Goal: Transaction & Acquisition: Book appointment/travel/reservation

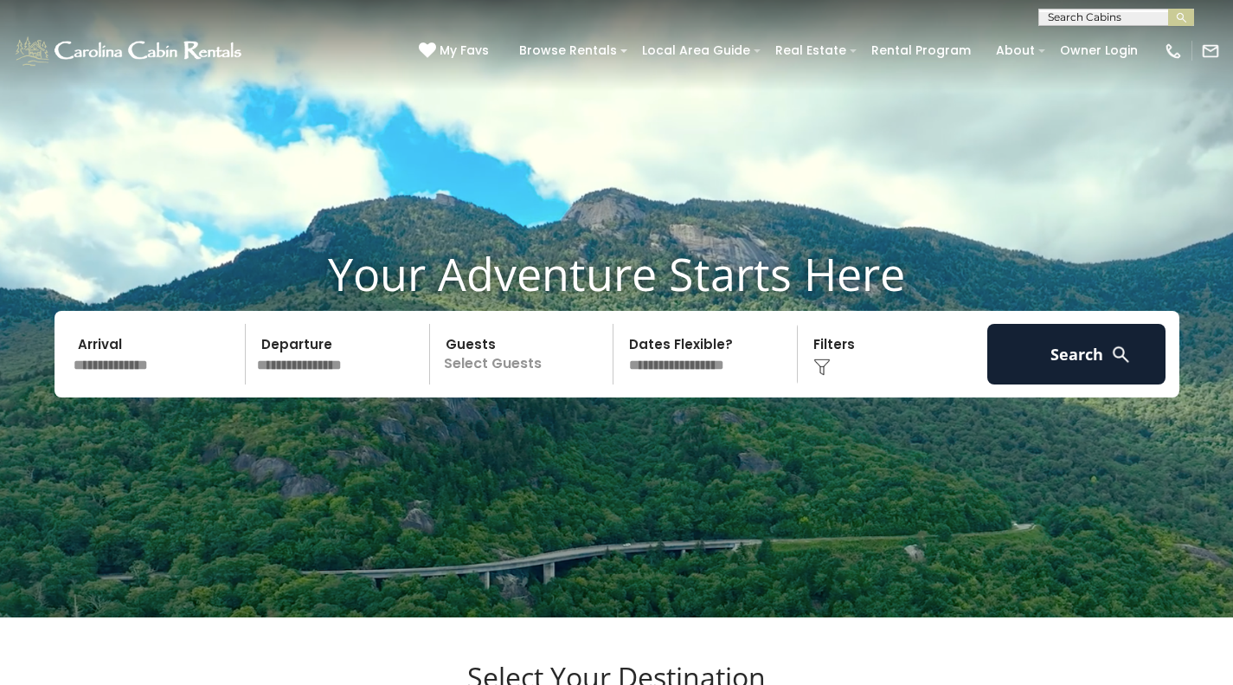
click at [207, 363] on input "text" at bounding box center [157, 354] width 179 height 61
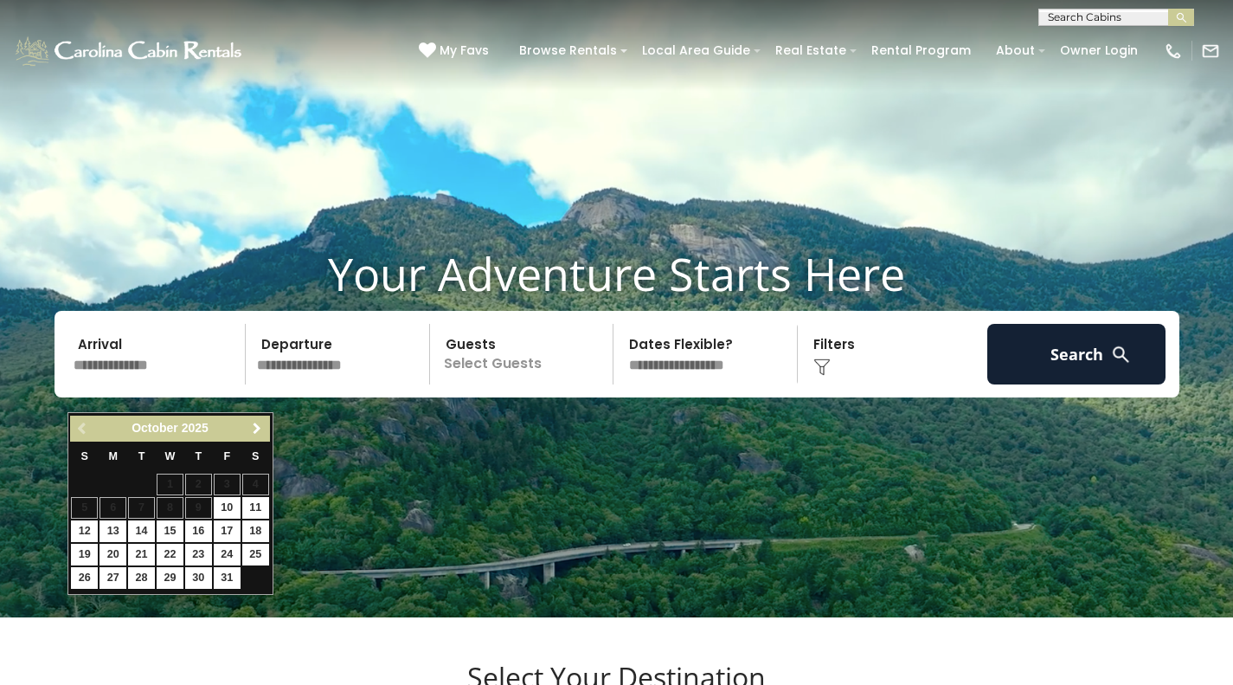
click at [256, 430] on span "Next" at bounding box center [257, 429] width 14 height 14
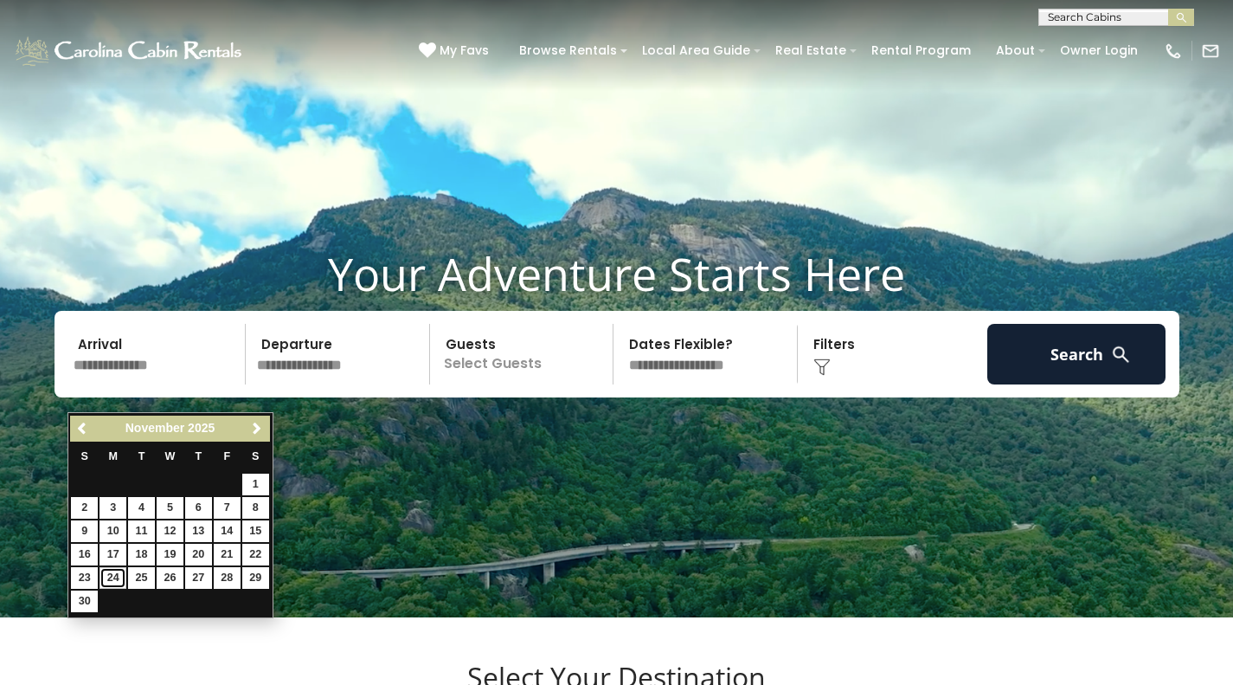
click at [116, 576] on link "24" at bounding box center [113, 578] width 27 height 22
type input "********"
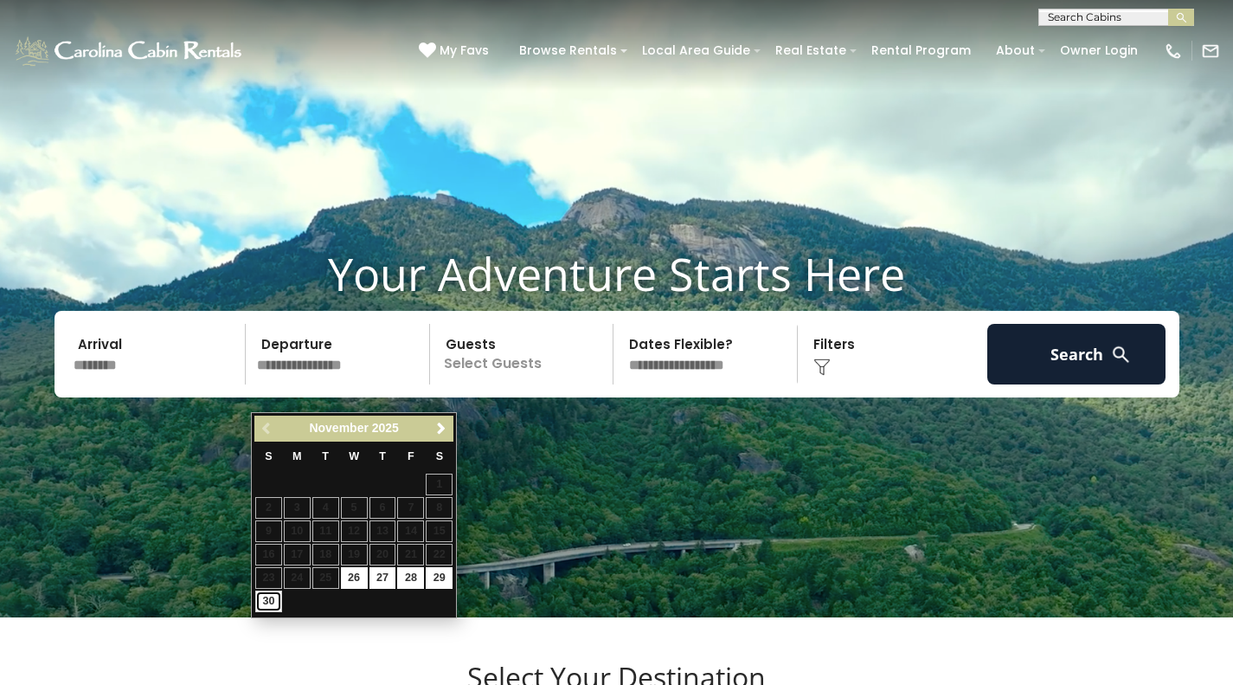
click at [267, 601] on link "30" at bounding box center [268, 601] width 27 height 22
type input "********"
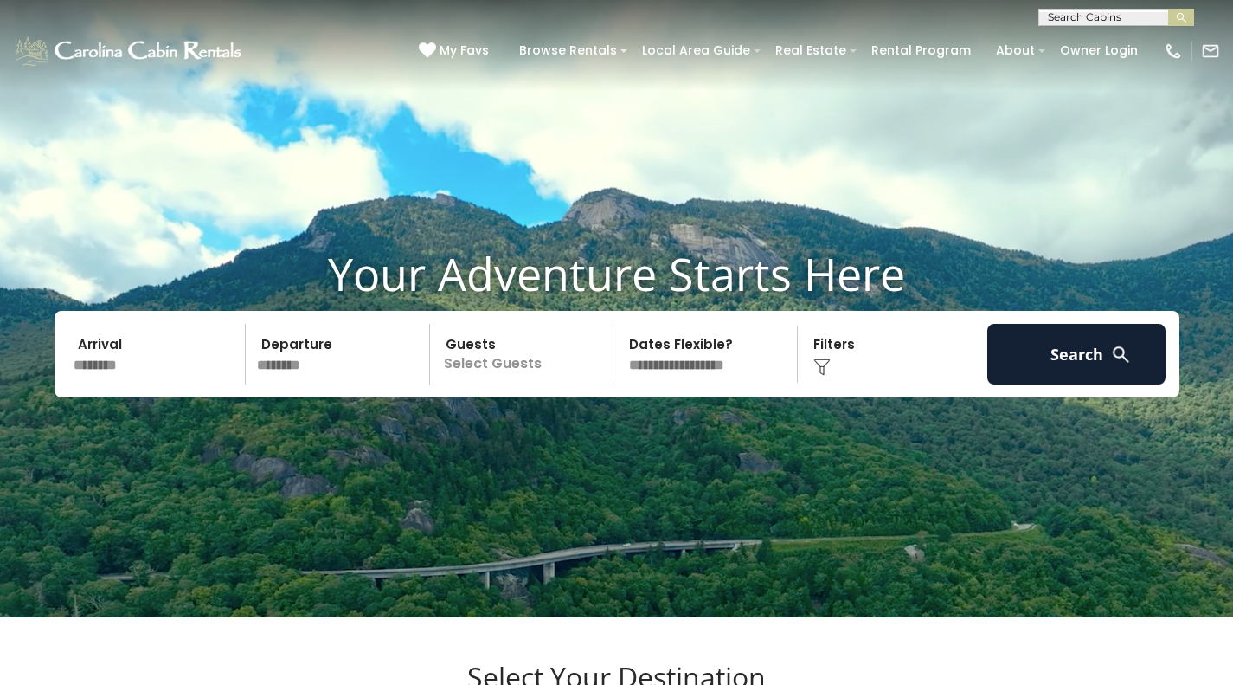
click at [523, 384] on p "Select Guests" at bounding box center [524, 354] width 178 height 61
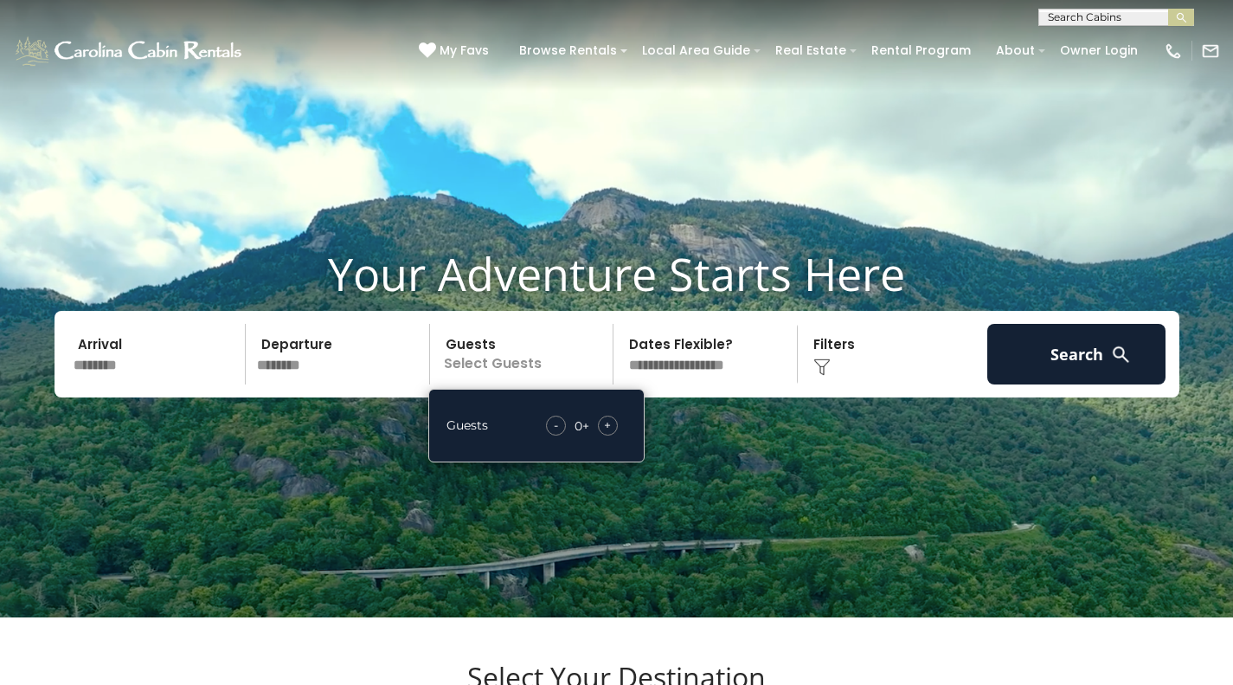
click at [608, 434] on span "+" at bounding box center [607, 424] width 7 height 17
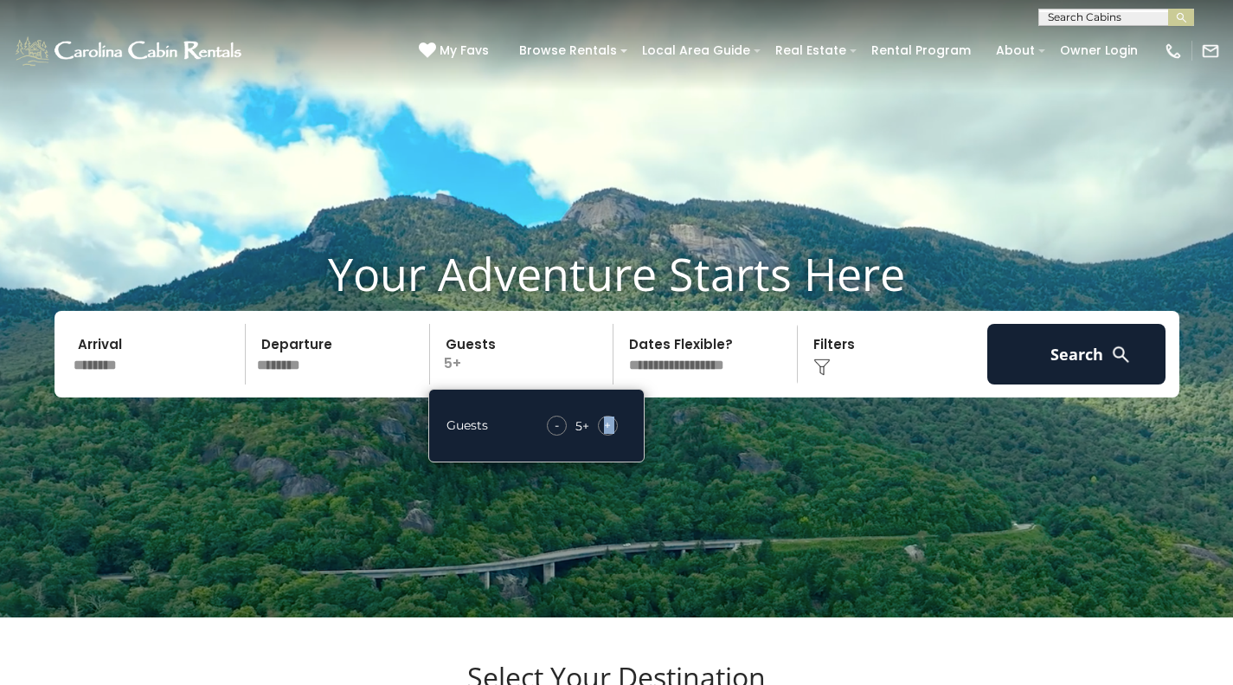
click at [608, 434] on span "+" at bounding box center [607, 424] width 7 height 17
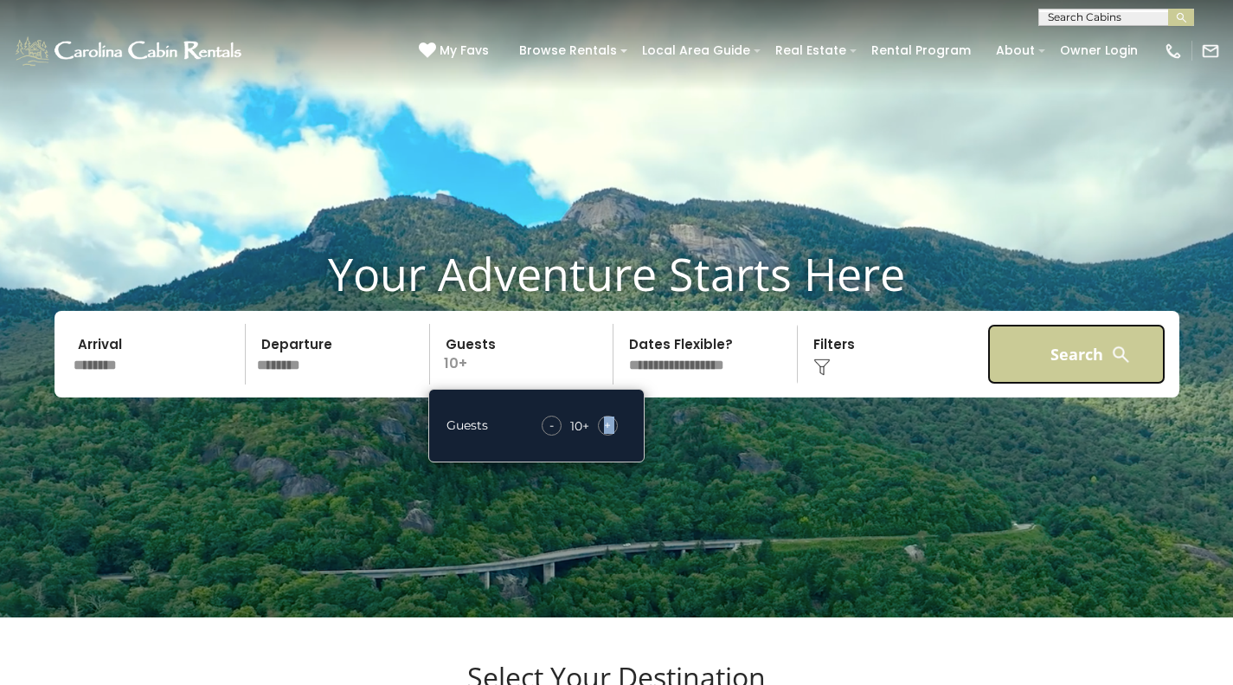
click at [1027, 384] on button "Search" at bounding box center [1077, 354] width 179 height 61
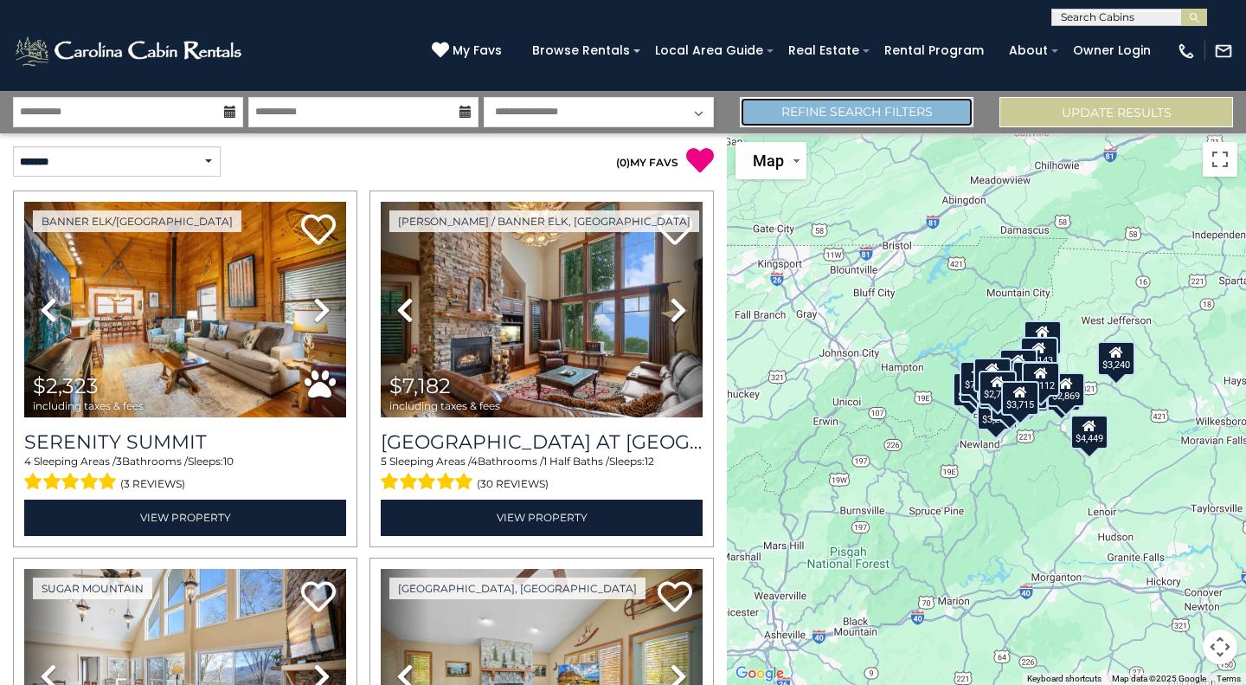
click at [879, 124] on link "Refine Search Filters" at bounding box center [857, 112] width 234 height 30
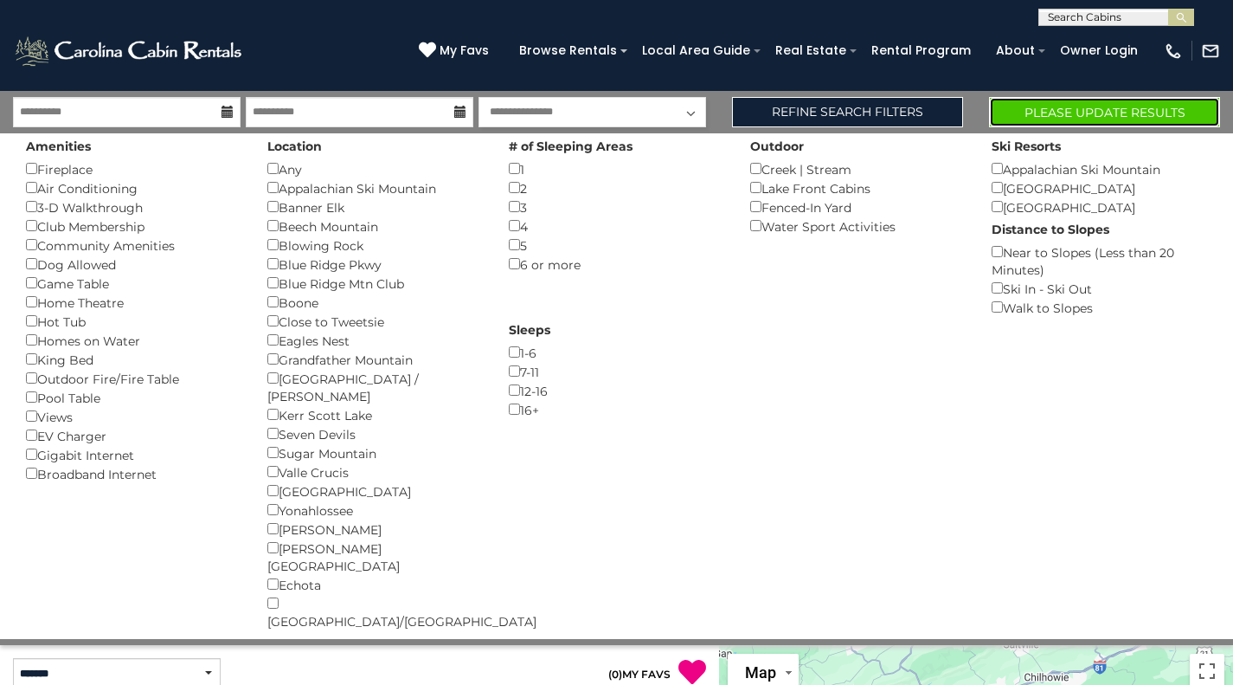
click at [1162, 116] on button "Please Update Results" at bounding box center [1104, 112] width 231 height 30
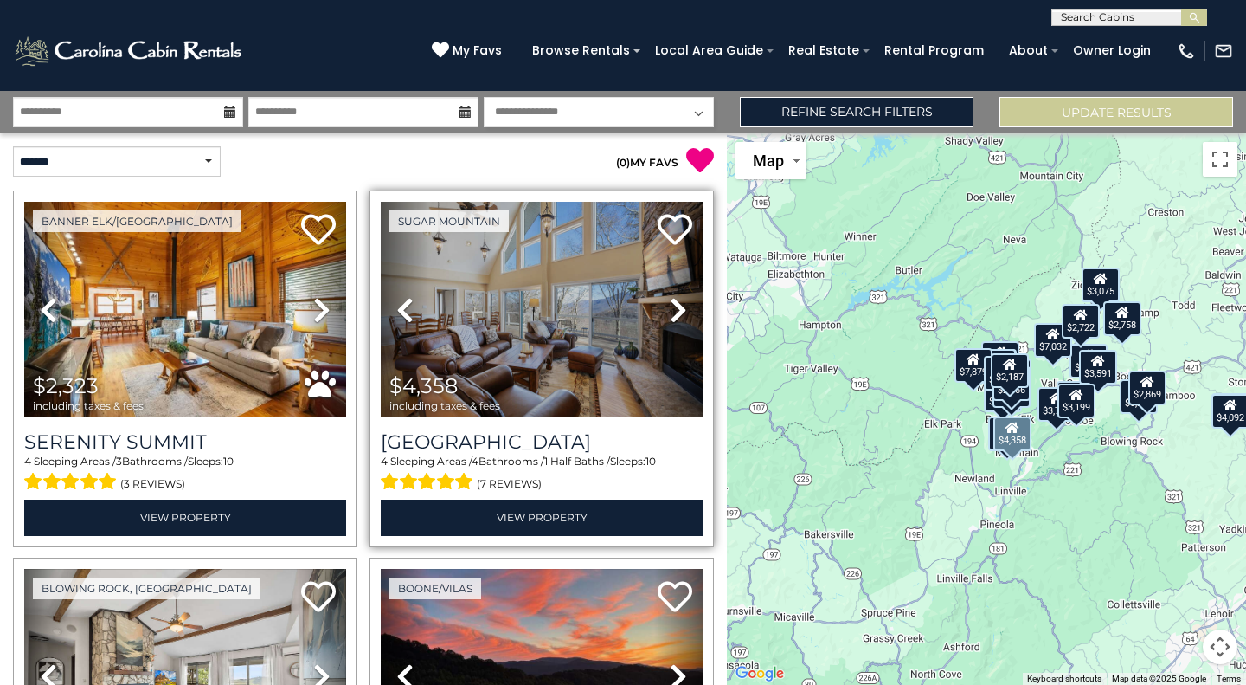
click at [671, 311] on icon at bounding box center [678, 310] width 17 height 28
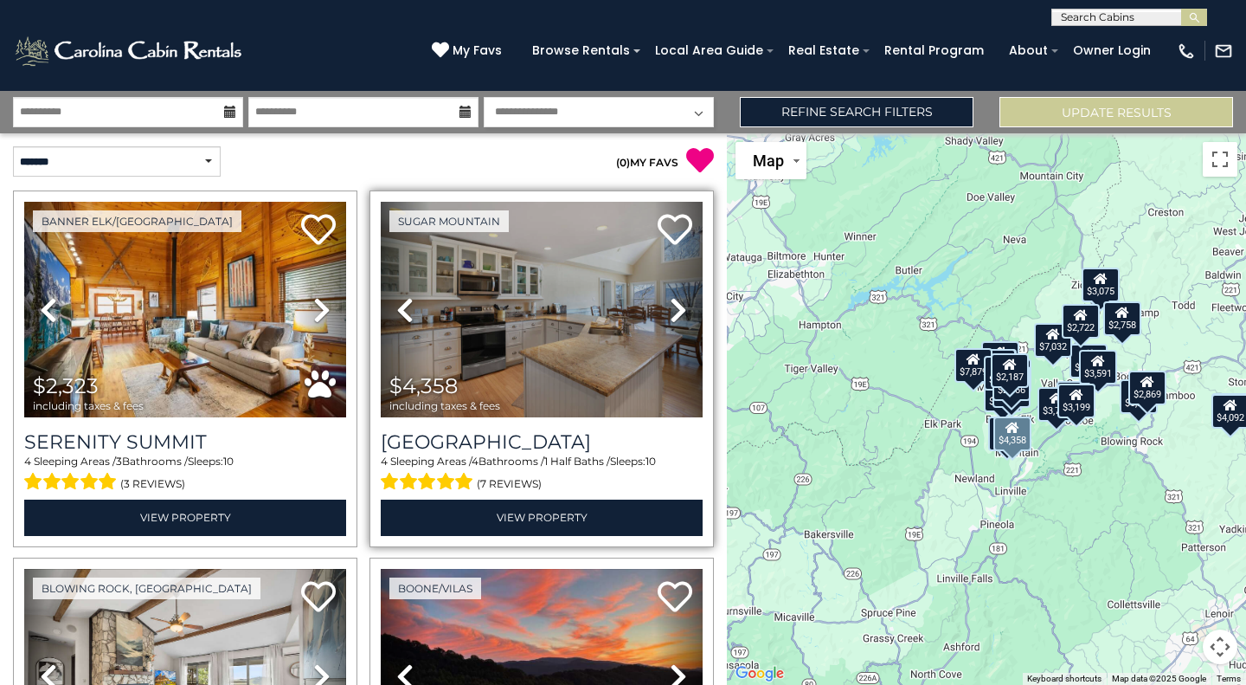
click at [671, 311] on icon at bounding box center [678, 310] width 17 height 28
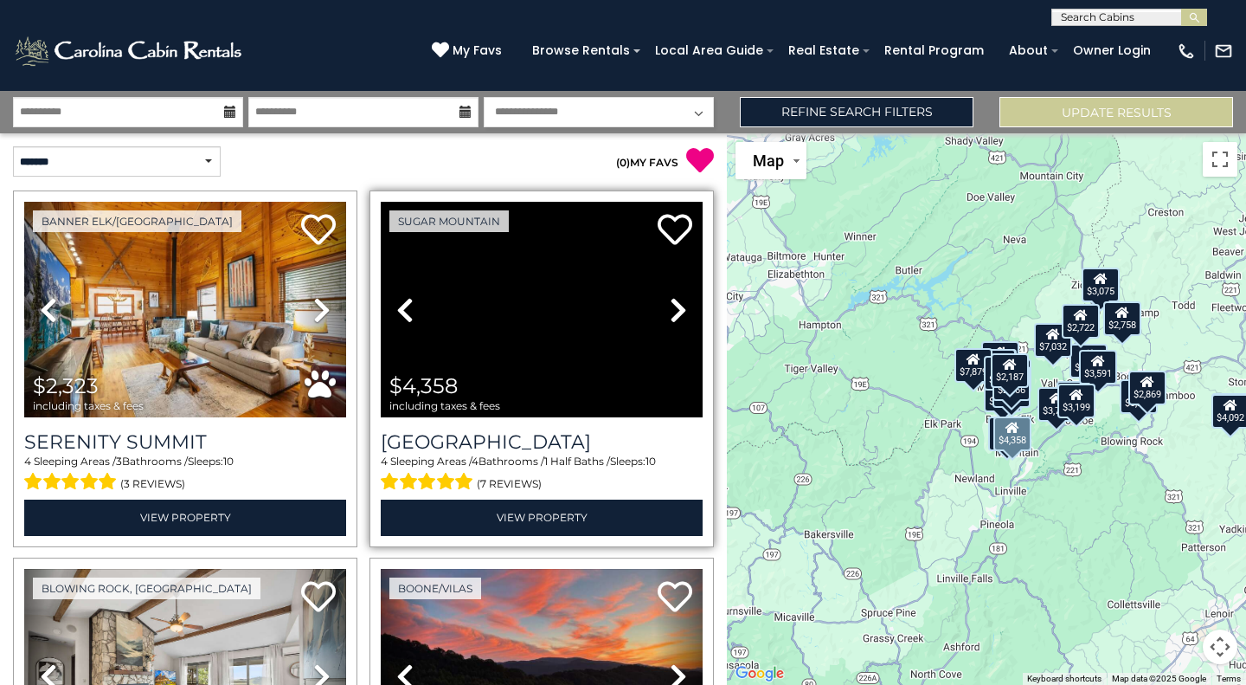
click at [671, 311] on icon at bounding box center [678, 310] width 17 height 28
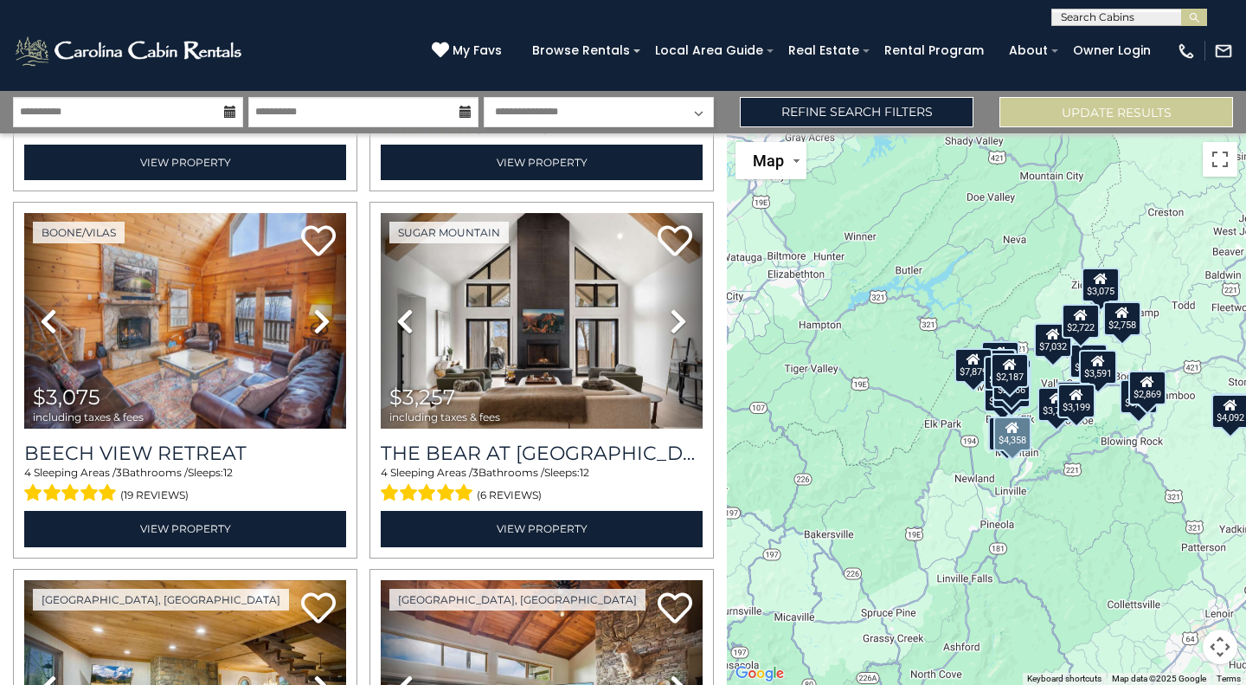
scroll to position [718, 0]
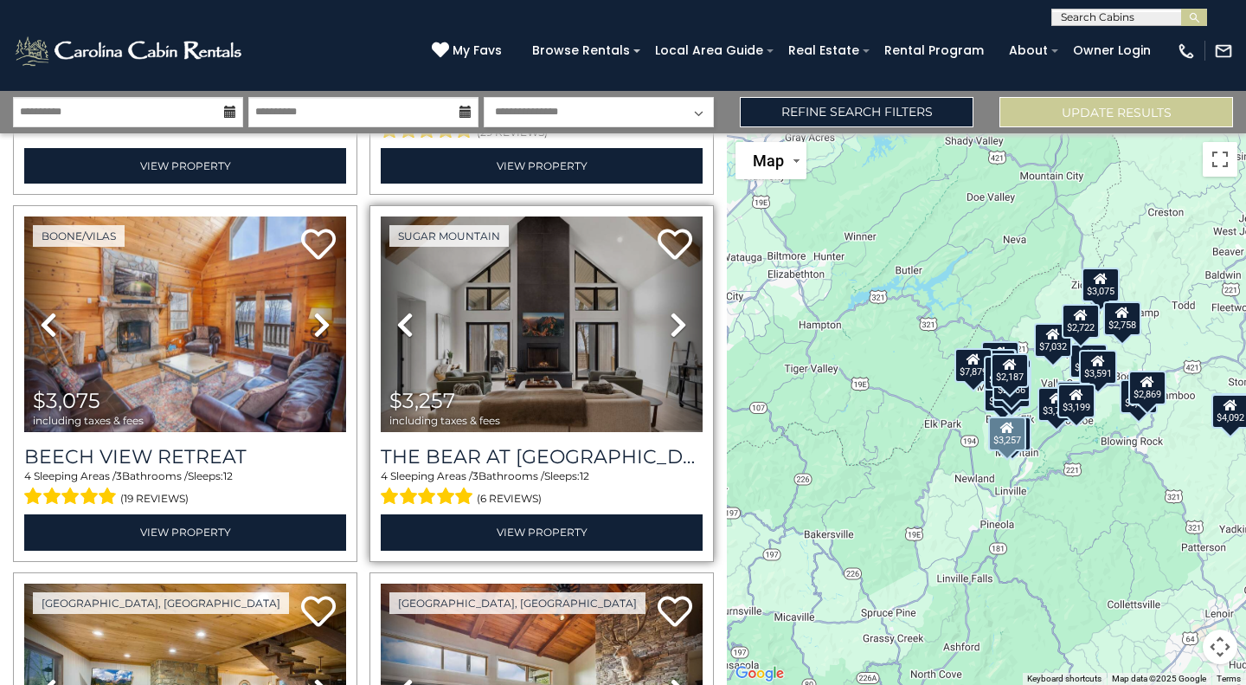
click at [659, 323] on link "Next" at bounding box center [678, 324] width 48 height 216
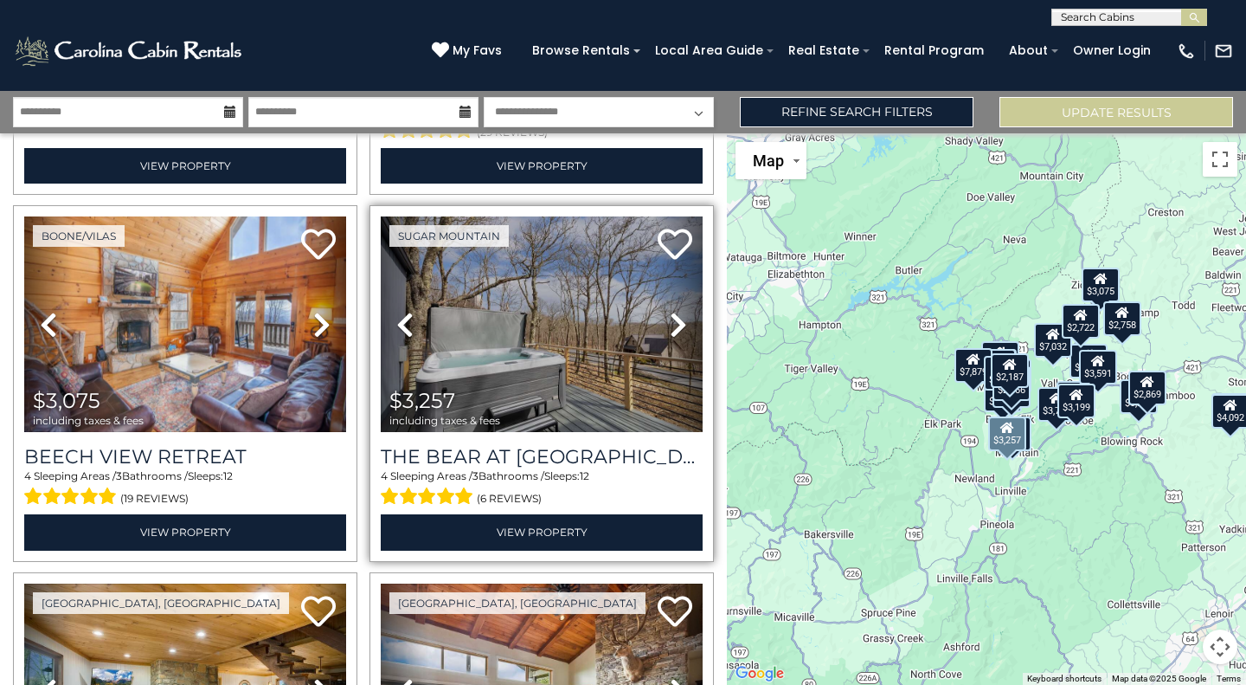
click at [659, 323] on link "Next" at bounding box center [678, 324] width 48 height 216
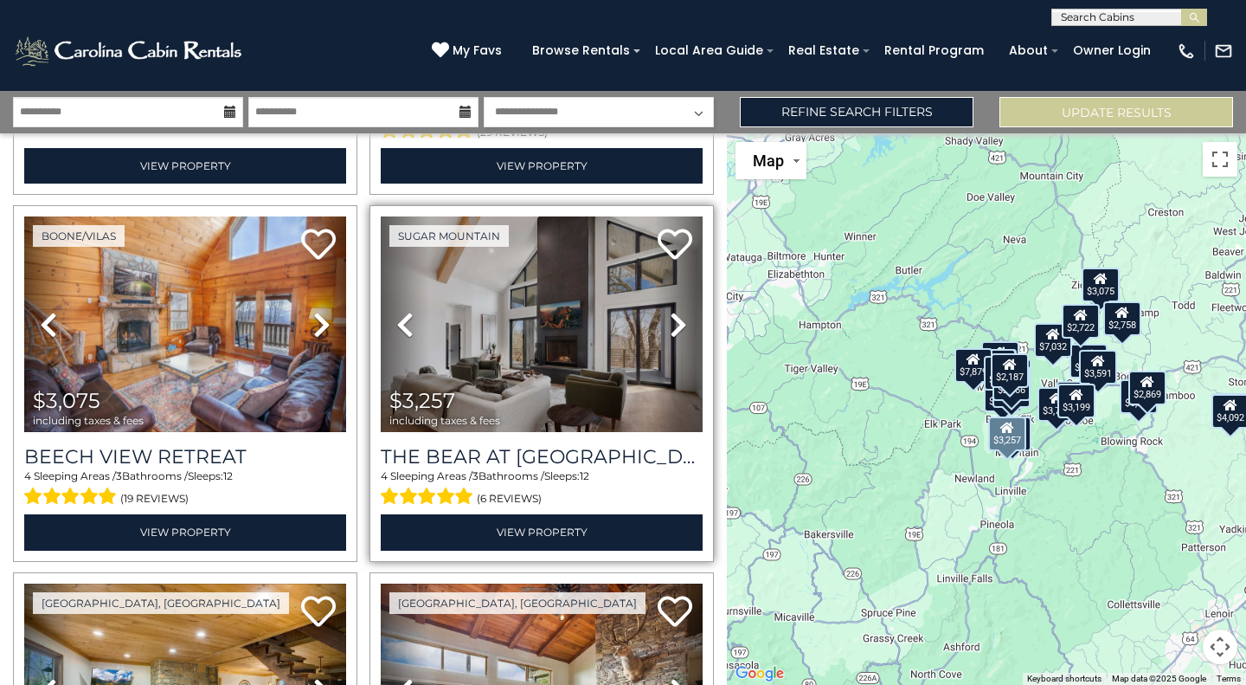
click at [659, 323] on link "Next" at bounding box center [678, 324] width 48 height 216
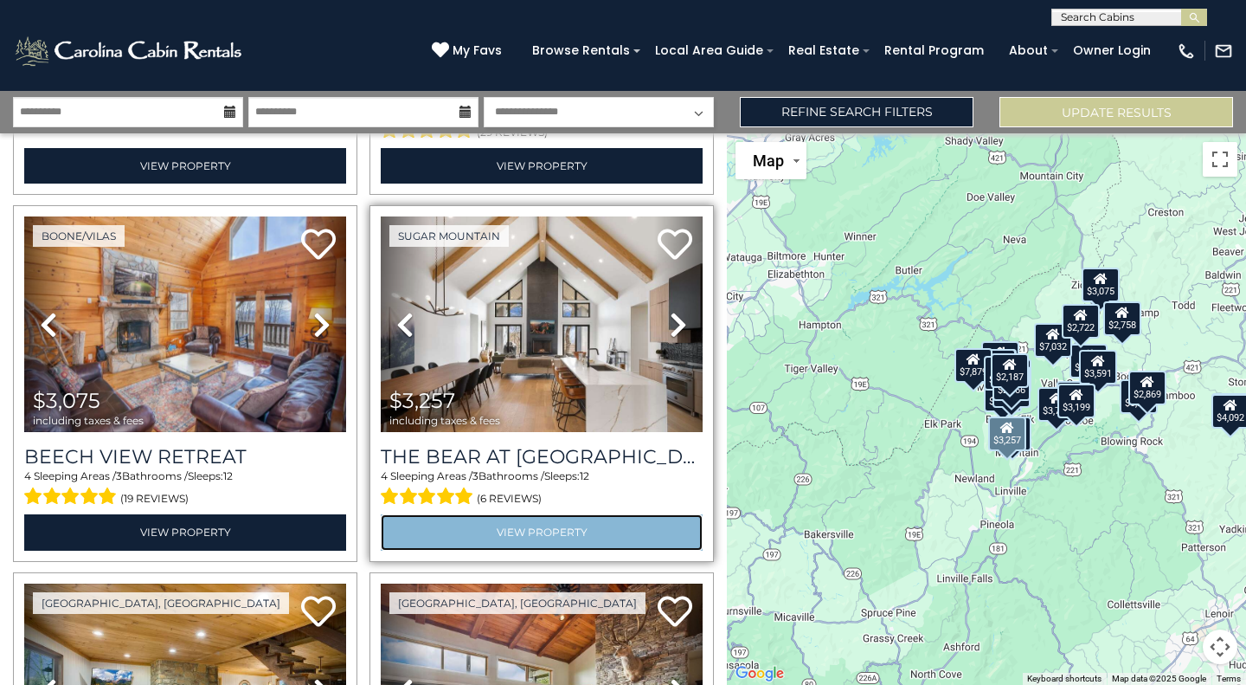
click at [533, 531] on link "View Property" at bounding box center [542, 531] width 322 height 35
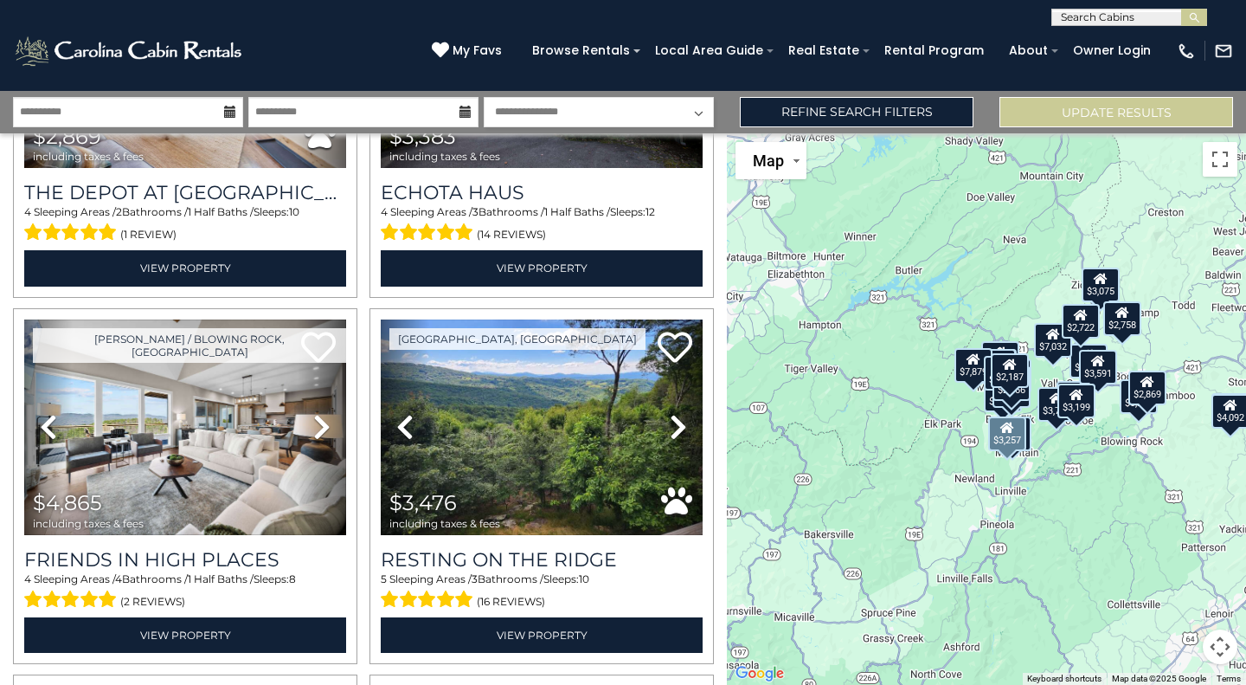
scroll to position [1719, 0]
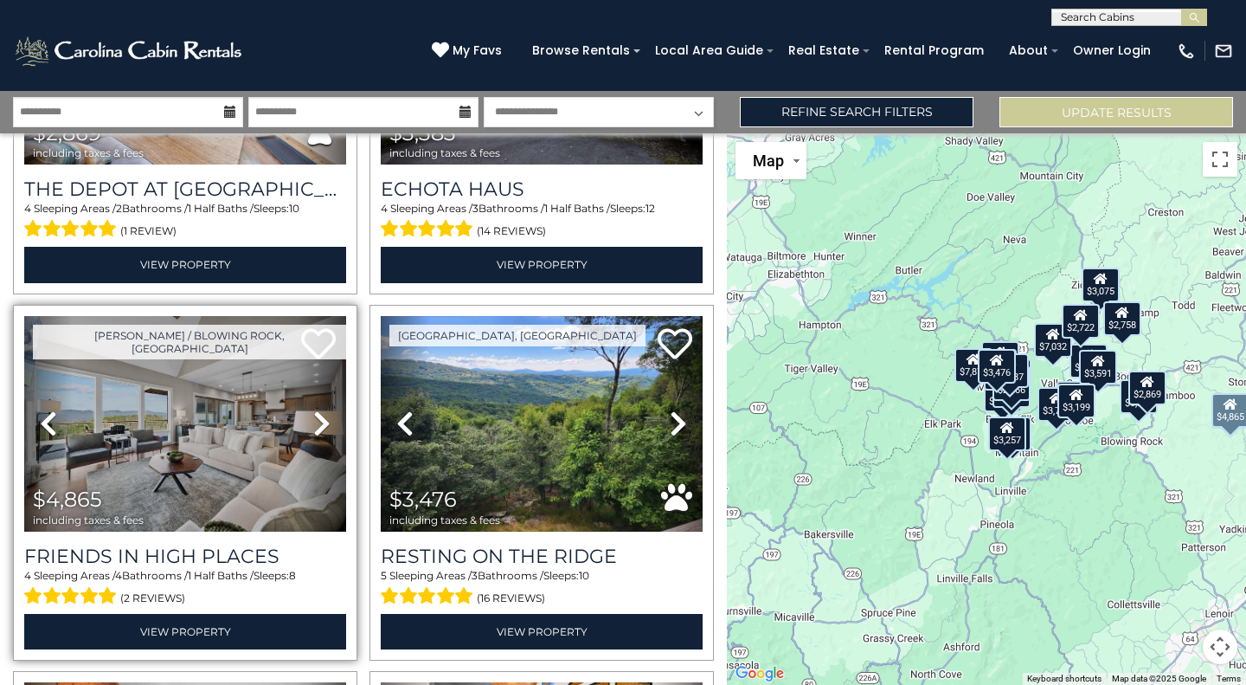
click at [322, 409] on icon at bounding box center [321, 423] width 17 height 28
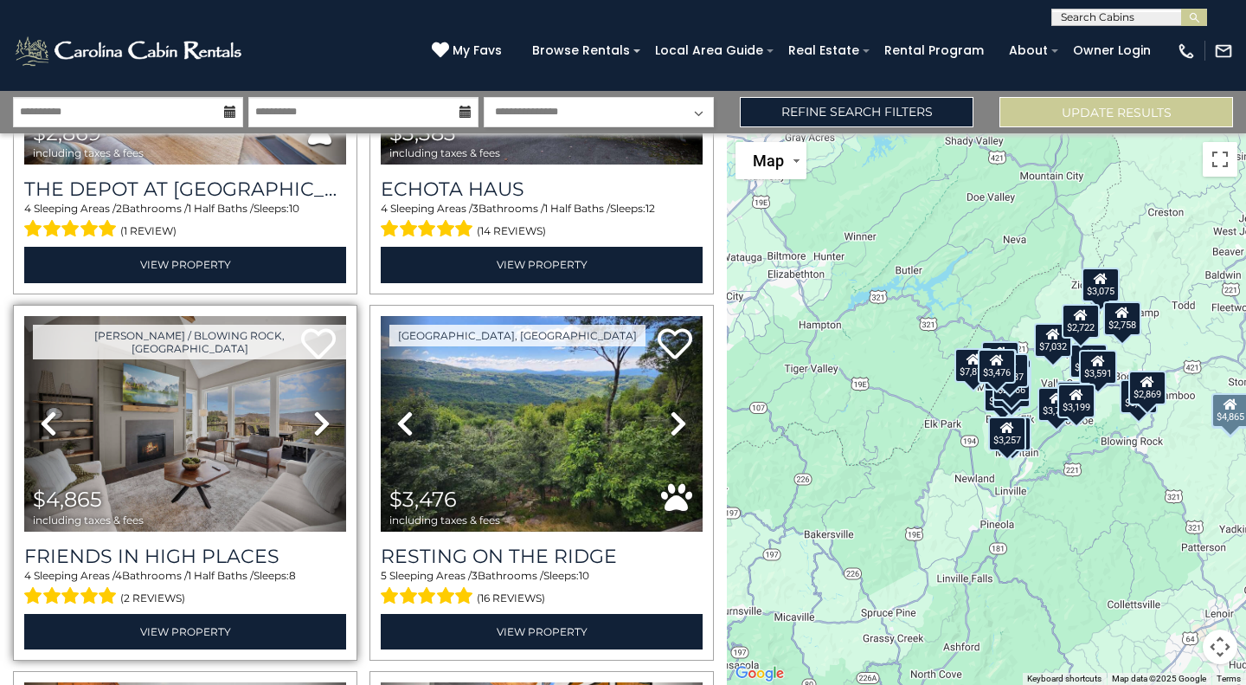
click at [322, 409] on icon at bounding box center [321, 423] width 17 height 28
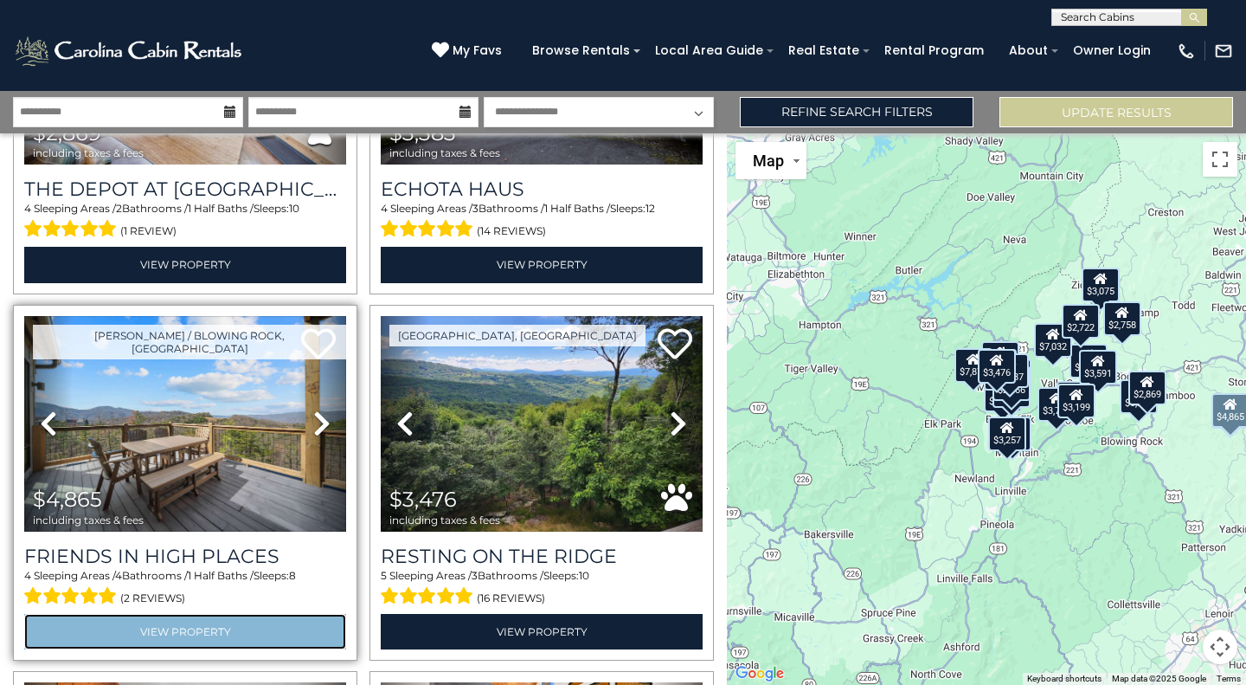
click at [205, 628] on link "View Property" at bounding box center [185, 631] width 322 height 35
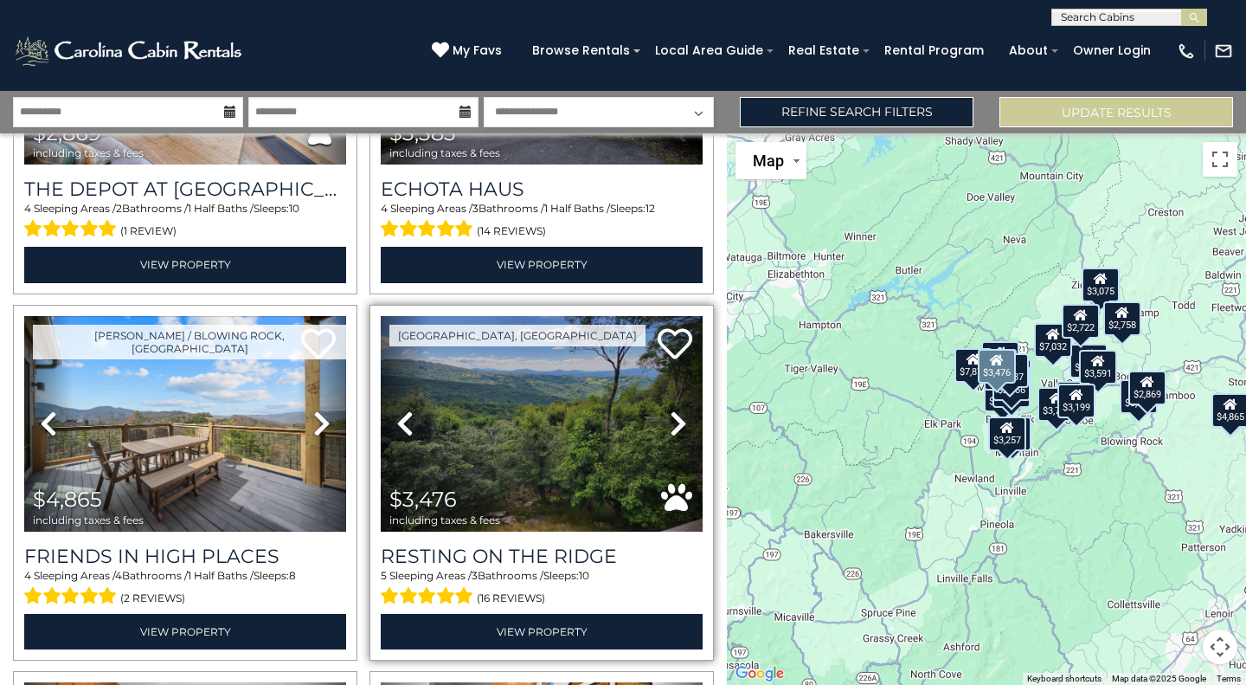
click at [654, 408] on link "Next" at bounding box center [678, 424] width 48 height 216
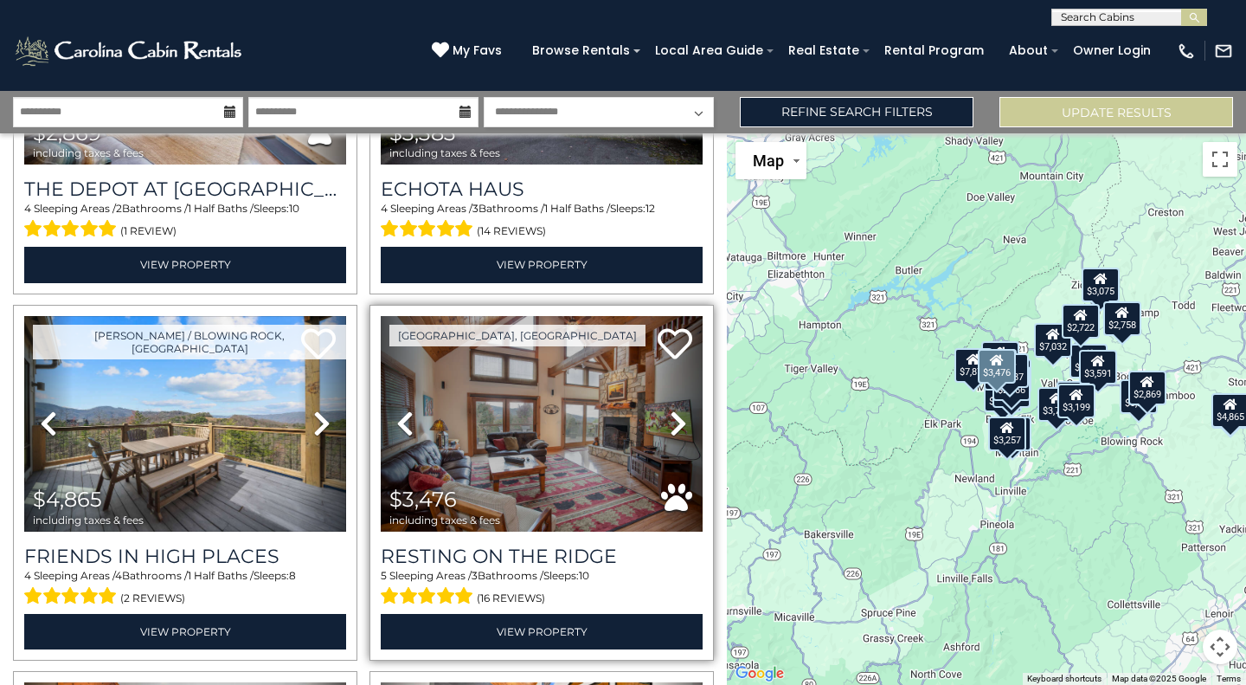
click at [654, 408] on link "Next" at bounding box center [678, 424] width 48 height 216
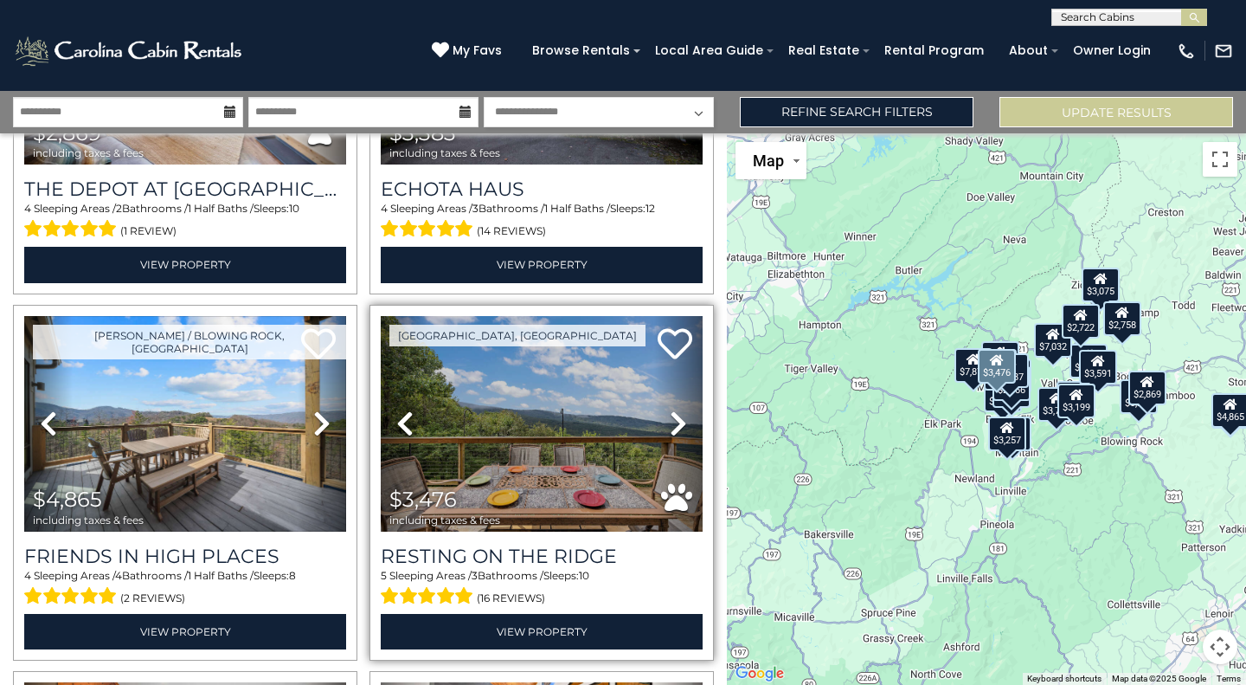
click at [654, 408] on link "Next" at bounding box center [678, 424] width 48 height 216
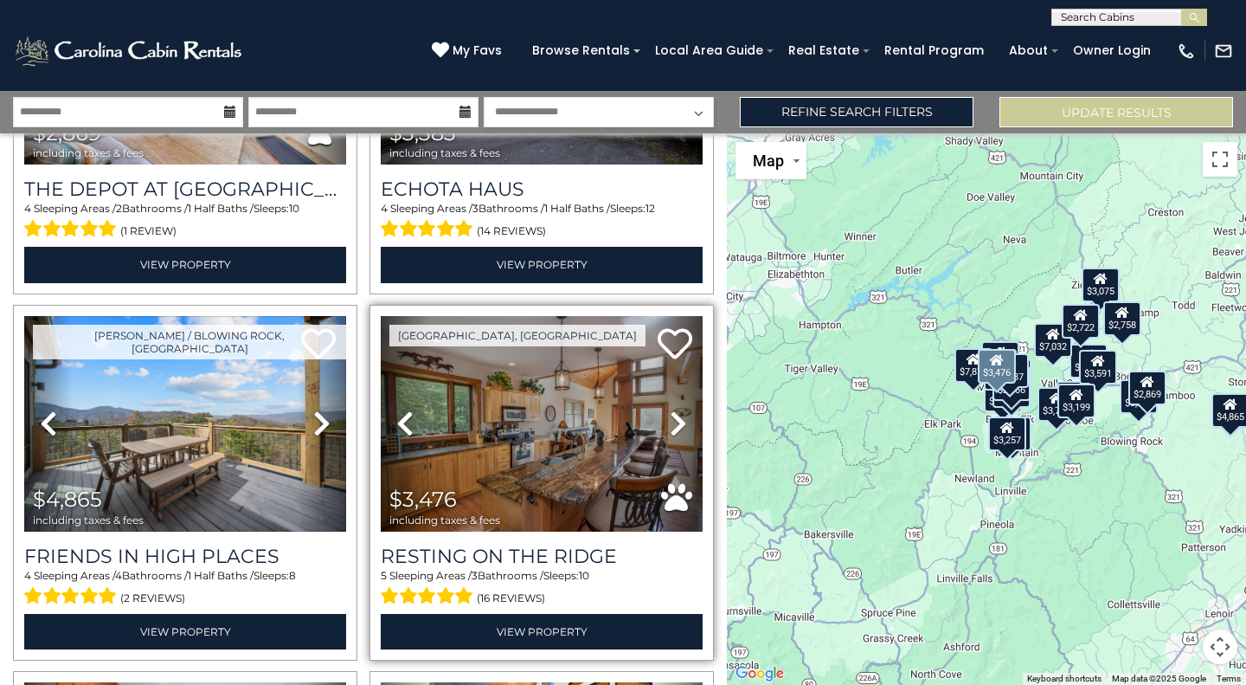
click at [654, 408] on link "Next" at bounding box center [678, 424] width 48 height 216
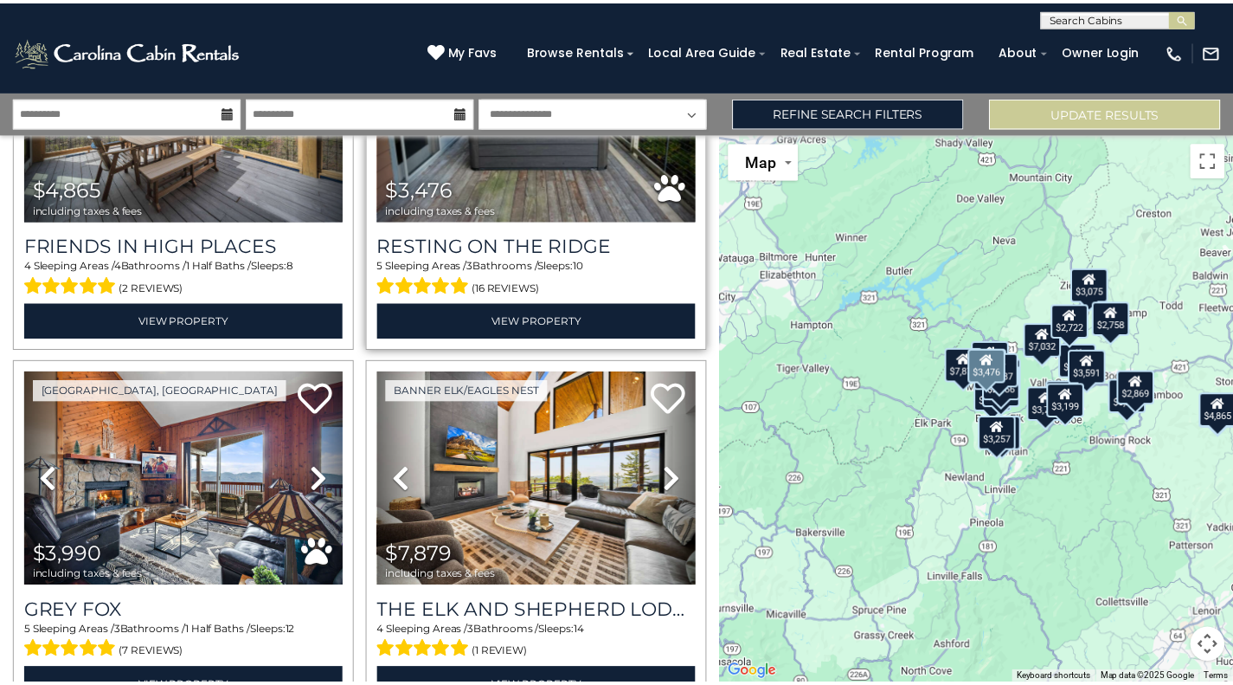
scroll to position [2042, 0]
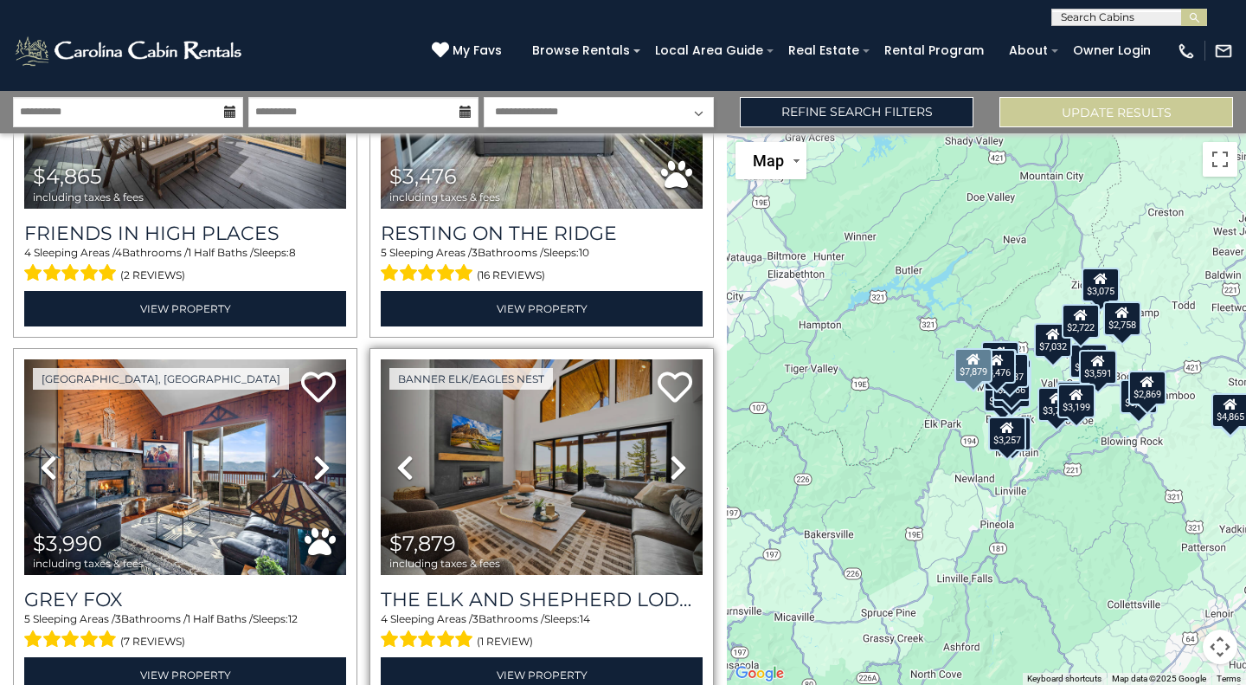
click at [683, 451] on link "Next" at bounding box center [678, 467] width 48 height 216
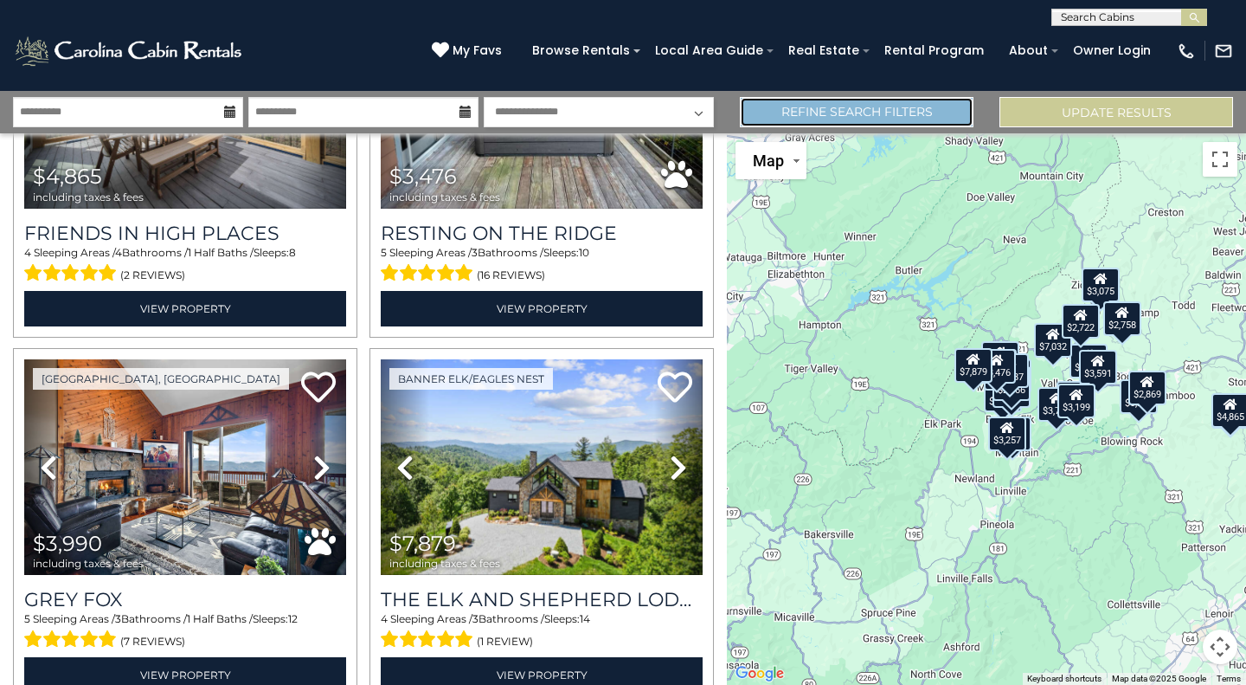
click at [831, 102] on link "Refine Search Filters" at bounding box center [857, 112] width 234 height 30
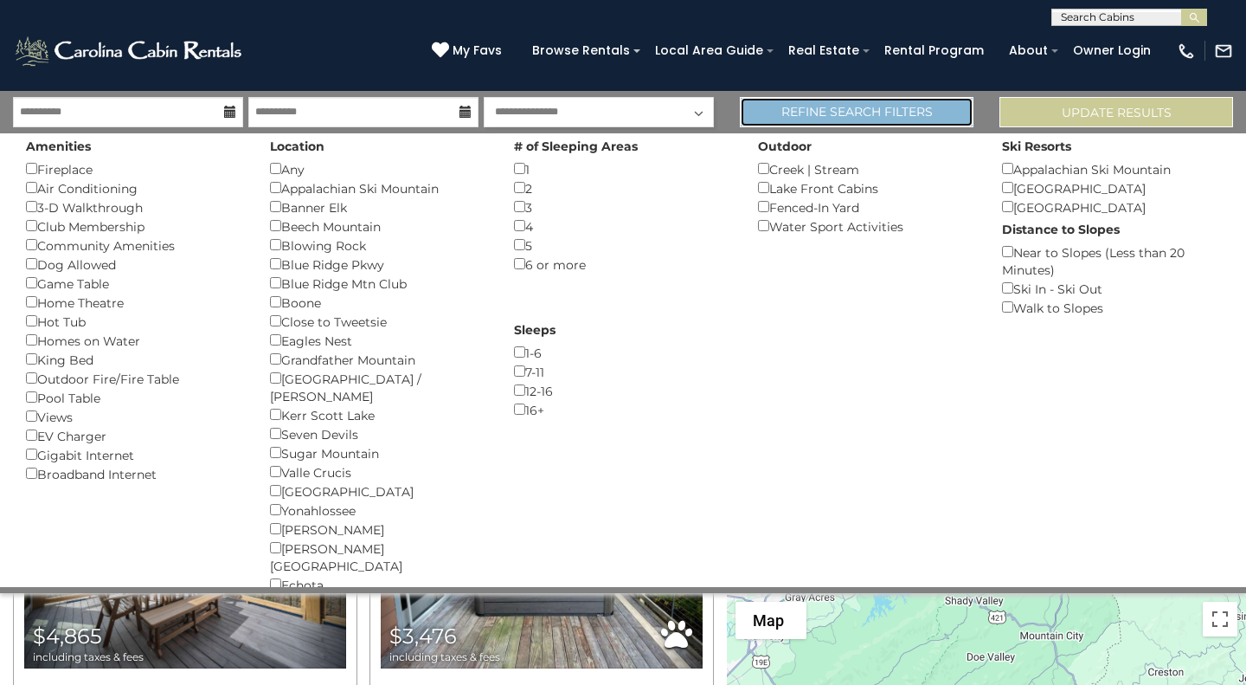
scroll to position [2029, 0]
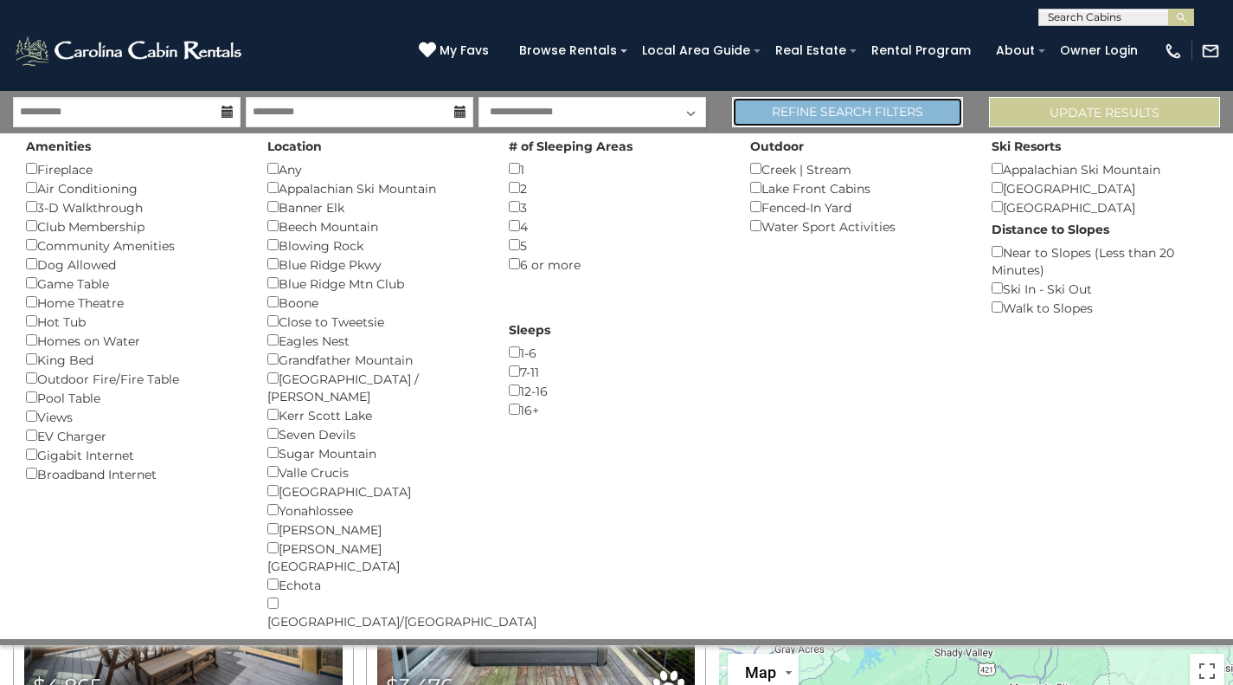
click at [831, 102] on link "Refine Search Filters" at bounding box center [847, 112] width 231 height 30
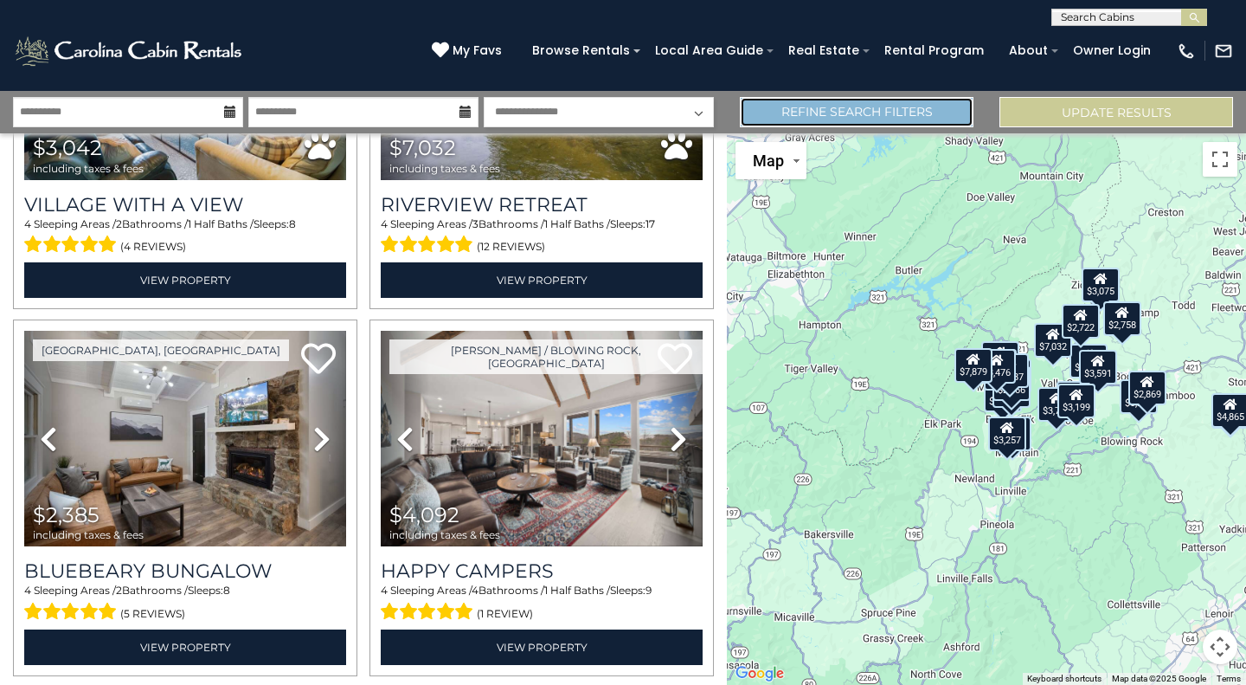
scroll to position [2804, 0]
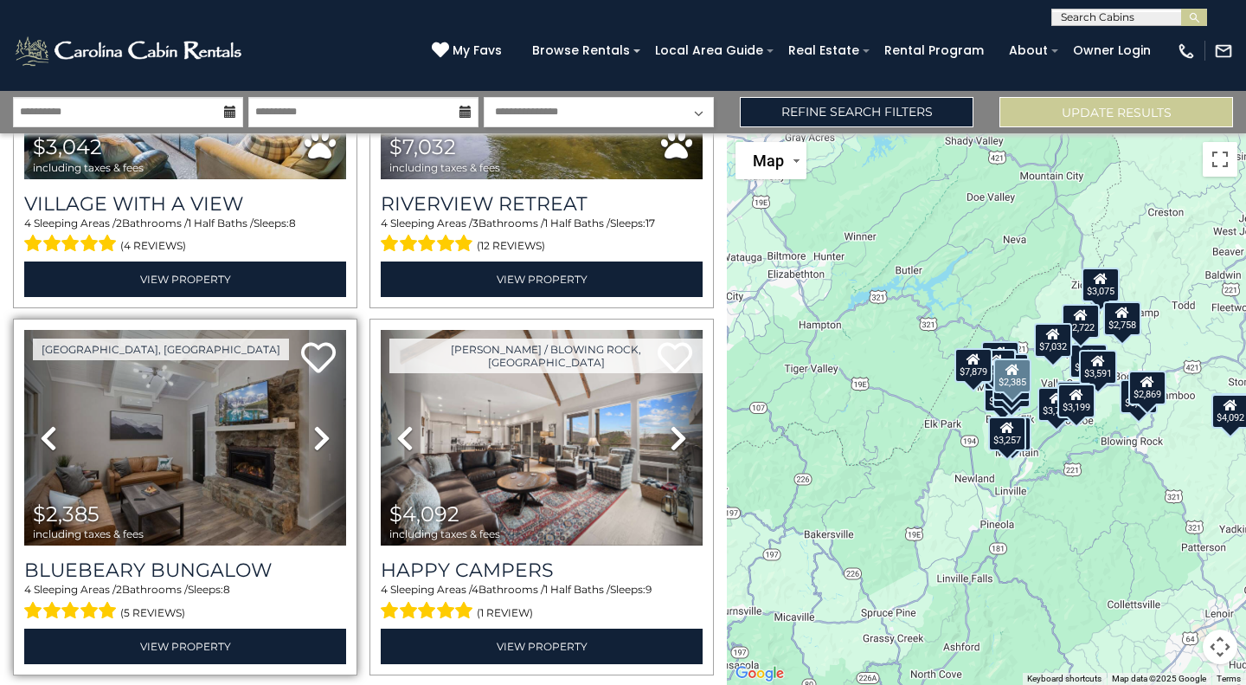
click at [313, 424] on icon at bounding box center [321, 438] width 17 height 28
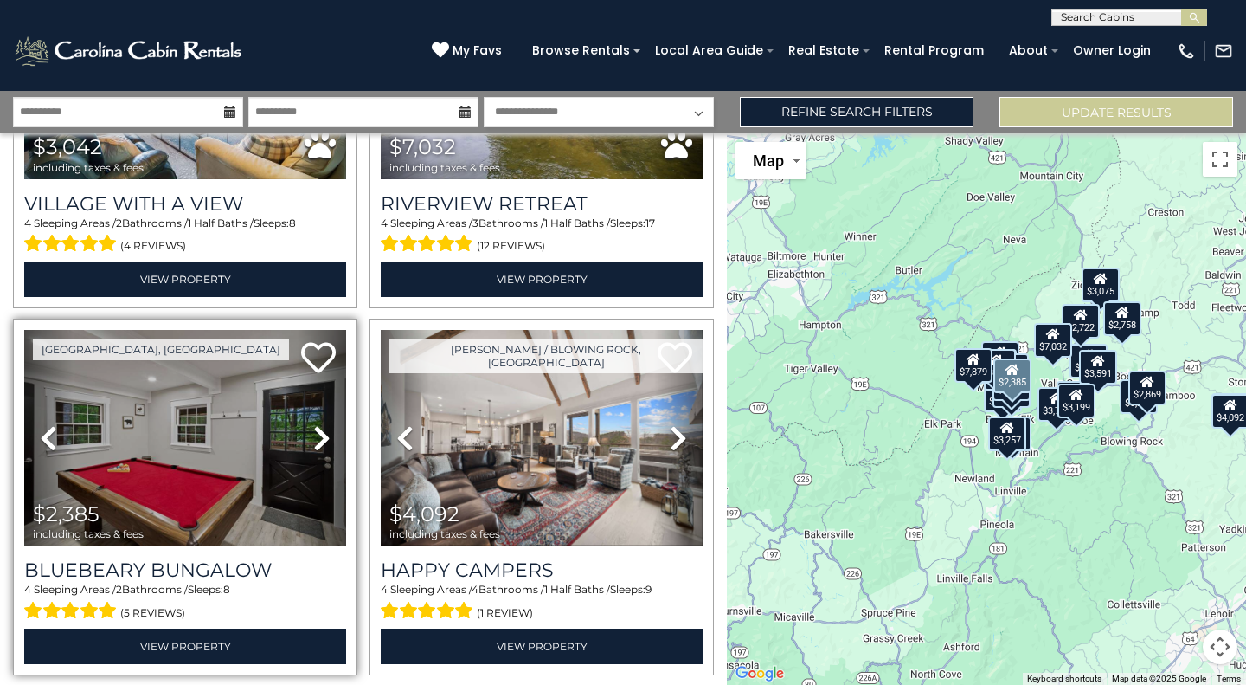
click at [313, 424] on icon at bounding box center [321, 438] width 17 height 28
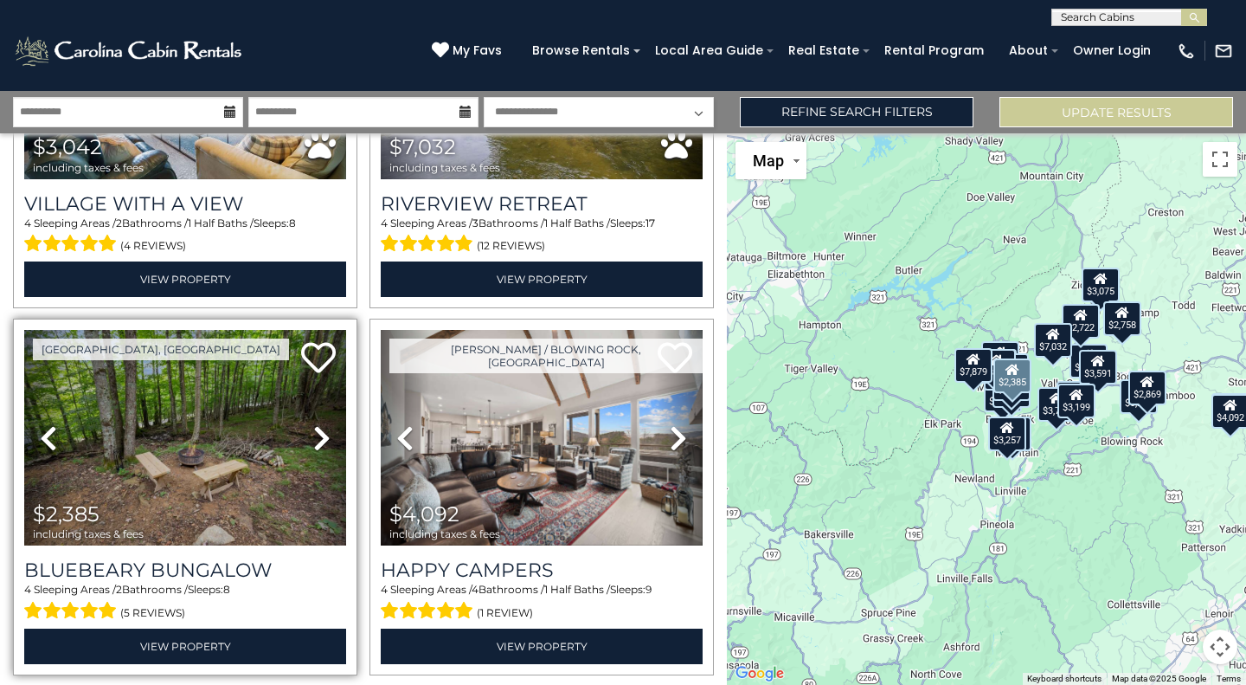
click at [313, 424] on icon at bounding box center [321, 438] width 17 height 28
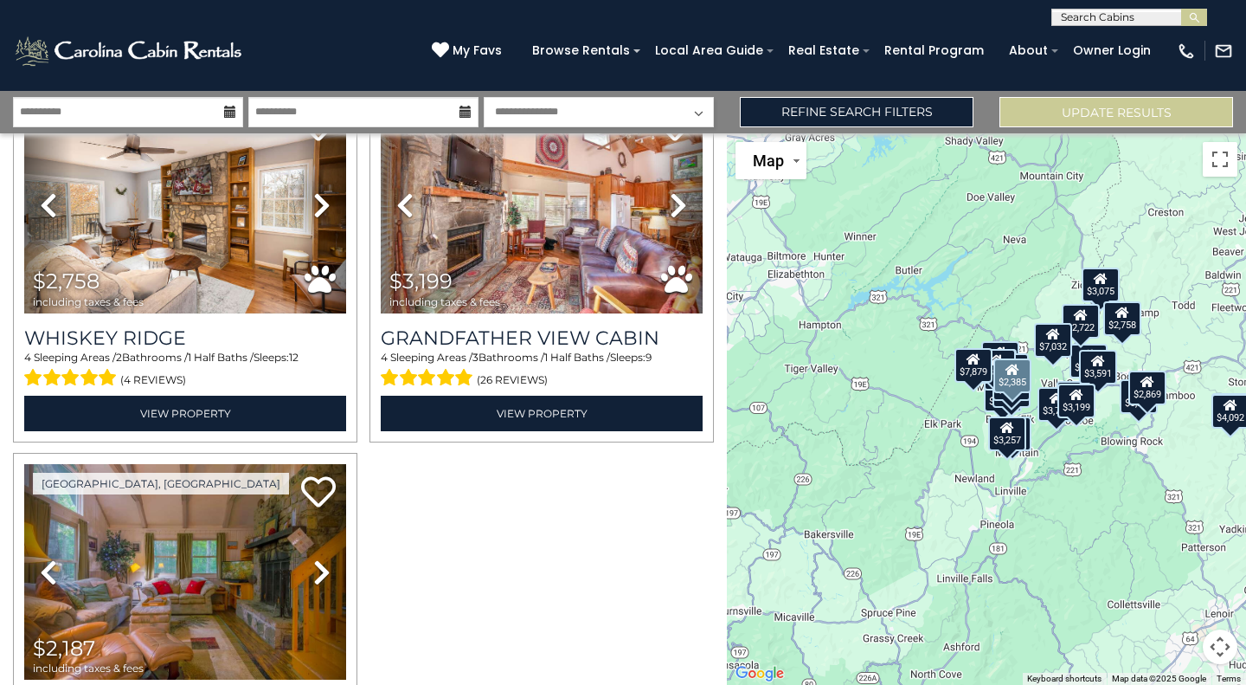
scroll to position [4294, 0]
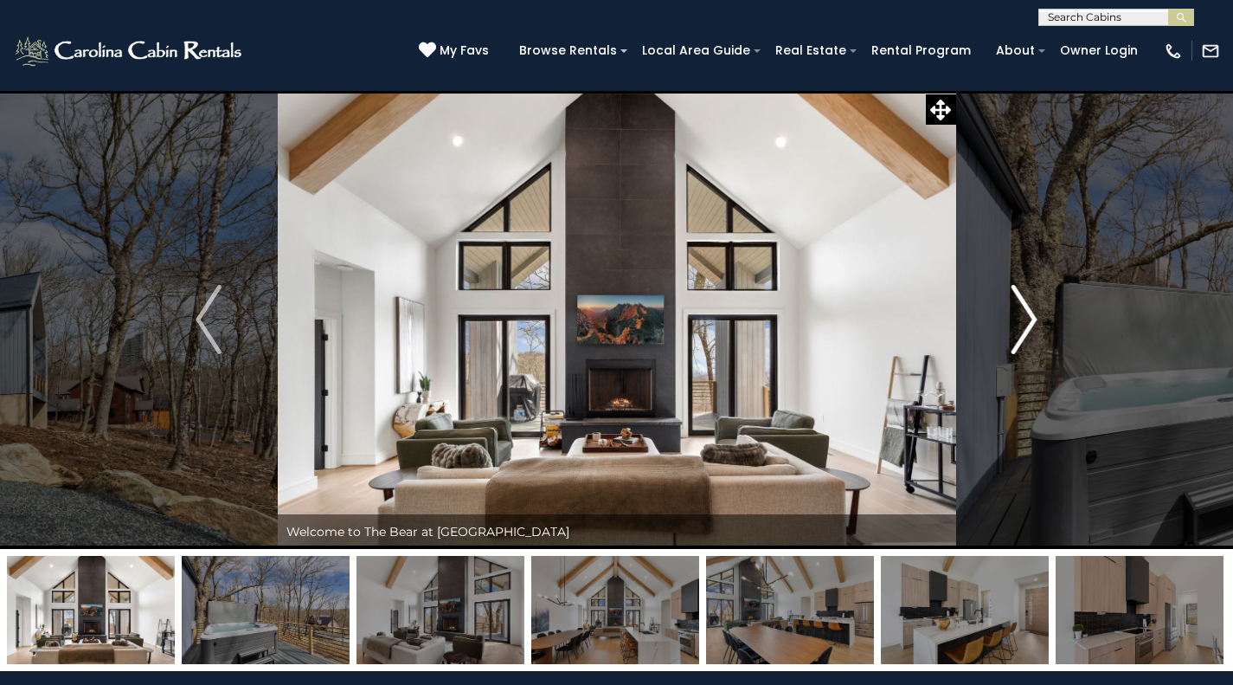
click at [1027, 319] on img "Next" at bounding box center [1025, 319] width 26 height 69
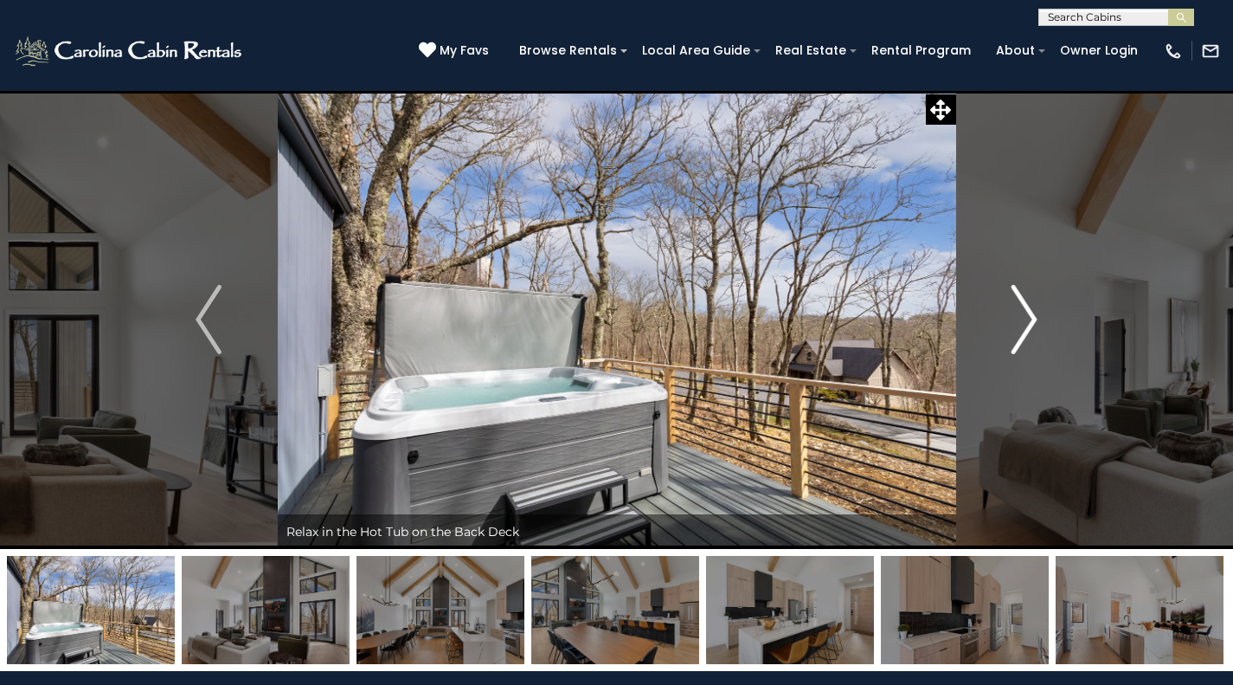
click at [1032, 321] on img "Next" at bounding box center [1025, 319] width 26 height 69
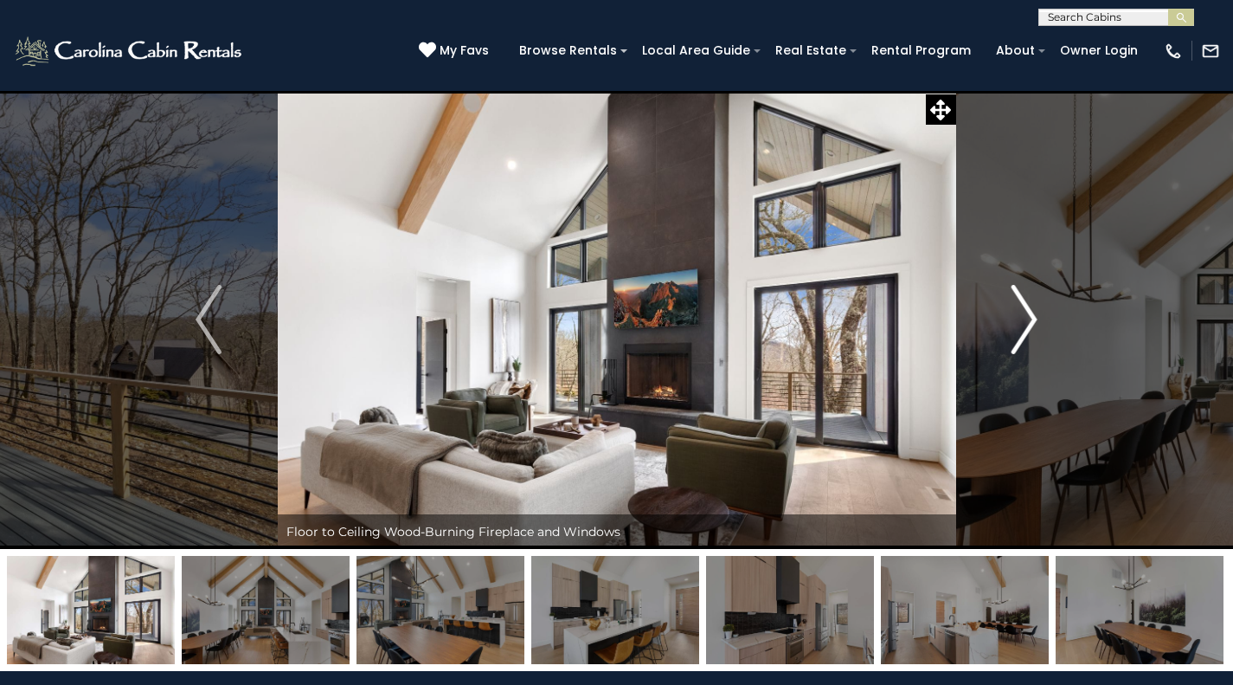
click at [1043, 310] on button "Next" at bounding box center [1025, 319] width 138 height 459
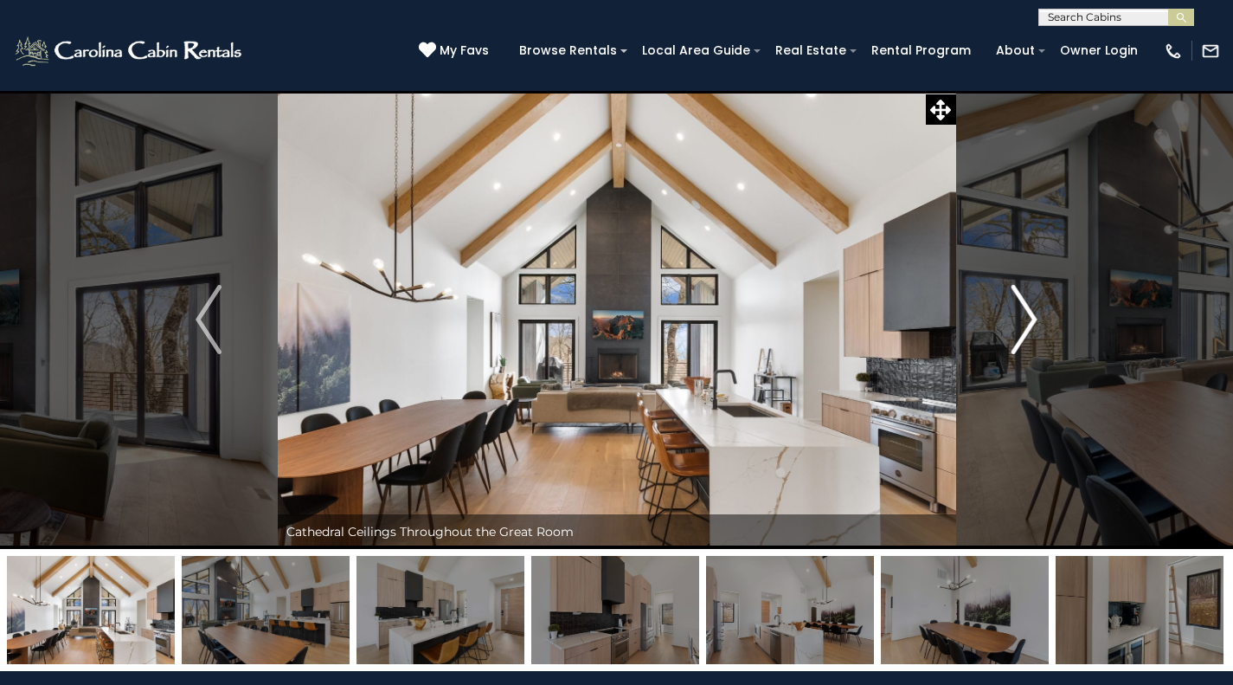
click at [1047, 307] on button "Next" at bounding box center [1025, 319] width 138 height 459
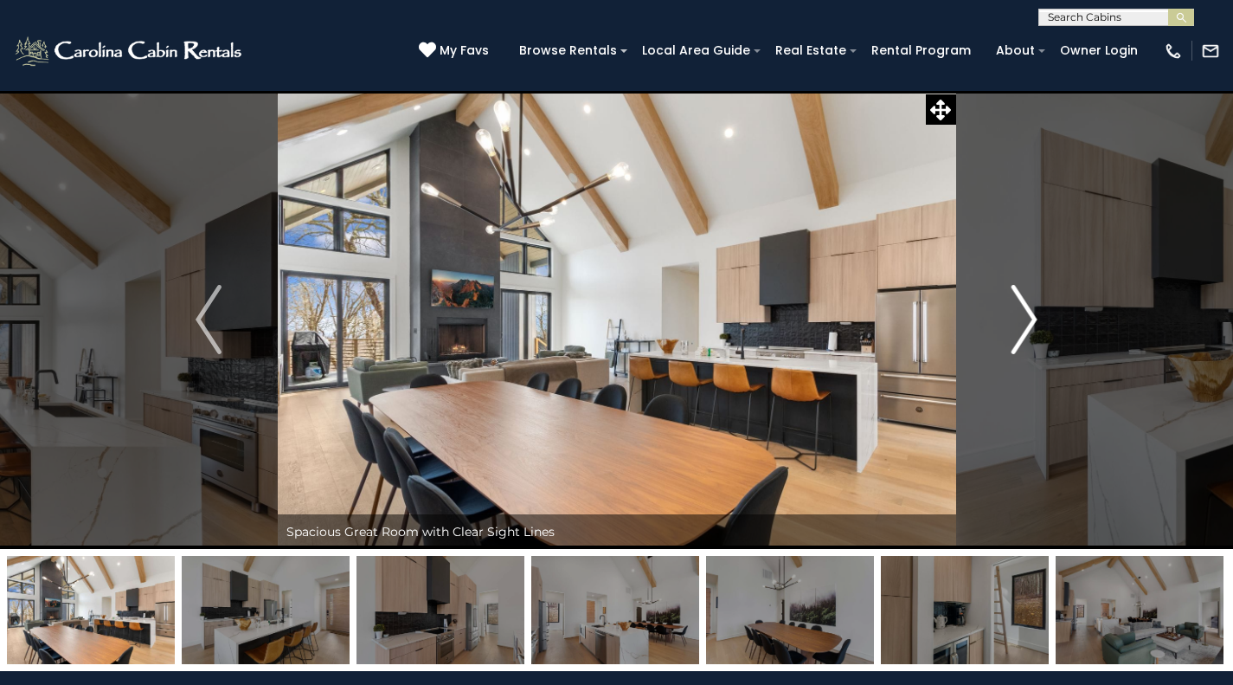
click at [1014, 299] on img "Next" at bounding box center [1025, 319] width 26 height 69
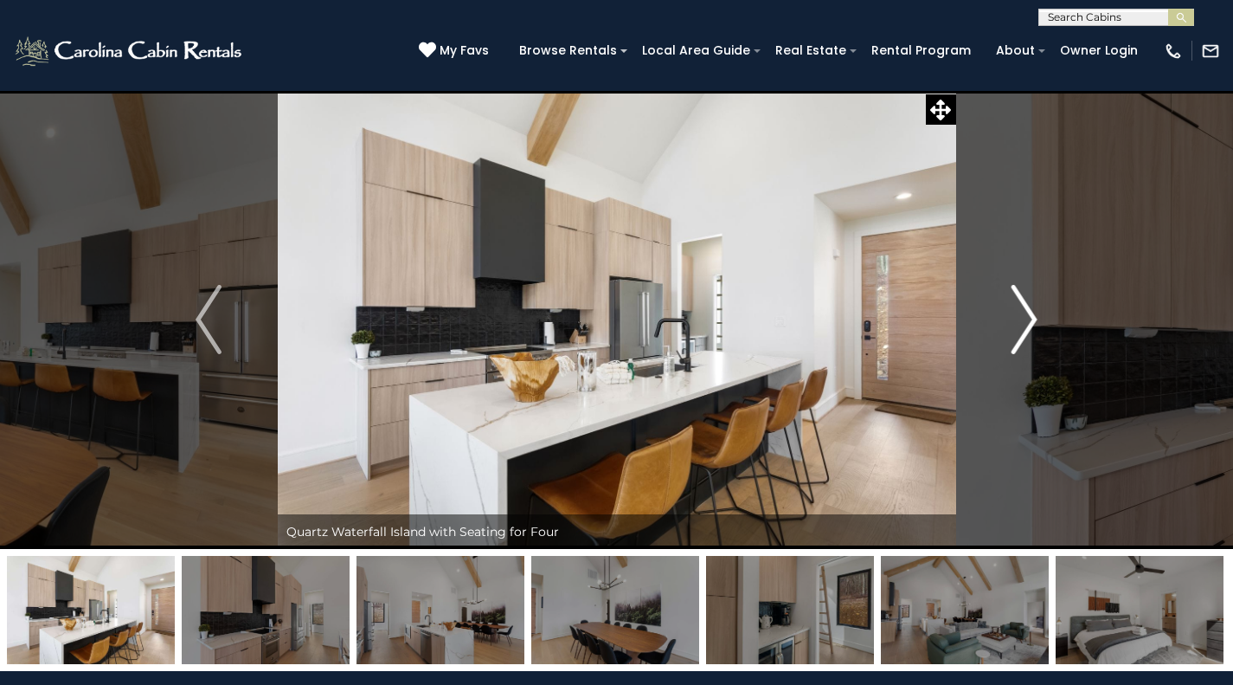
click at [1031, 306] on img "Next" at bounding box center [1025, 319] width 26 height 69
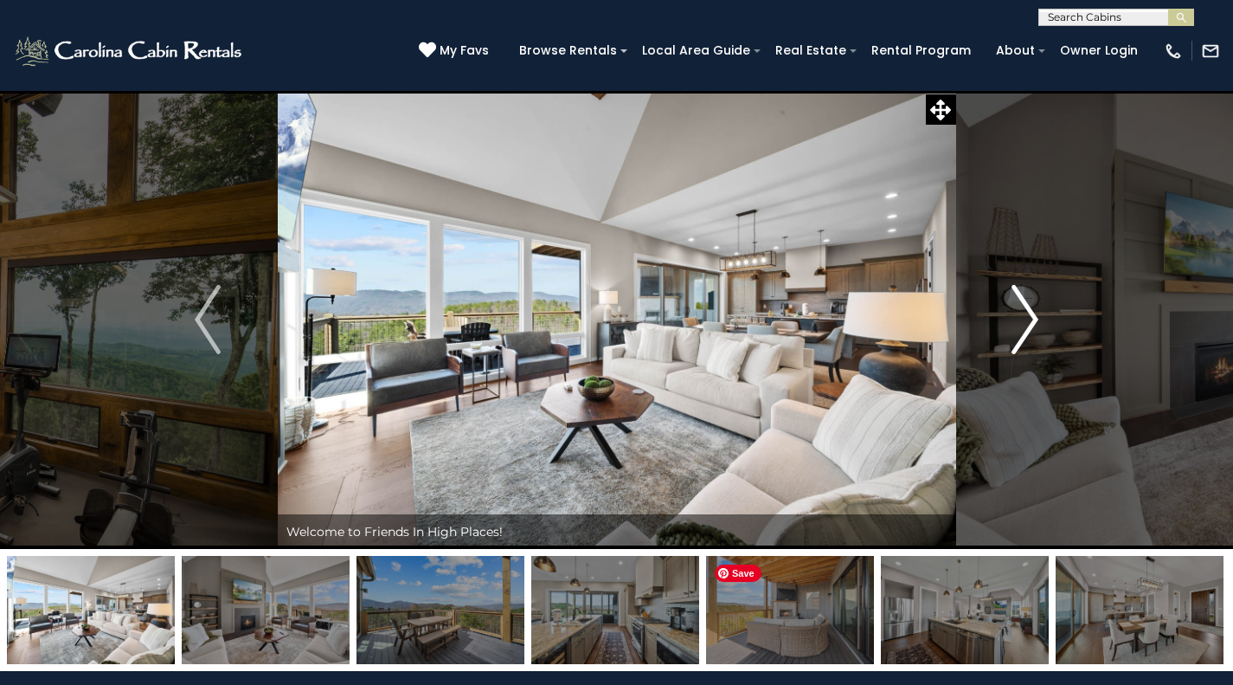
click at [1022, 177] on button "Next" at bounding box center [1025, 319] width 139 height 459
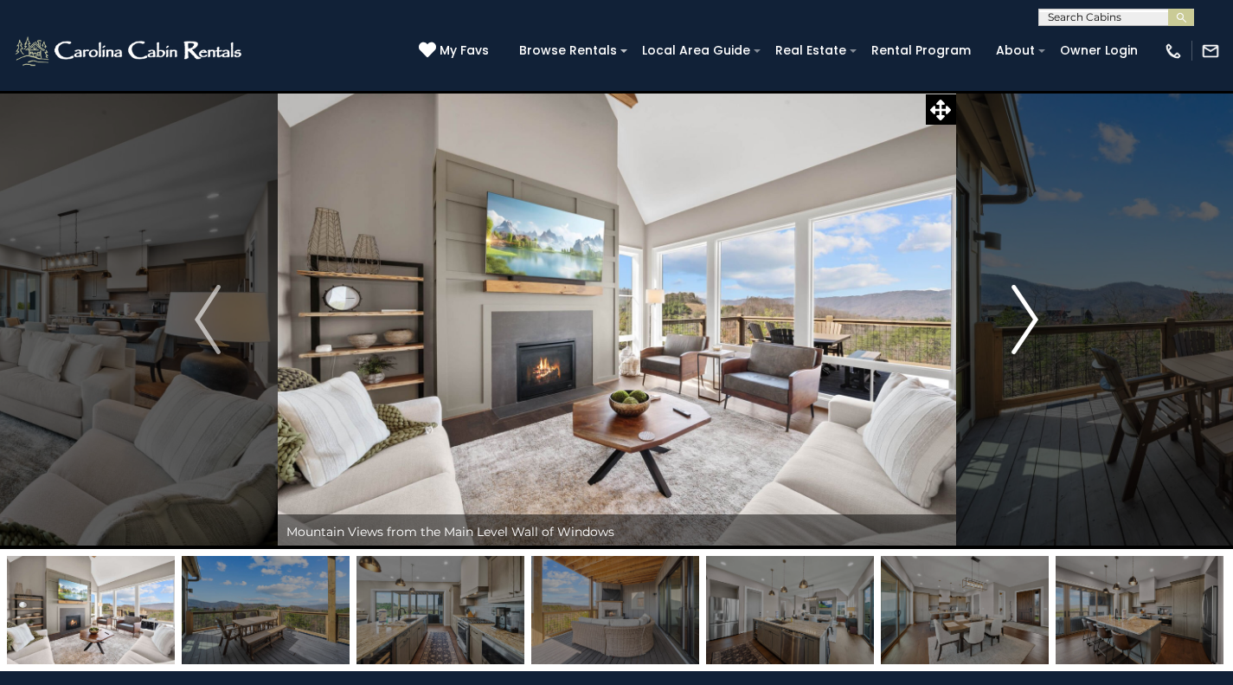
click at [1062, 313] on button "Next" at bounding box center [1025, 319] width 139 height 459
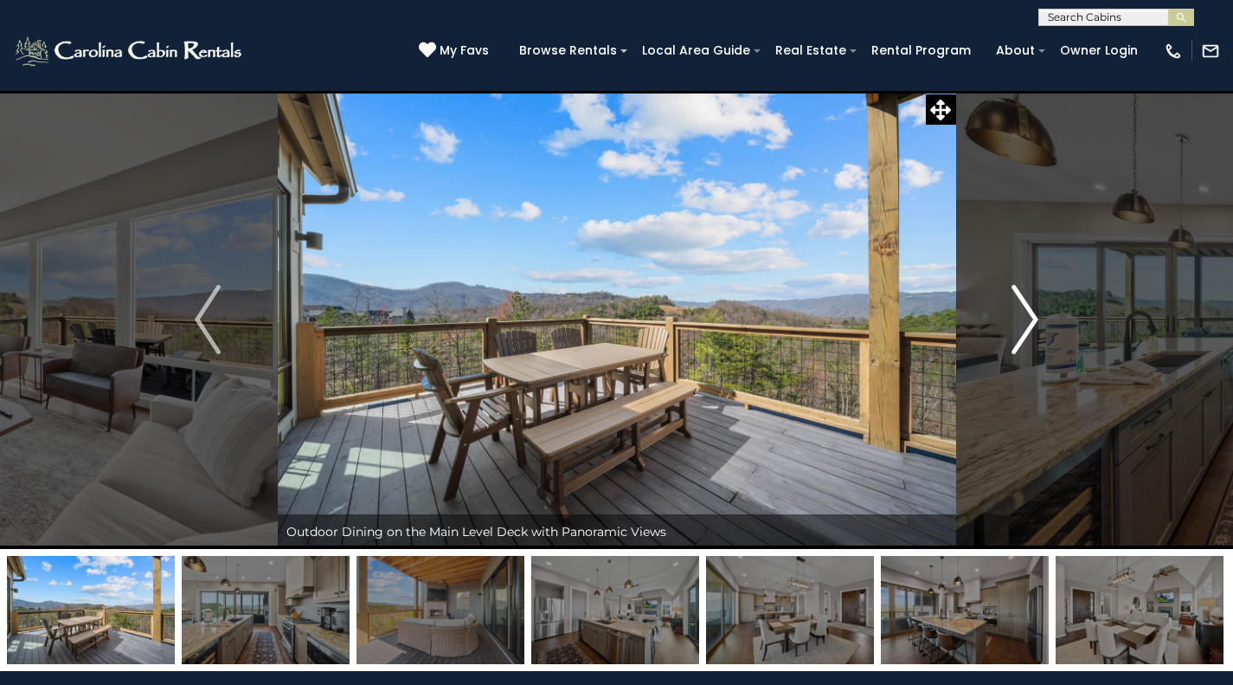
click at [1054, 312] on button "Next" at bounding box center [1025, 319] width 139 height 459
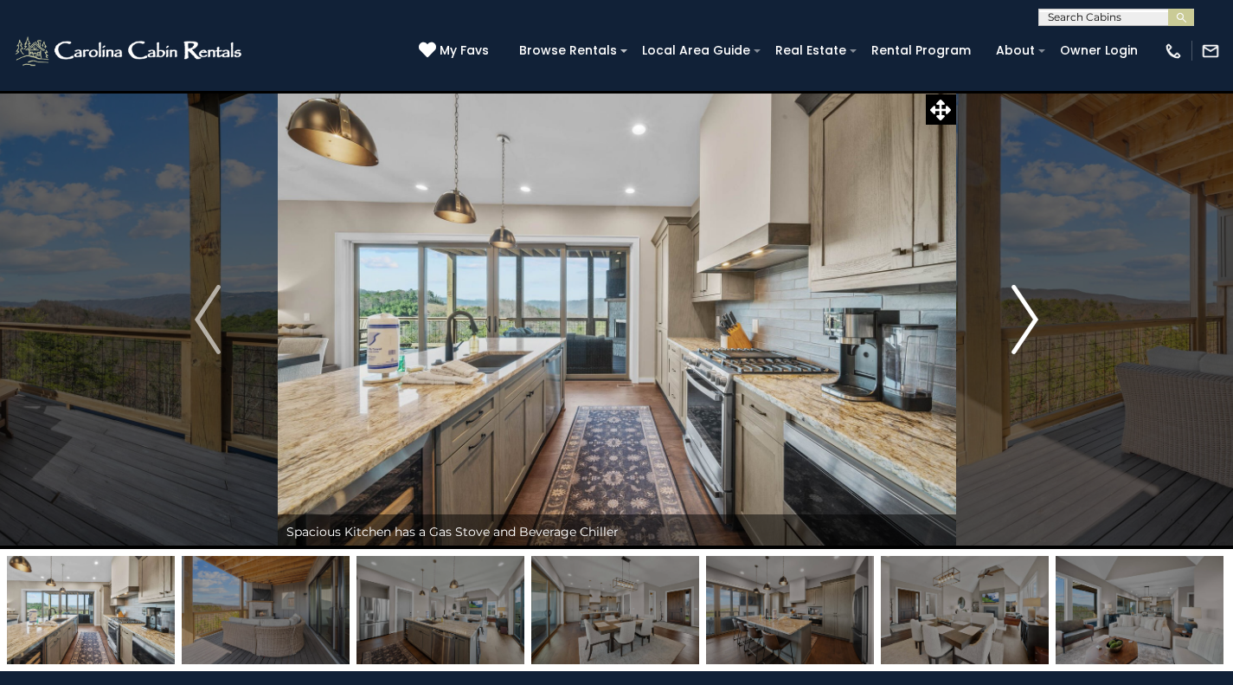
click at [1047, 310] on button "Next" at bounding box center [1025, 319] width 139 height 459
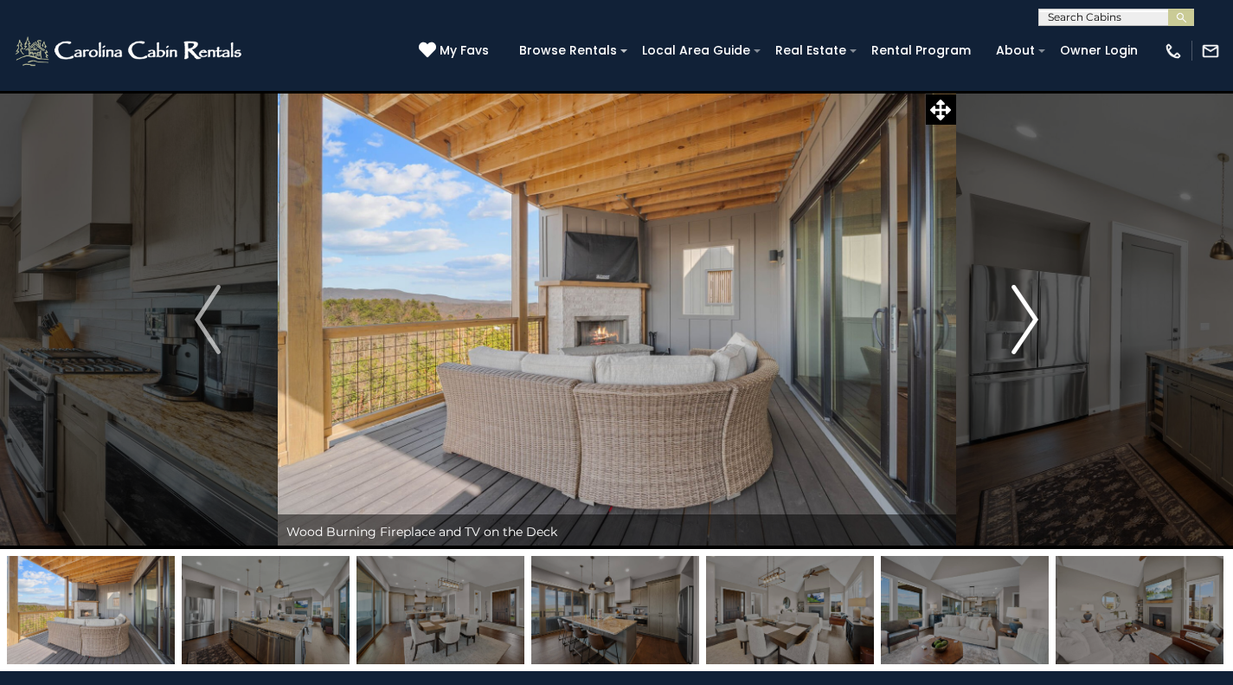
click at [1051, 315] on button "Next" at bounding box center [1025, 319] width 139 height 459
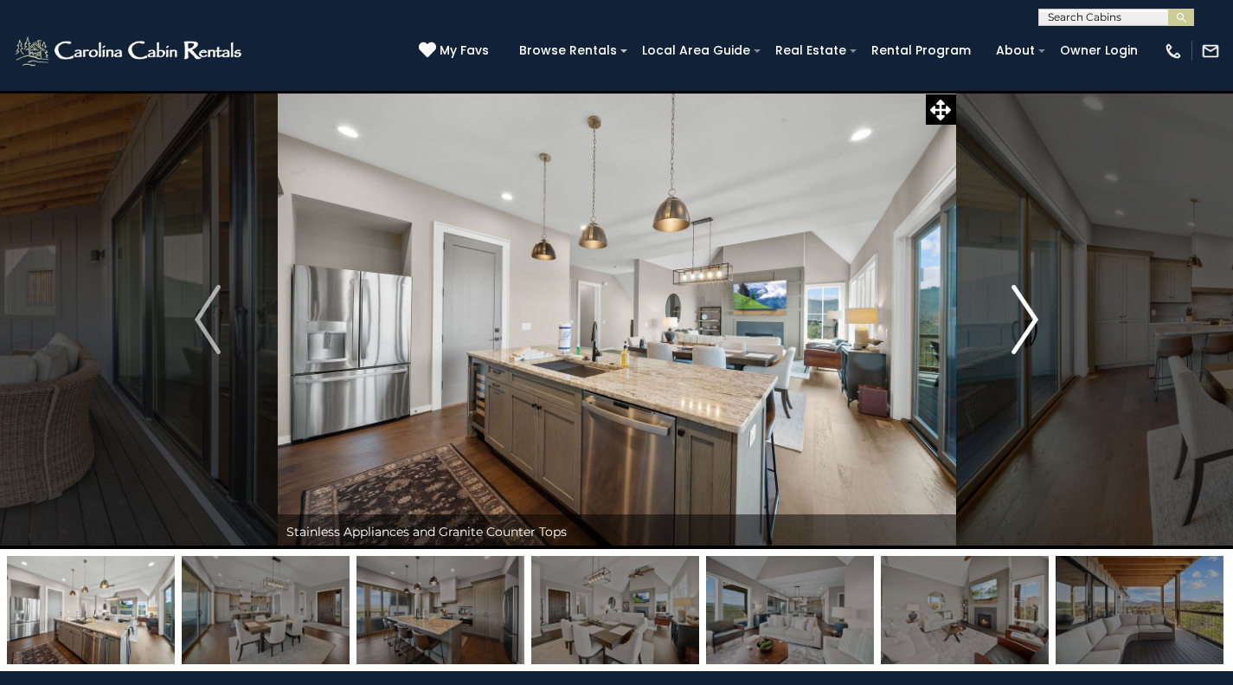
click at [1046, 317] on button "Next" at bounding box center [1025, 319] width 139 height 459
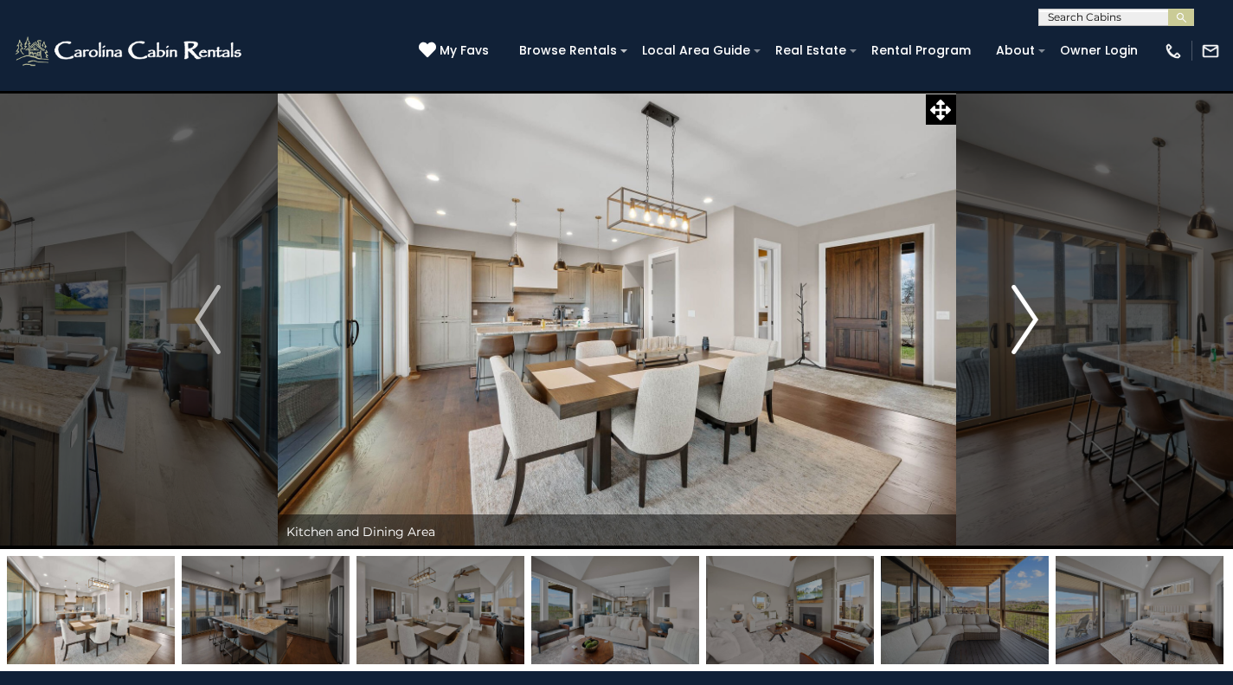
click at [1034, 322] on img "Next" at bounding box center [1026, 319] width 26 height 69
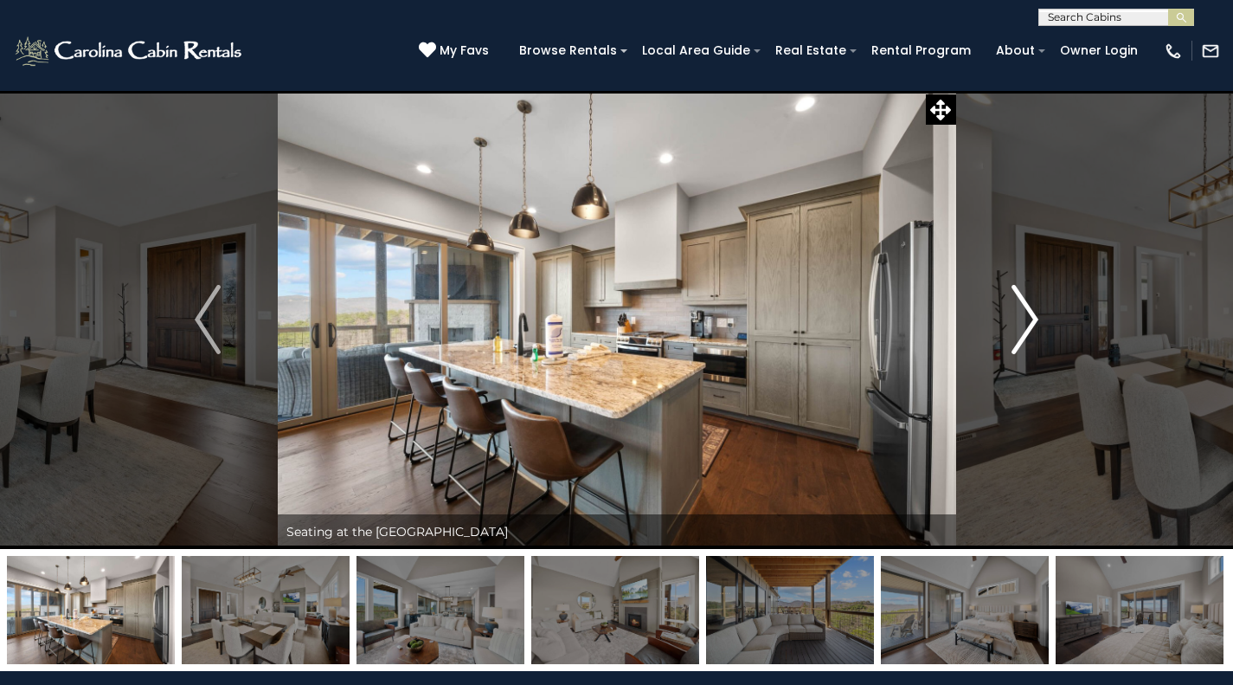
click at [1051, 293] on button "Next" at bounding box center [1025, 319] width 139 height 459
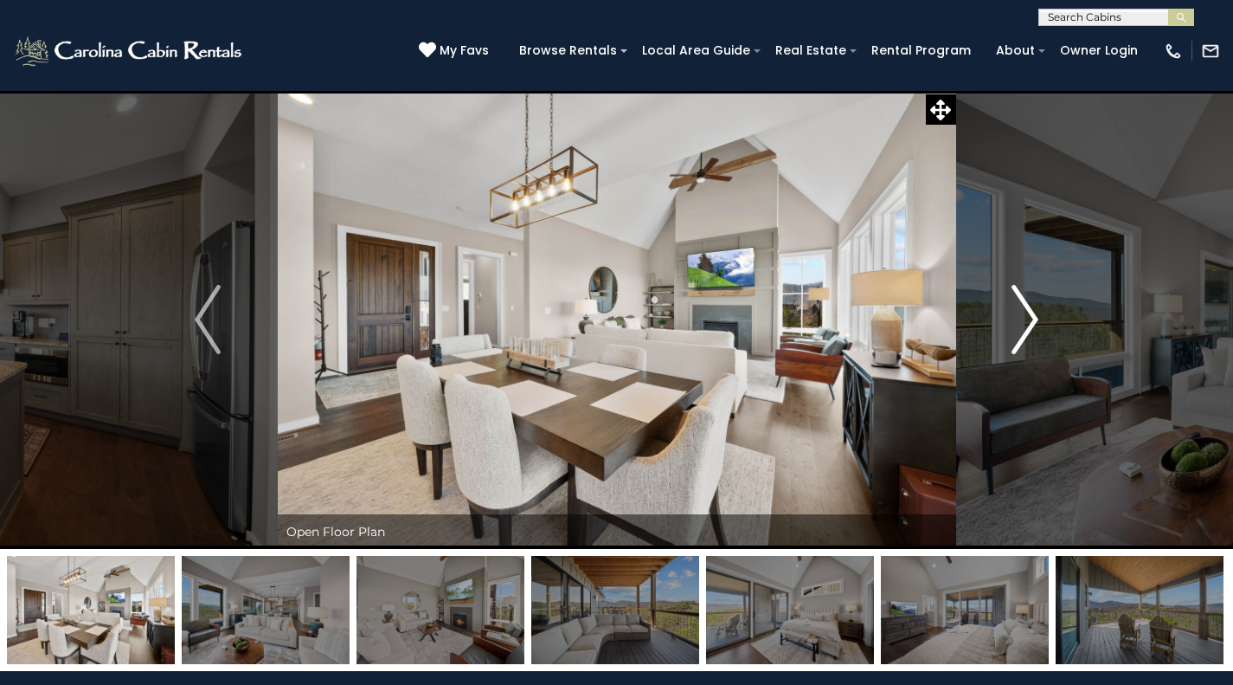
click at [1050, 300] on button "Next" at bounding box center [1025, 319] width 139 height 459
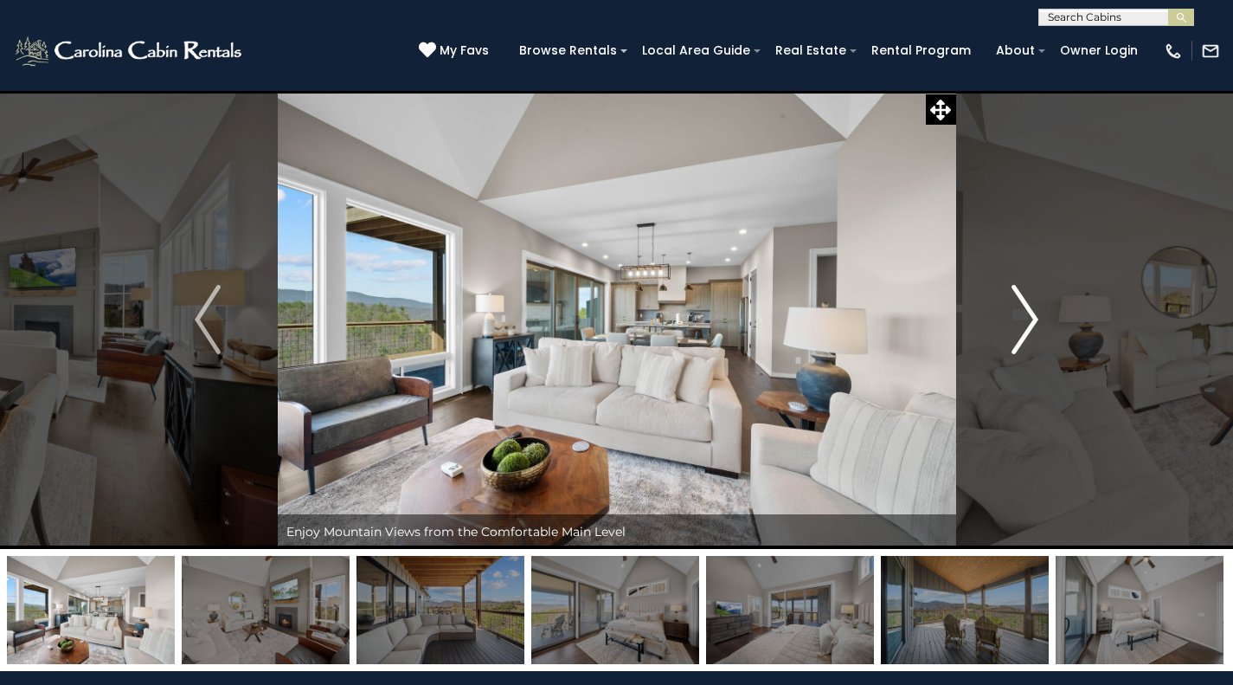
click at [1044, 309] on button "Next" at bounding box center [1025, 319] width 139 height 459
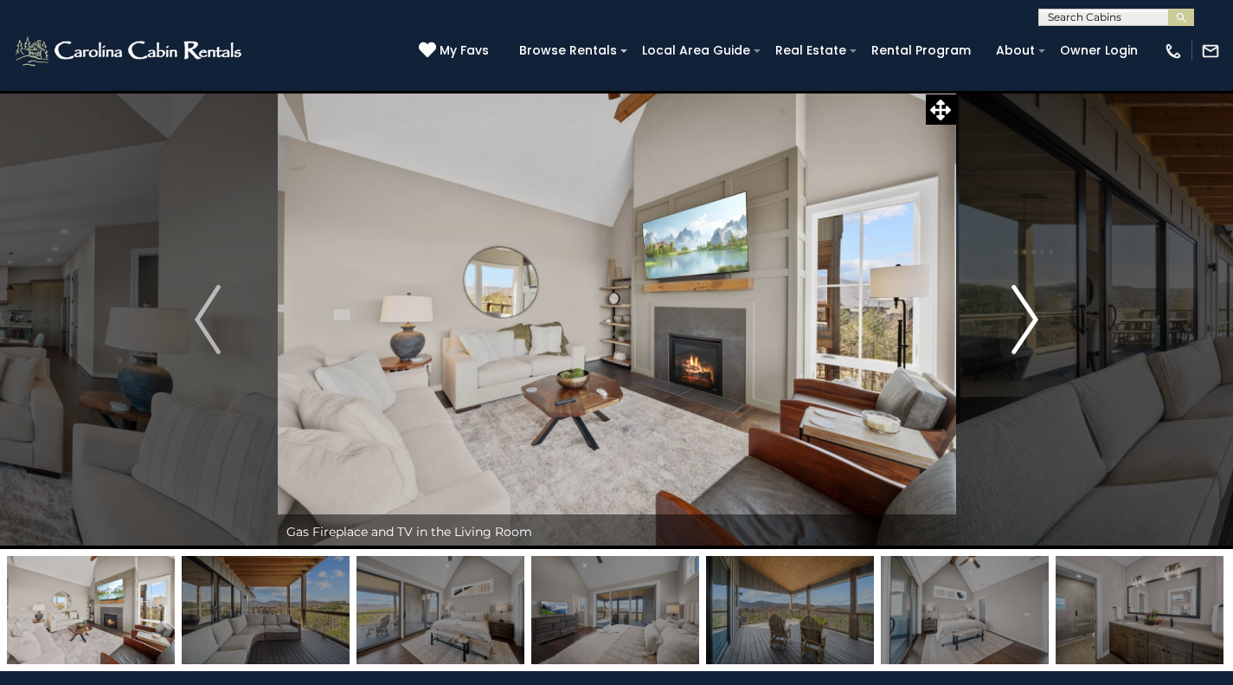
click at [1045, 309] on button "Next" at bounding box center [1025, 319] width 139 height 459
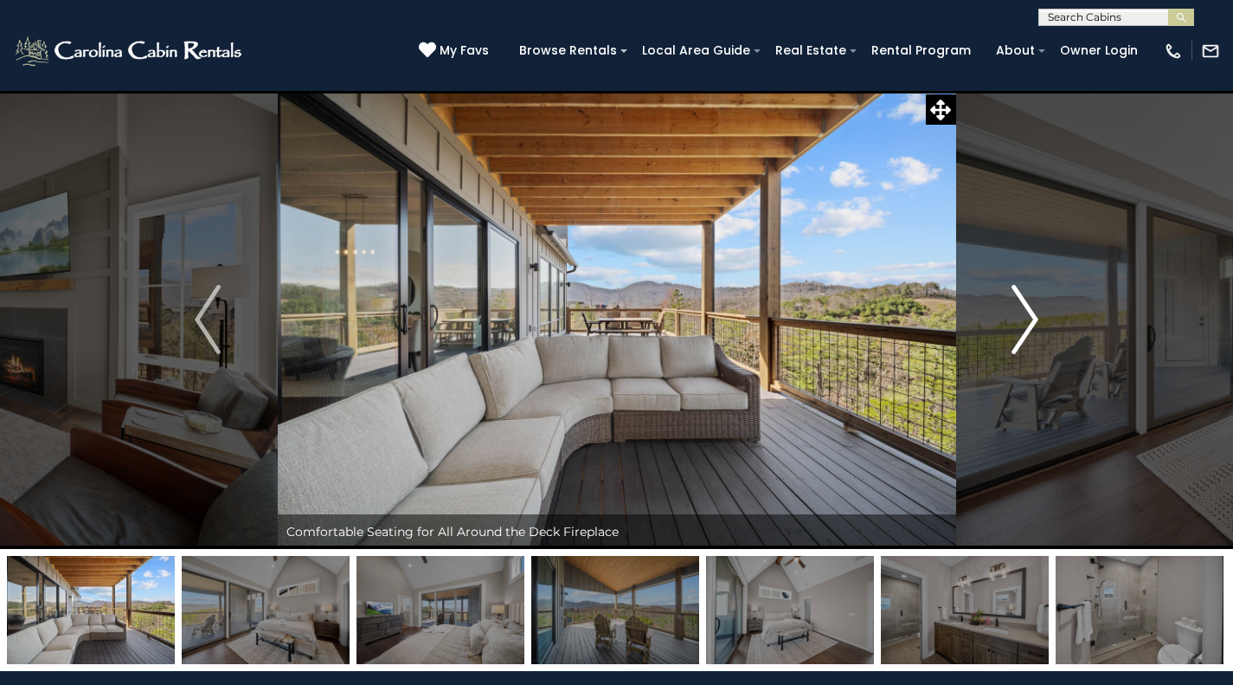
click at [1051, 303] on button "Next" at bounding box center [1025, 319] width 139 height 459
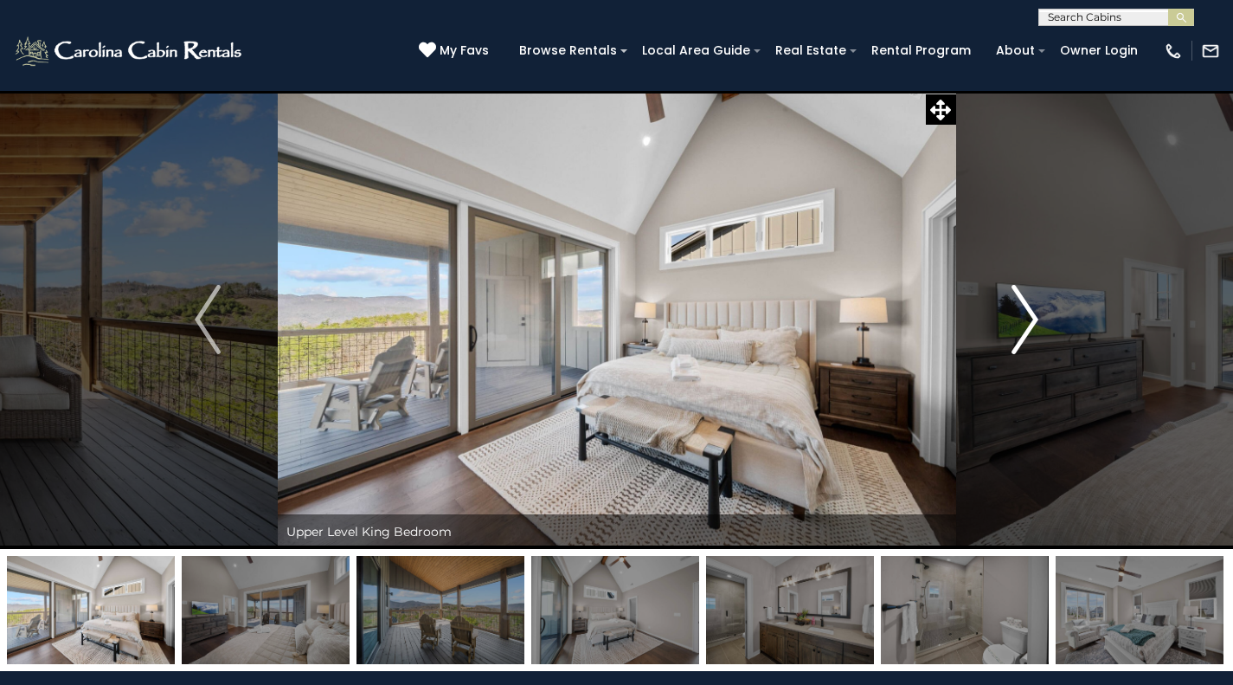
click at [1047, 310] on button "Next" at bounding box center [1025, 319] width 139 height 459
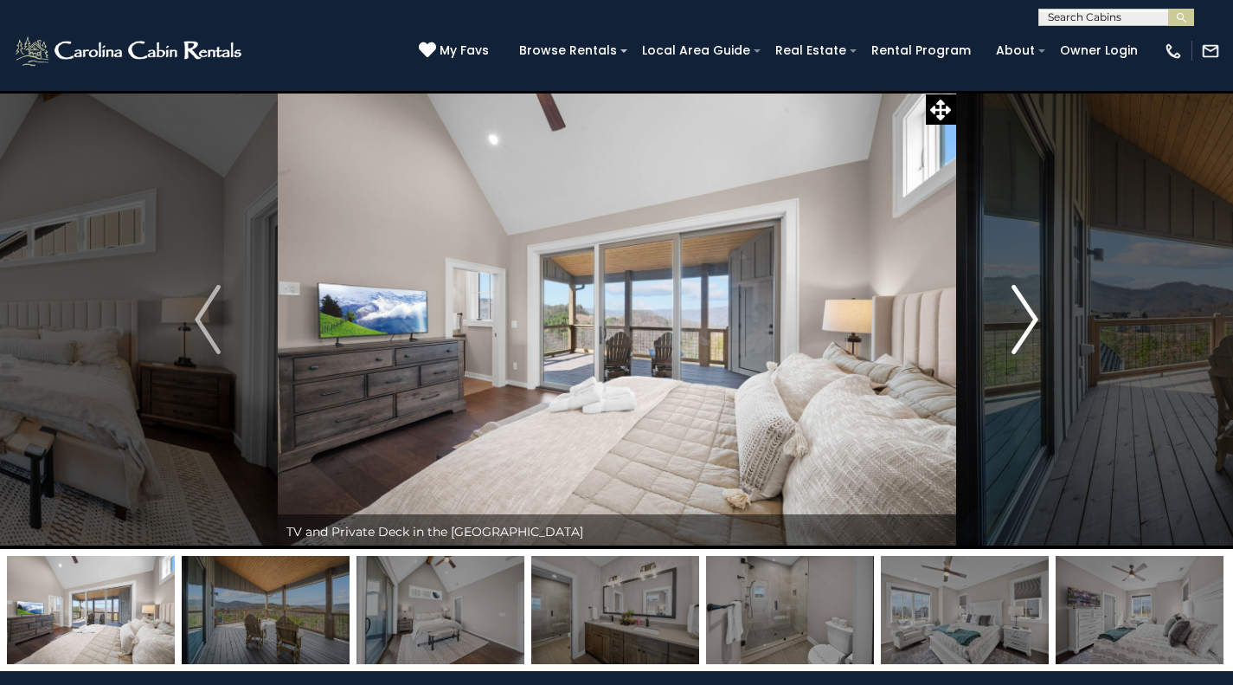
click at [1052, 304] on button "Next" at bounding box center [1025, 319] width 139 height 459
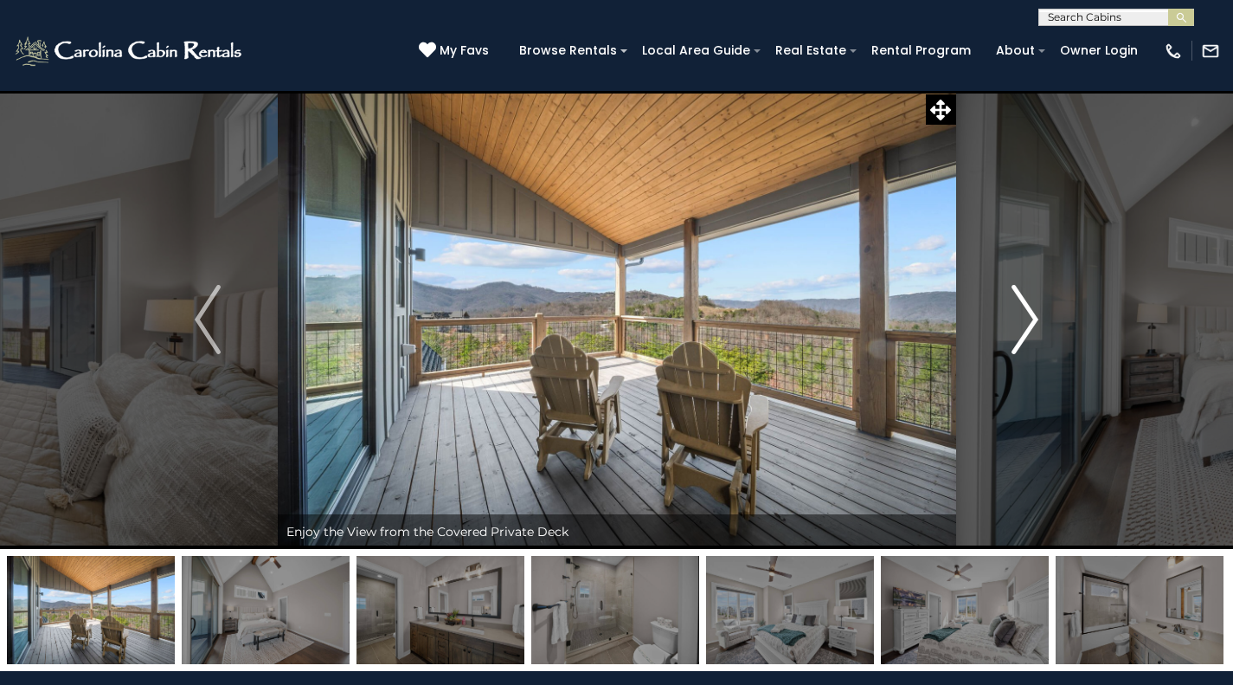
click at [1060, 308] on button "Next" at bounding box center [1025, 319] width 139 height 459
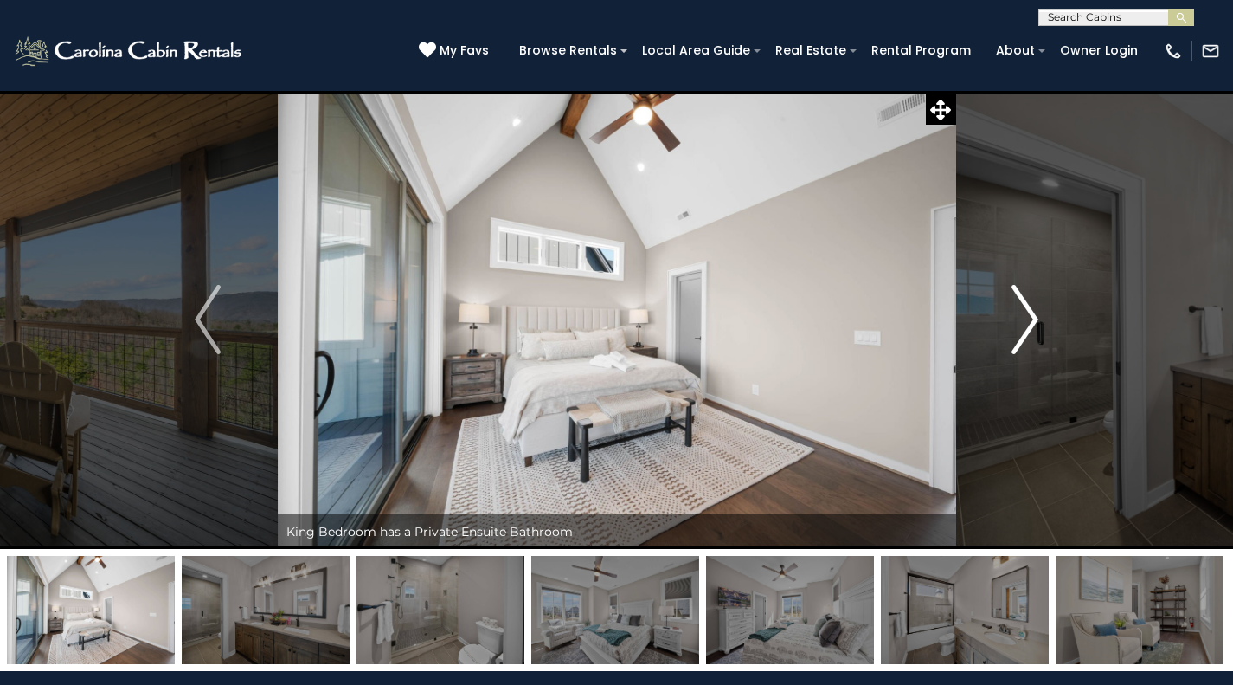
click at [1046, 325] on button "Next" at bounding box center [1025, 319] width 139 height 459
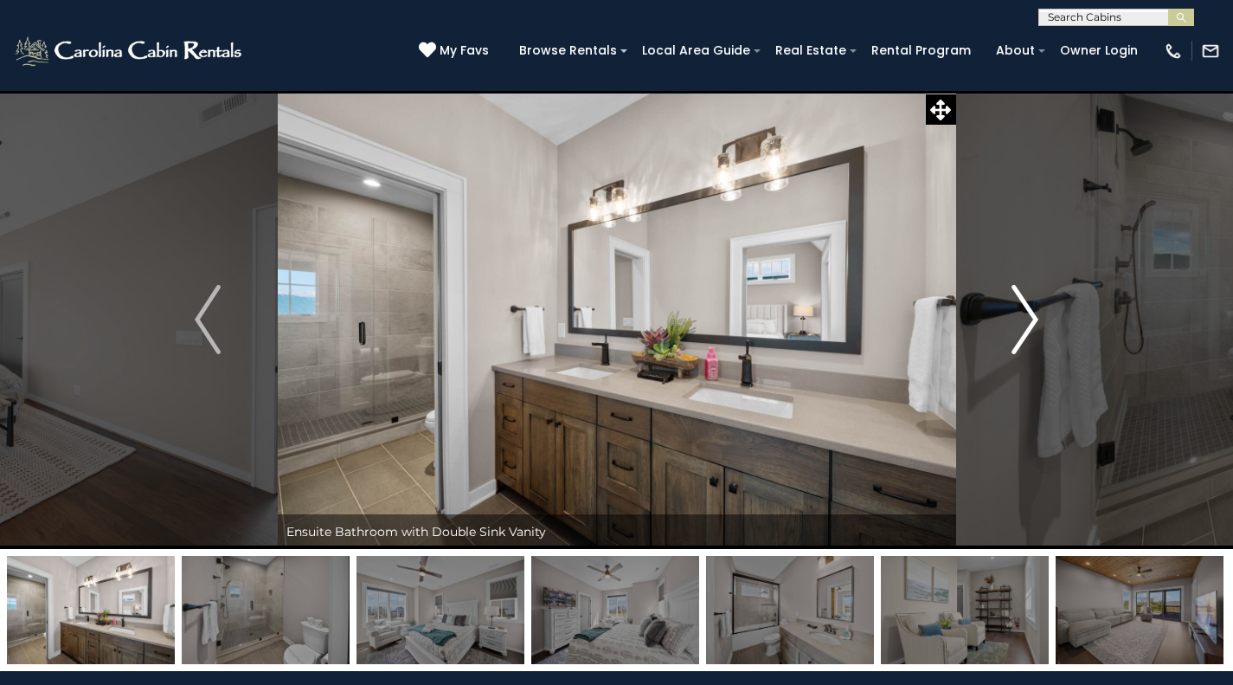
click at [1048, 316] on button "Next" at bounding box center [1025, 319] width 139 height 459
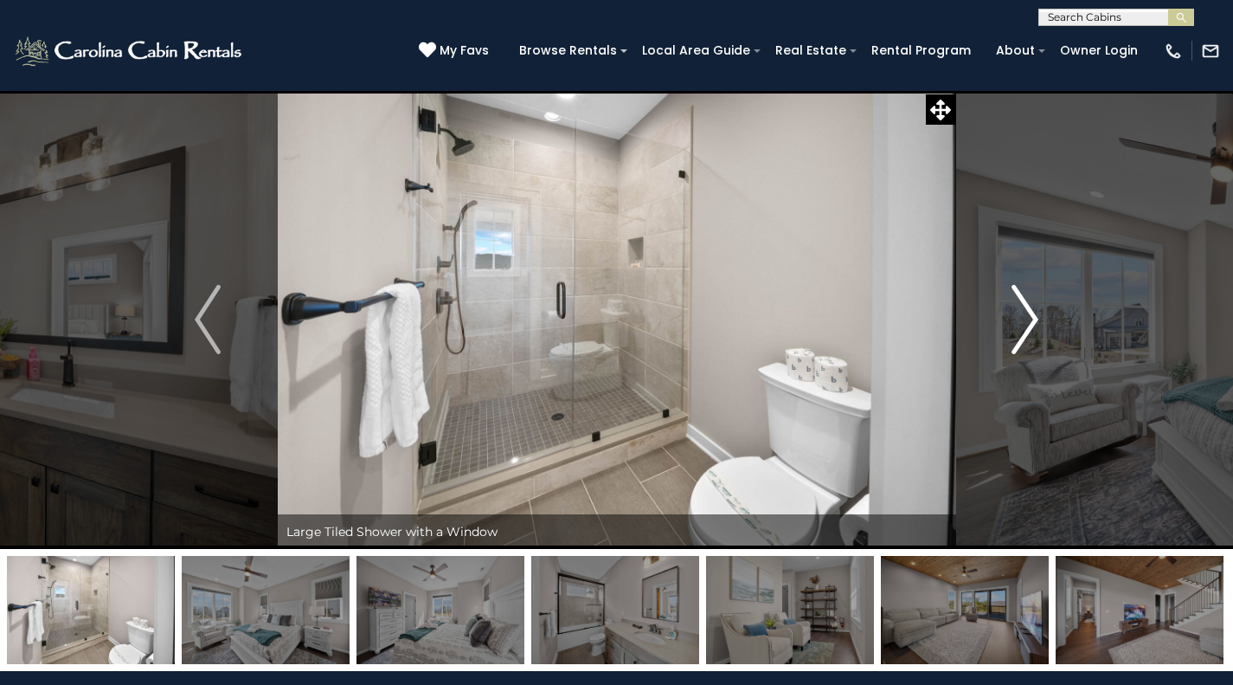
click at [1048, 329] on button "Next" at bounding box center [1025, 319] width 139 height 459
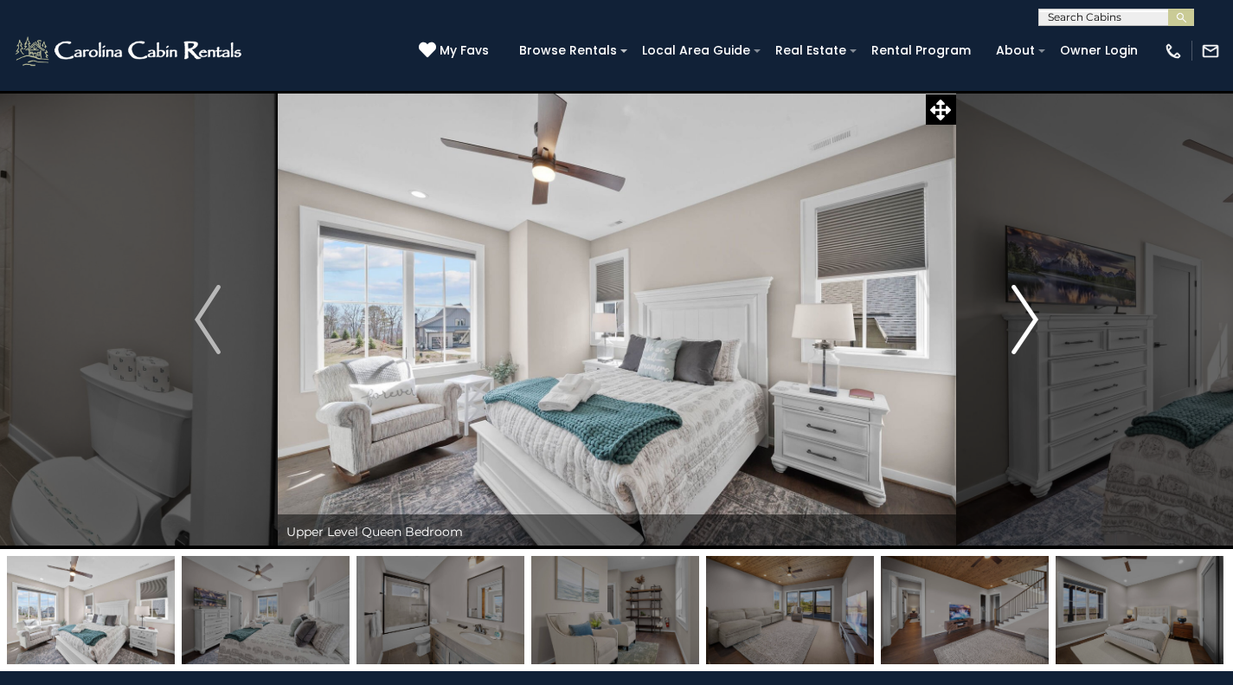
click at [1069, 293] on button "Next" at bounding box center [1025, 319] width 139 height 459
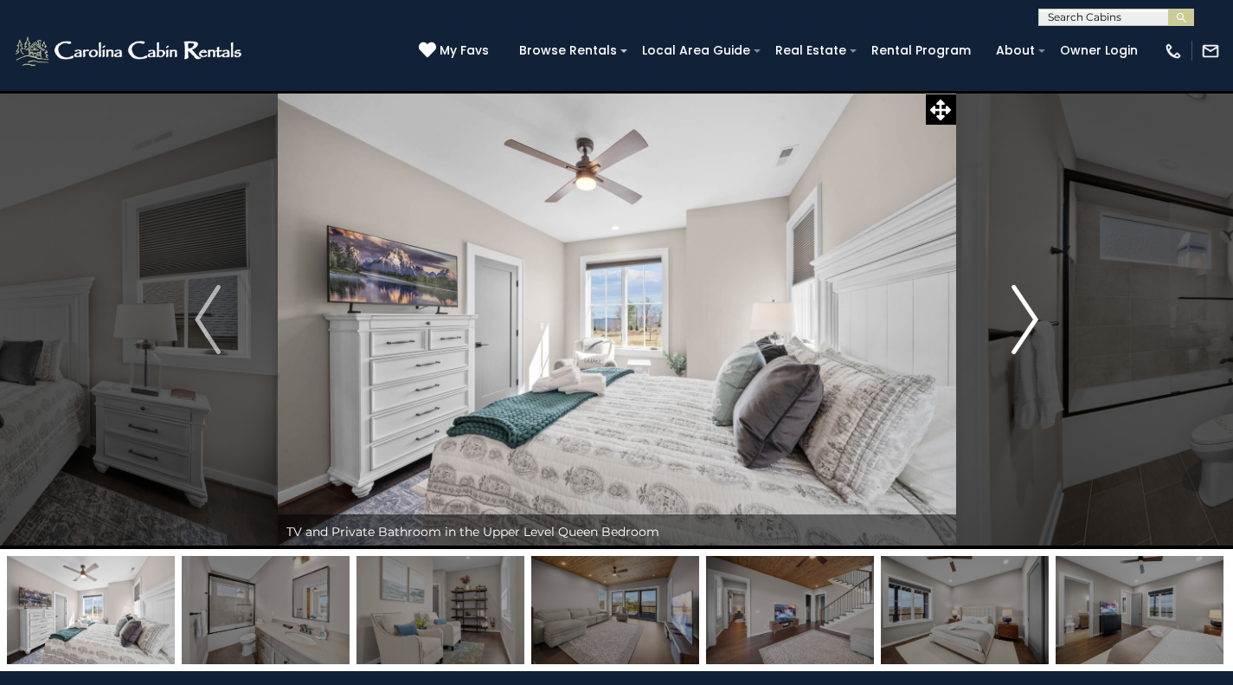
click at [1043, 336] on button "Next" at bounding box center [1025, 319] width 139 height 459
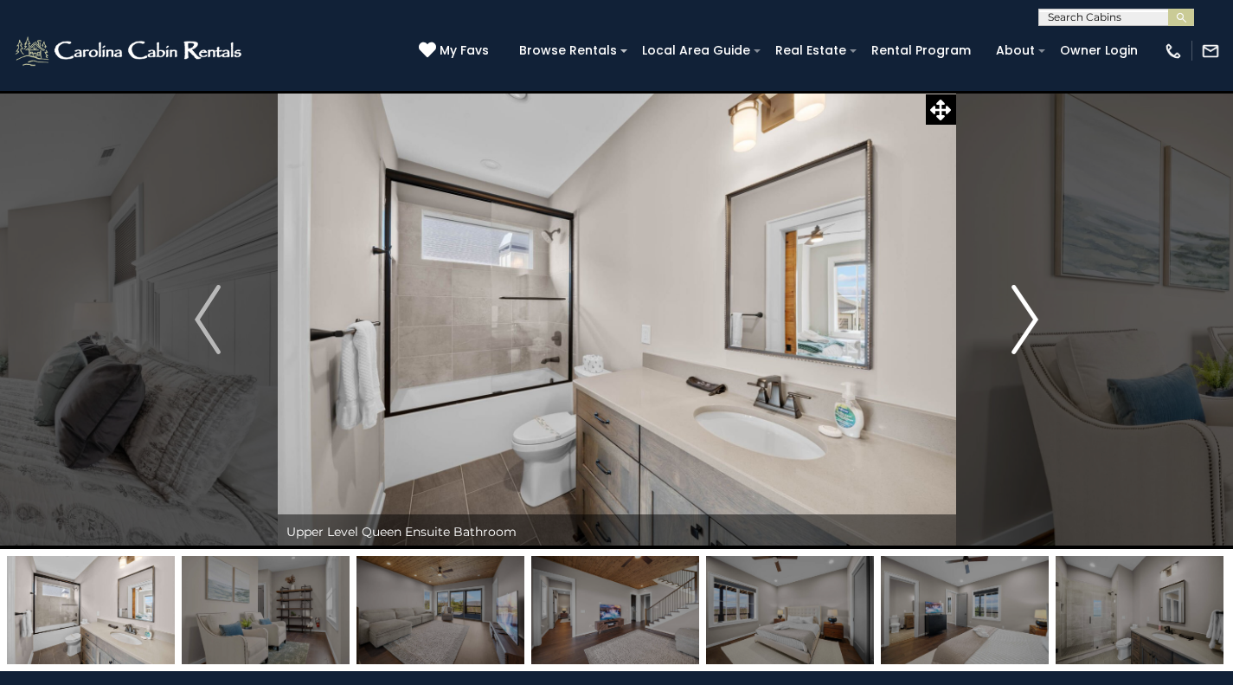
click at [1042, 333] on button "Next" at bounding box center [1025, 319] width 139 height 459
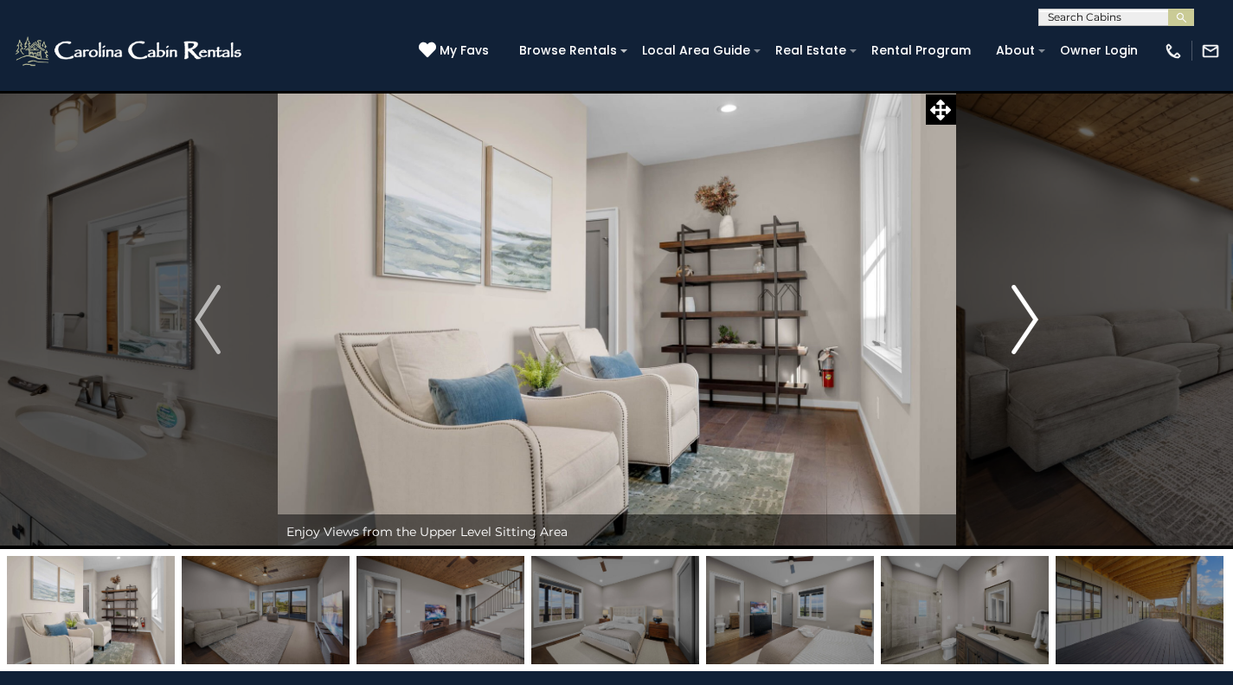
click at [1046, 333] on button "Next" at bounding box center [1025, 319] width 139 height 459
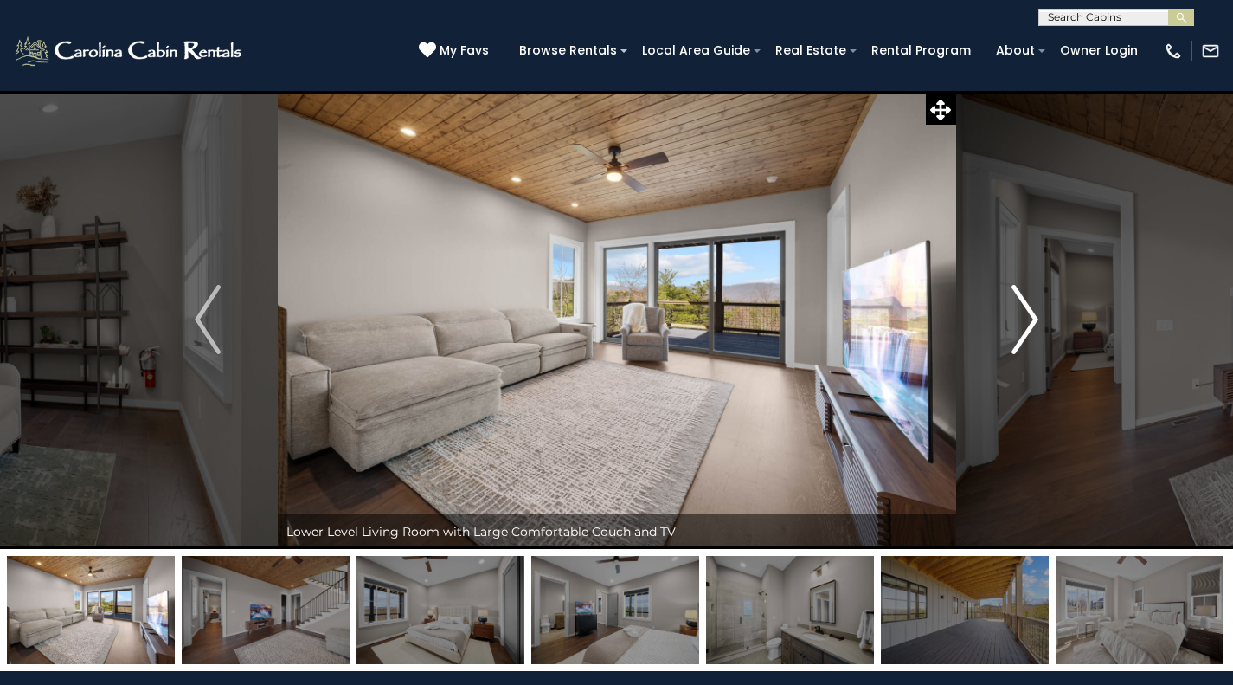
click at [1042, 322] on button "Next" at bounding box center [1025, 319] width 139 height 459
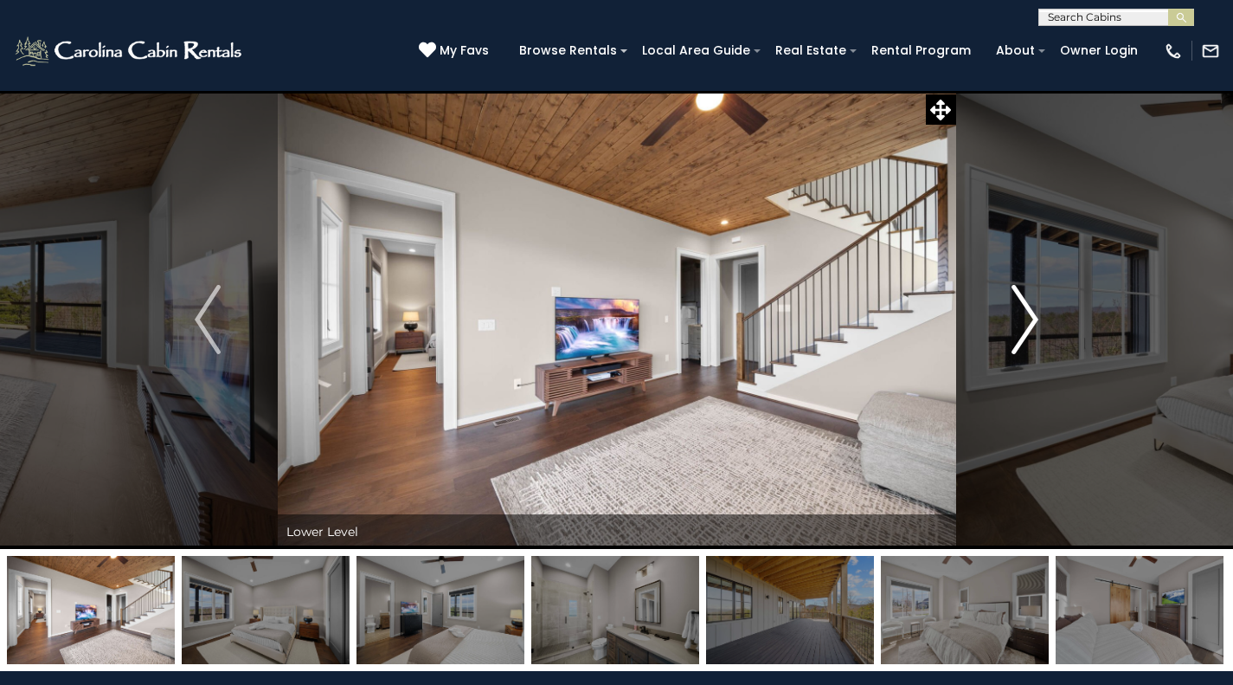
click at [1007, 312] on button "Next" at bounding box center [1025, 319] width 139 height 459
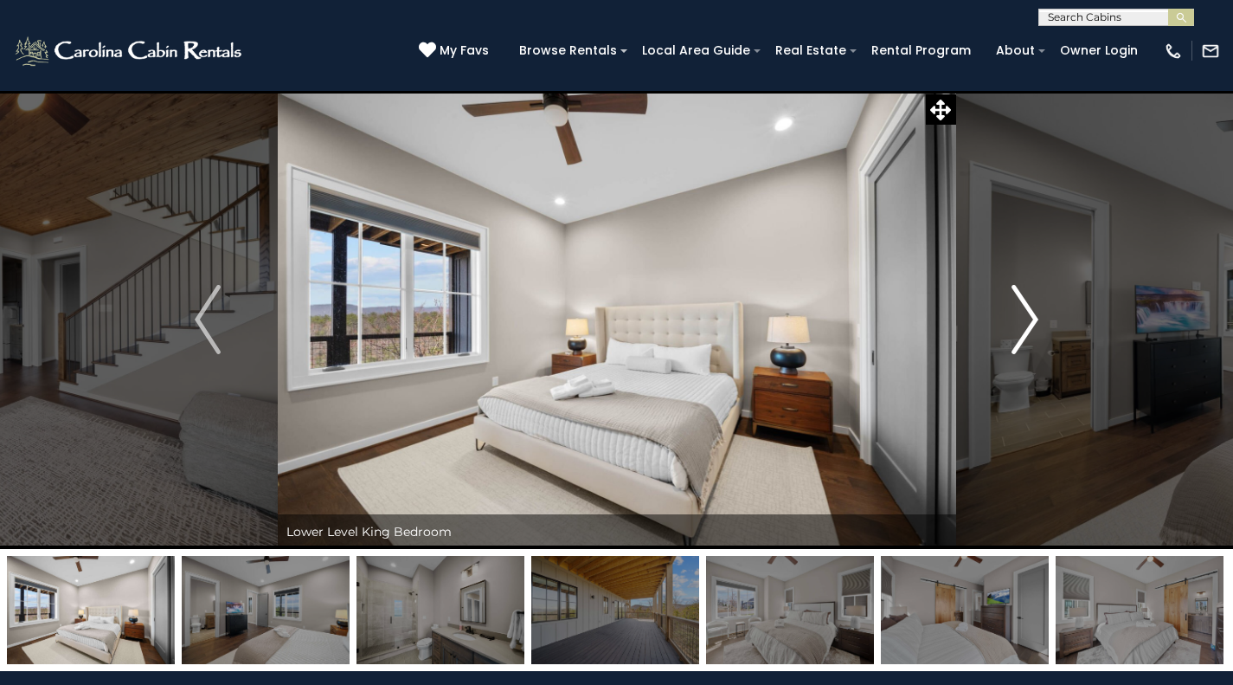
click at [1021, 310] on img "Next" at bounding box center [1026, 319] width 26 height 69
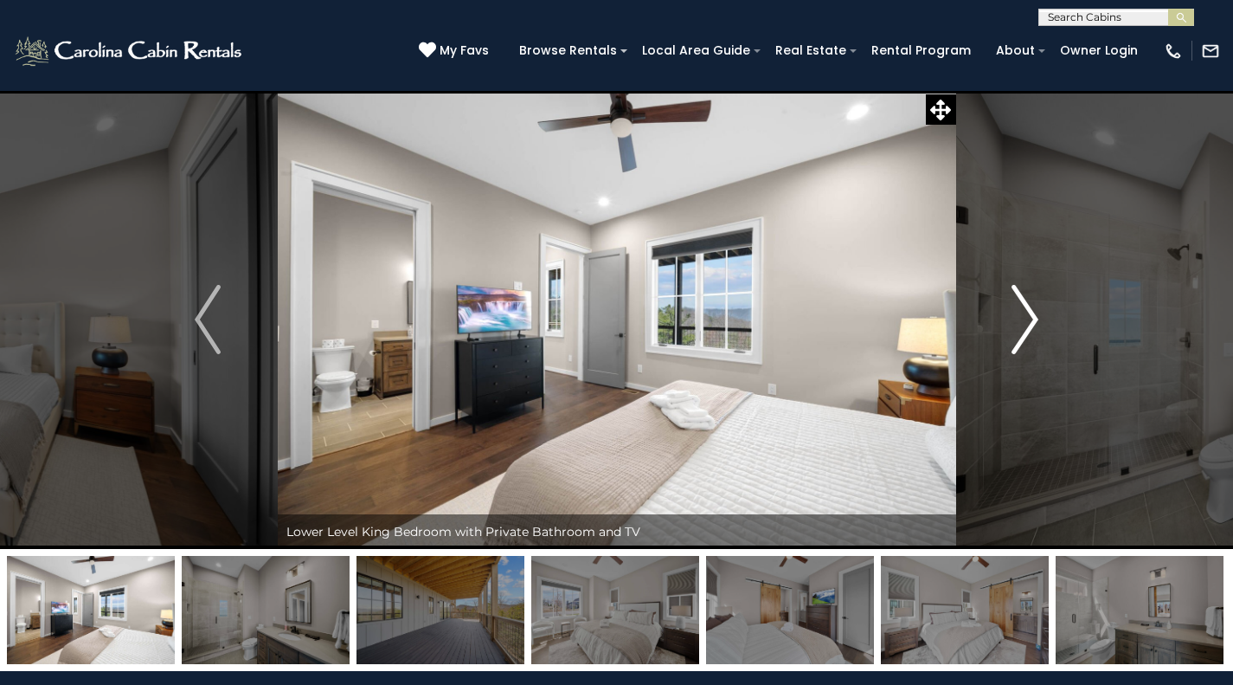
click at [1019, 307] on img "Next" at bounding box center [1026, 319] width 26 height 69
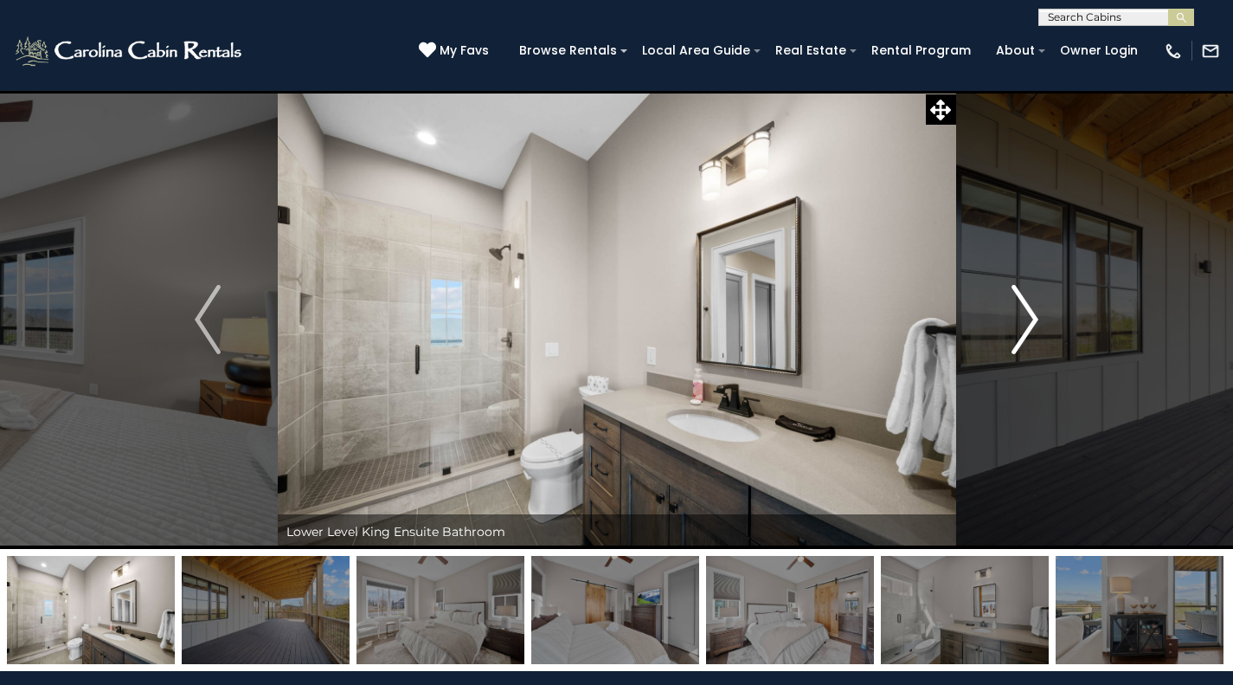
click at [1015, 308] on img "Next" at bounding box center [1026, 319] width 26 height 69
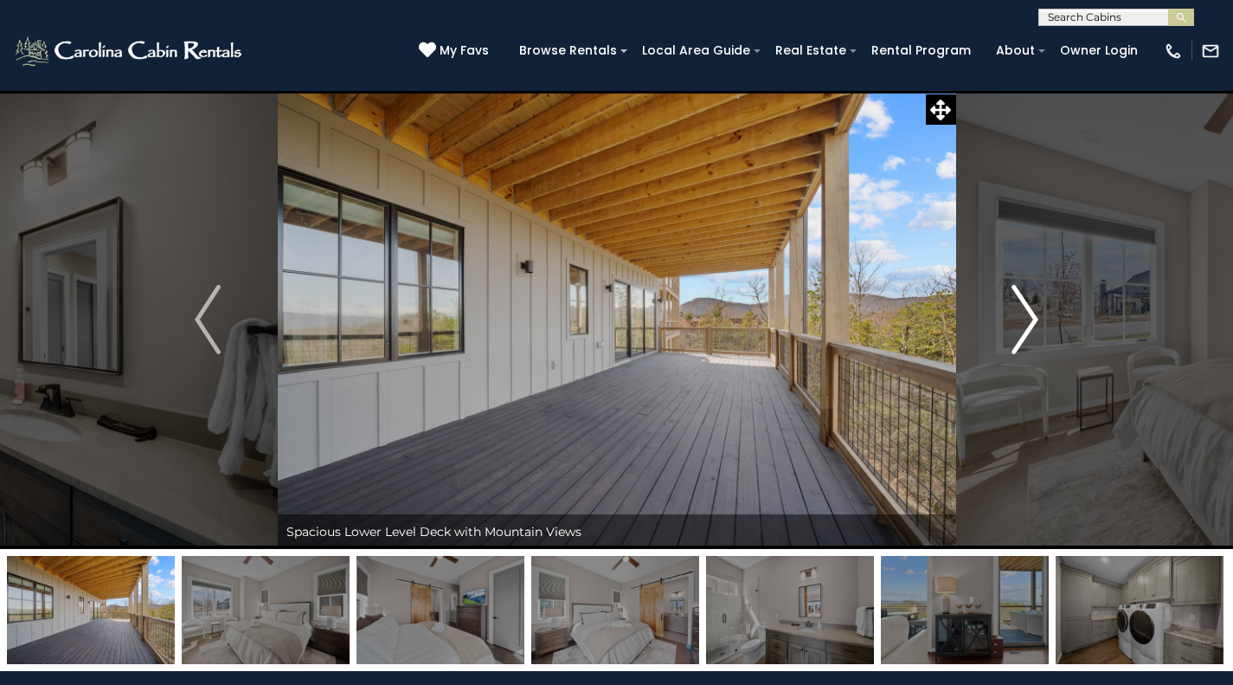
click at [1017, 312] on img "Next" at bounding box center [1026, 319] width 26 height 69
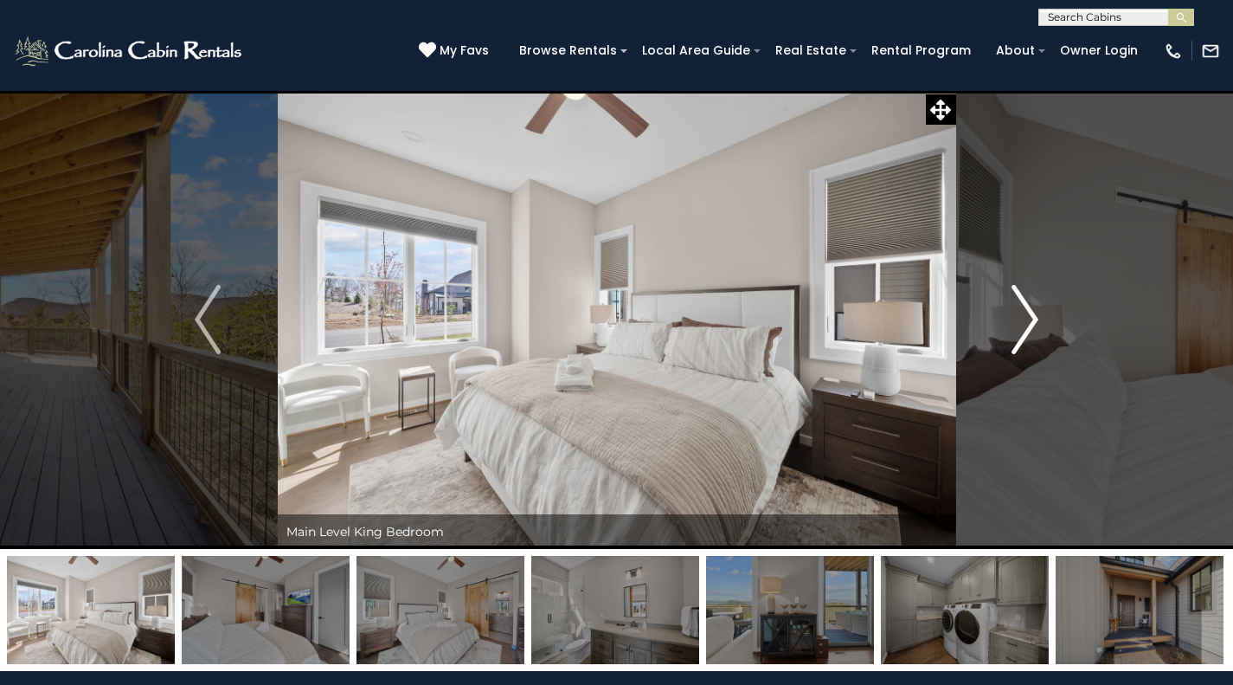
click at [1088, 205] on button "Next" at bounding box center [1025, 319] width 139 height 459
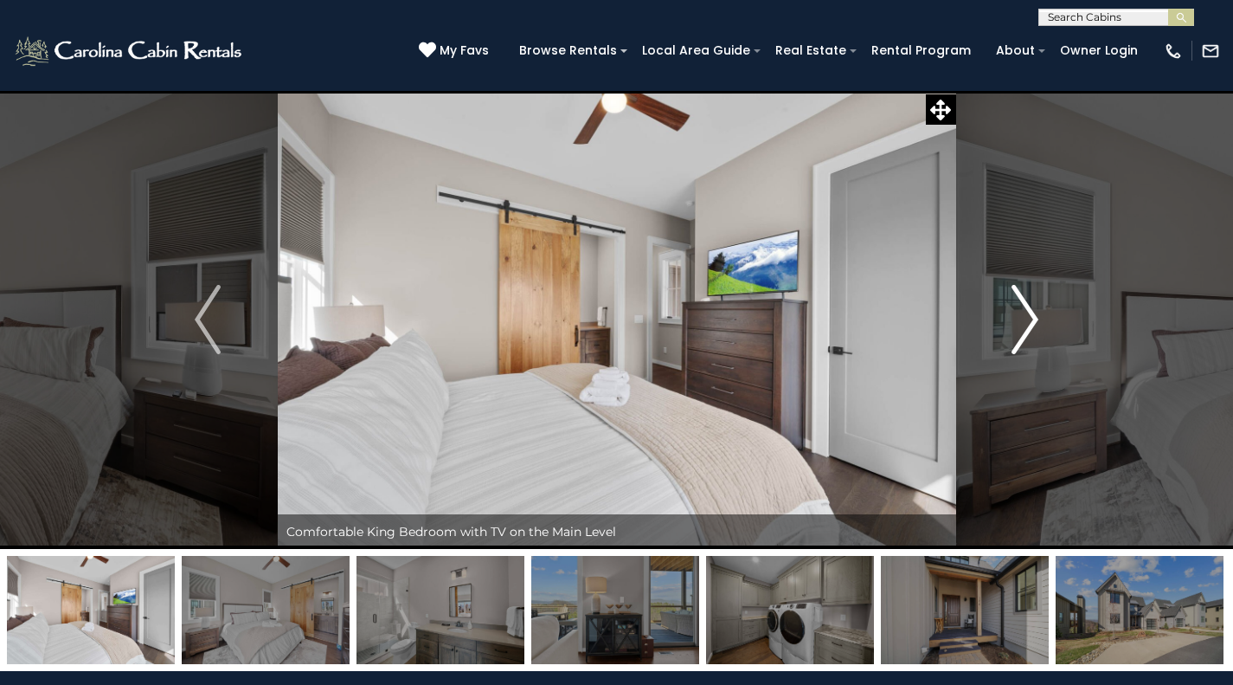
click at [1034, 313] on img "Next" at bounding box center [1026, 319] width 26 height 69
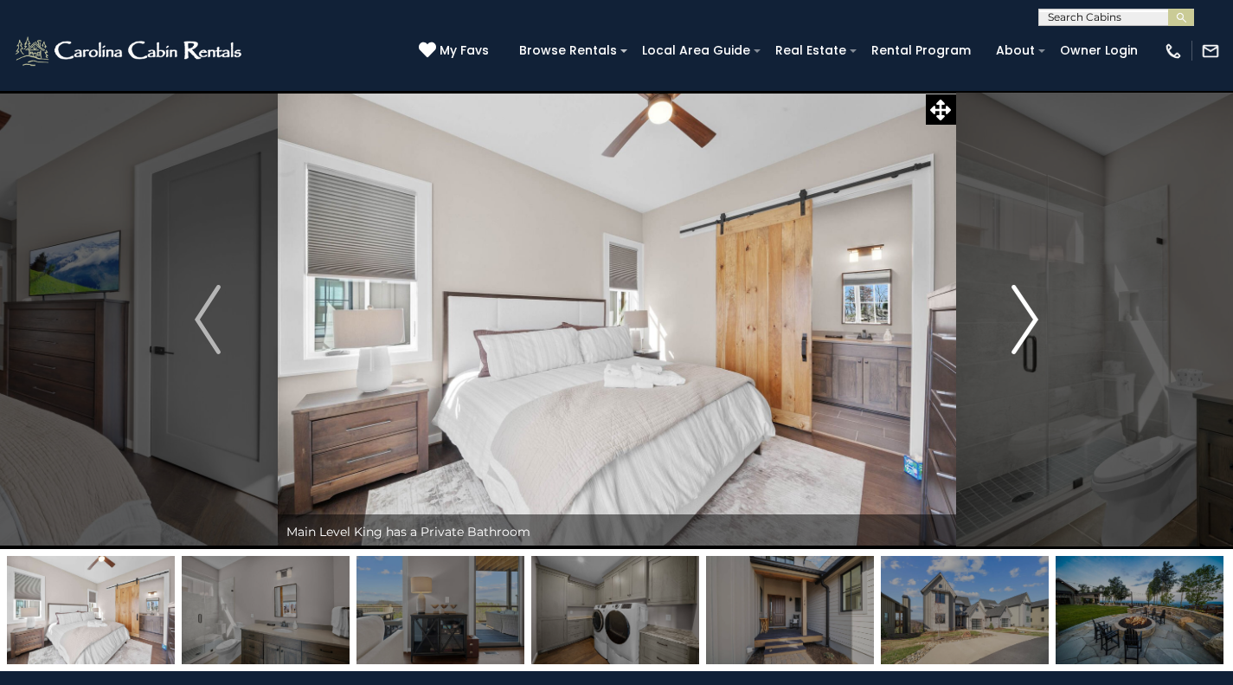
click at [1039, 312] on button "Next" at bounding box center [1025, 319] width 139 height 459
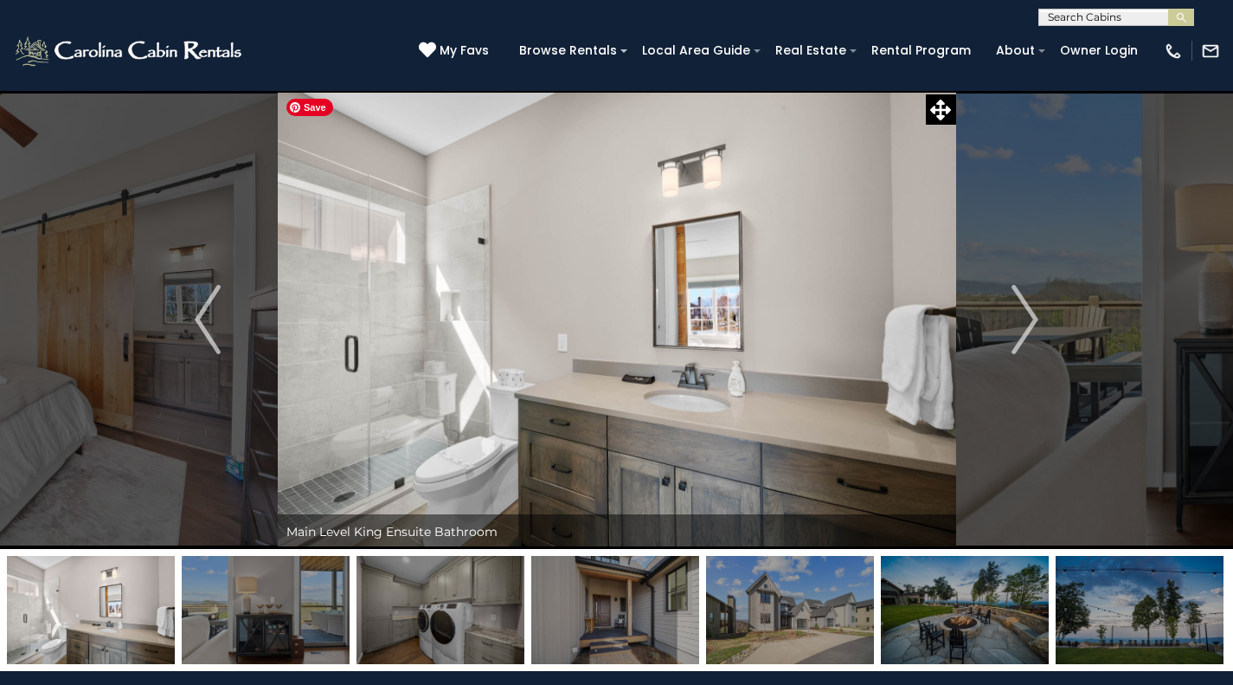
click at [700, 229] on img at bounding box center [617, 319] width 679 height 459
click at [201, 45] on img at bounding box center [130, 51] width 234 height 35
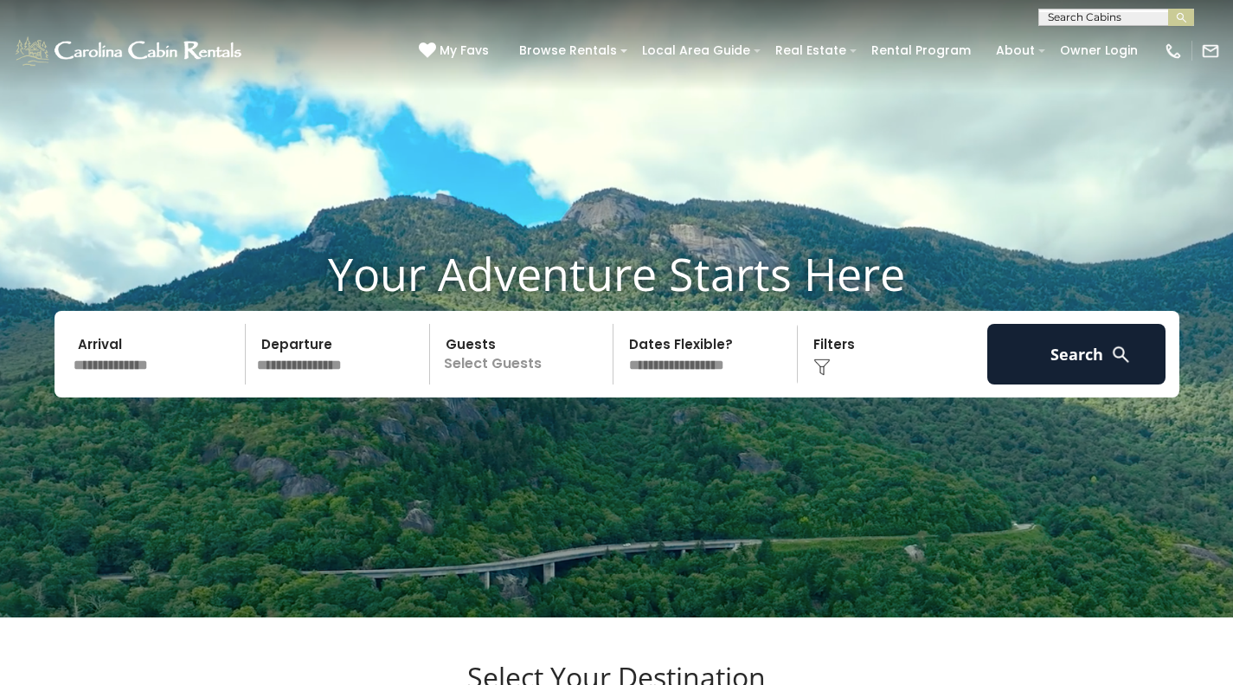
click at [126, 384] on input "text" at bounding box center [157, 354] width 179 height 61
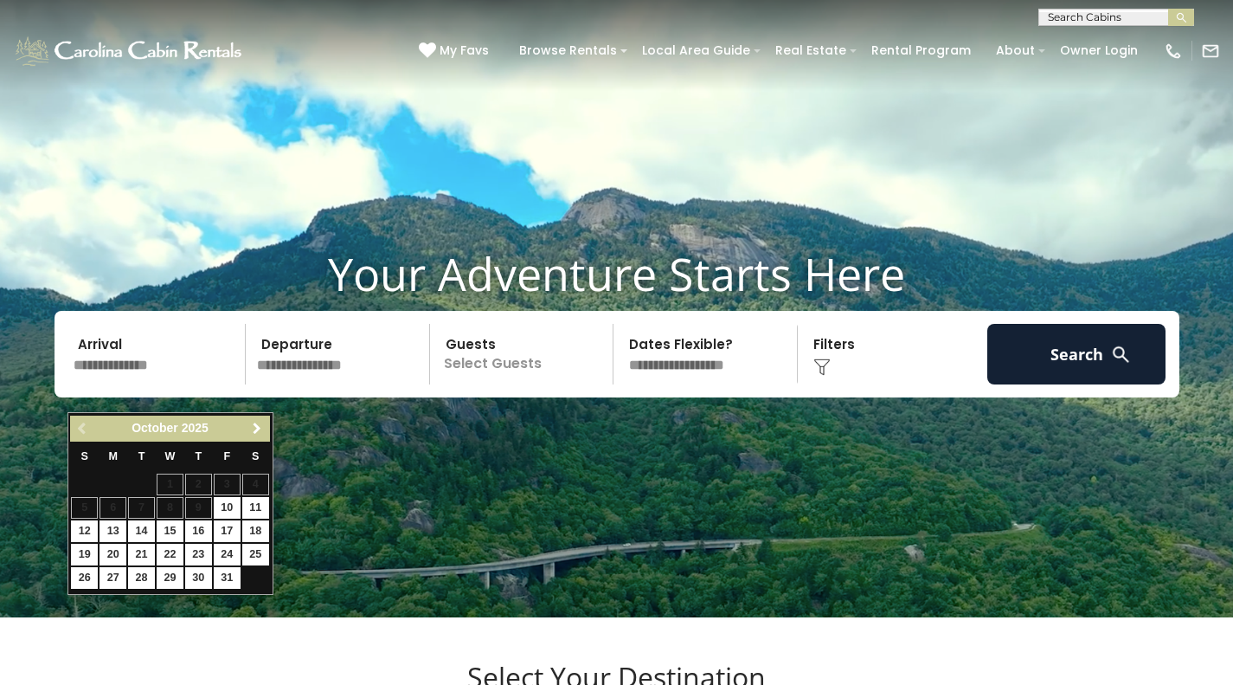
click at [260, 437] on link "Next" at bounding box center [258, 429] width 22 height 22
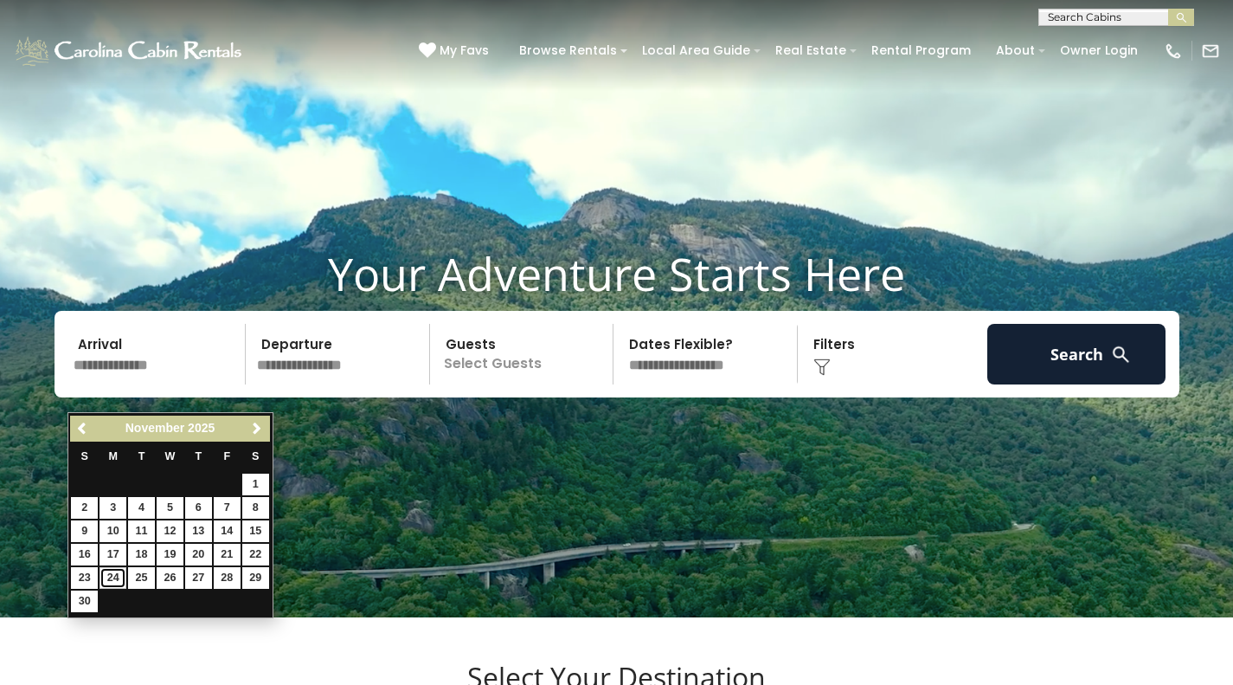
click at [115, 570] on link "24" at bounding box center [113, 578] width 27 height 22
type input "********"
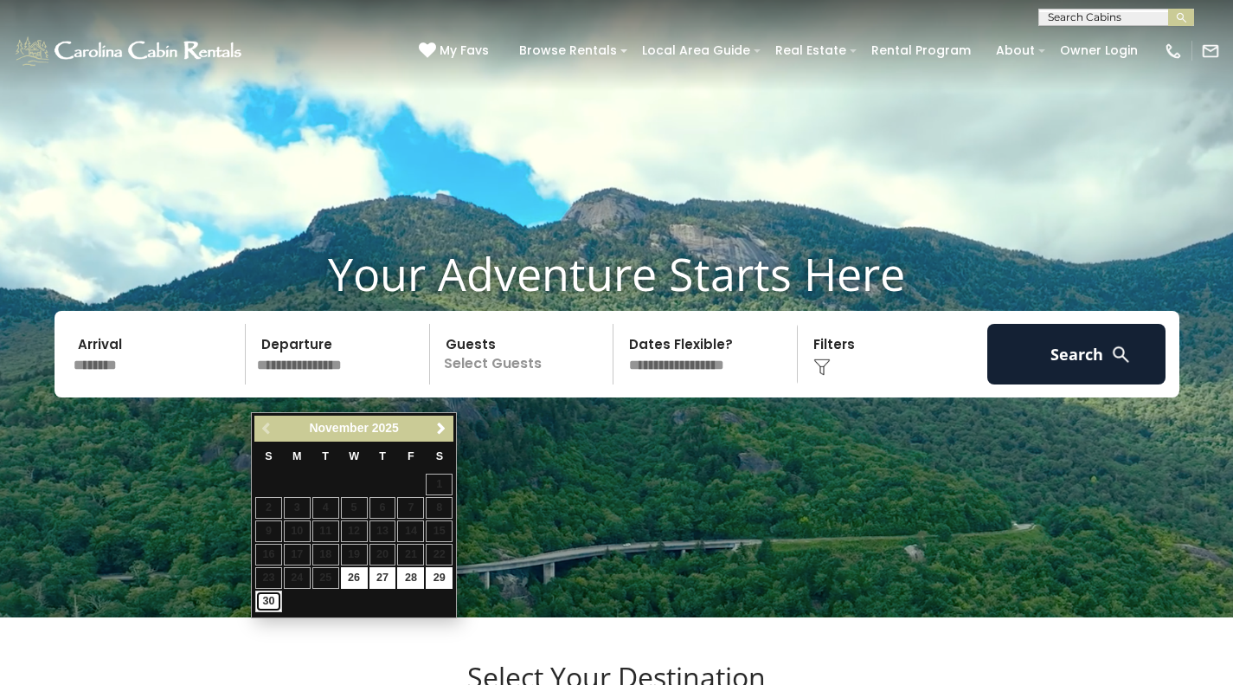
click at [271, 609] on link "30" at bounding box center [268, 601] width 27 height 22
type input "********"
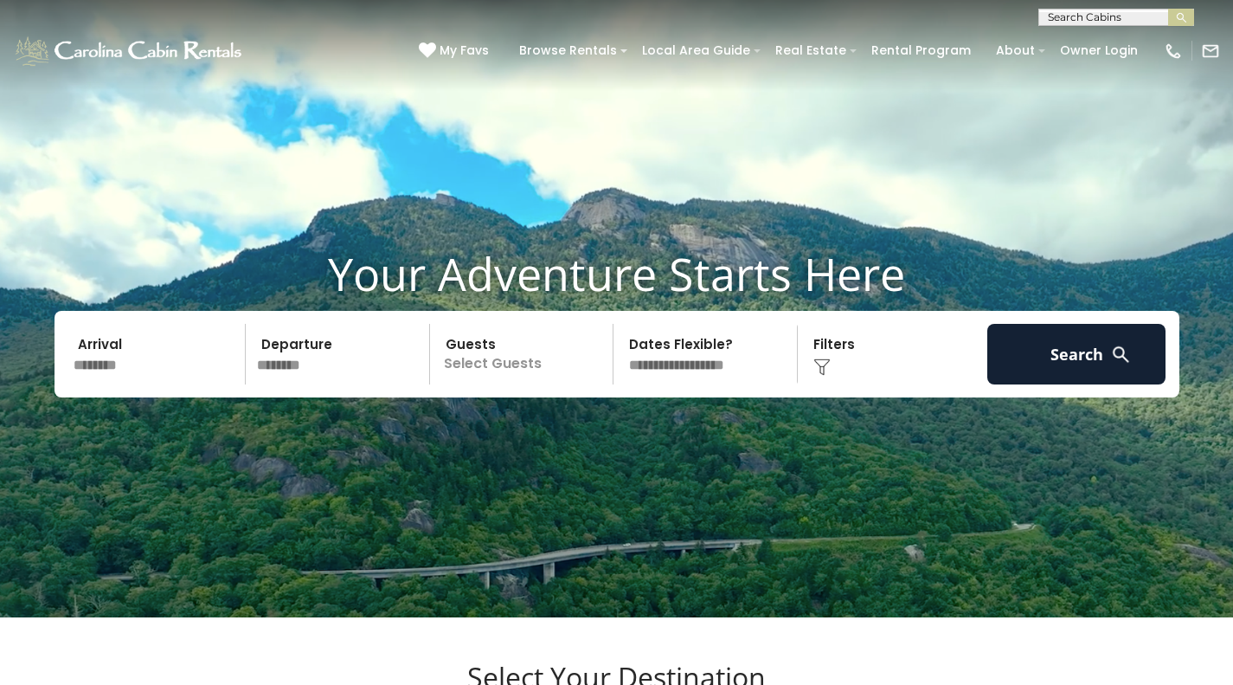
click at [540, 384] on p "Select Guests" at bounding box center [524, 354] width 178 height 61
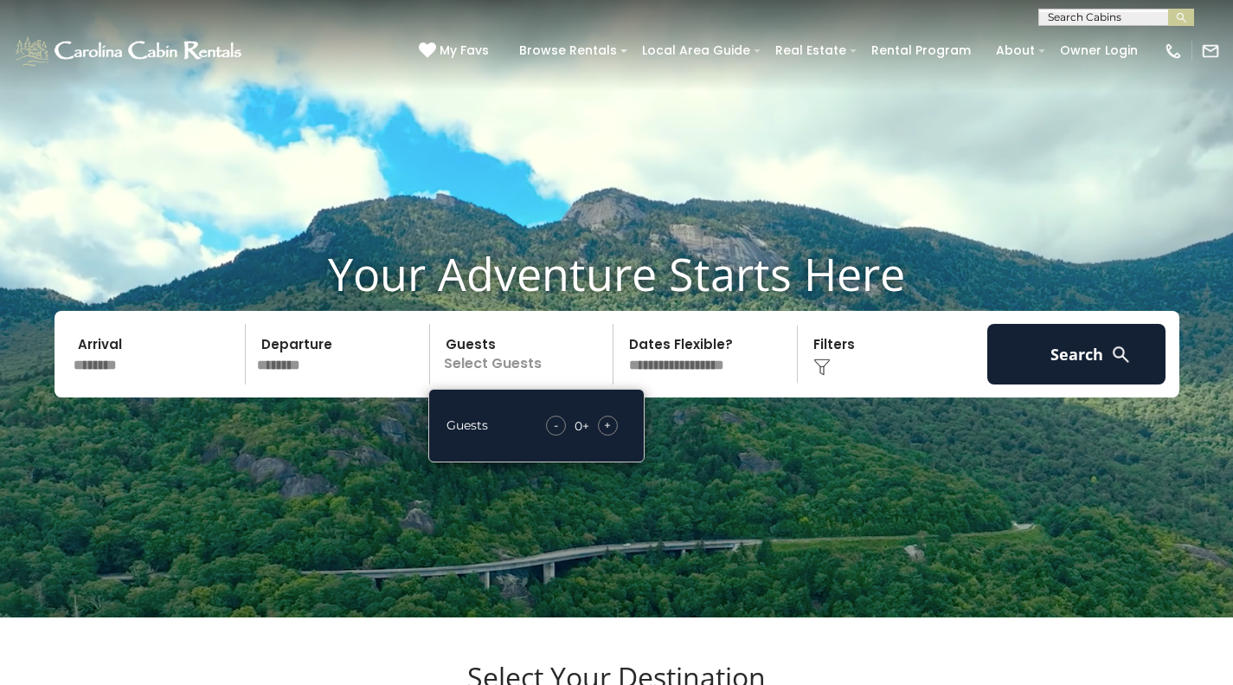
click at [605, 434] on span "+" at bounding box center [607, 424] width 7 height 17
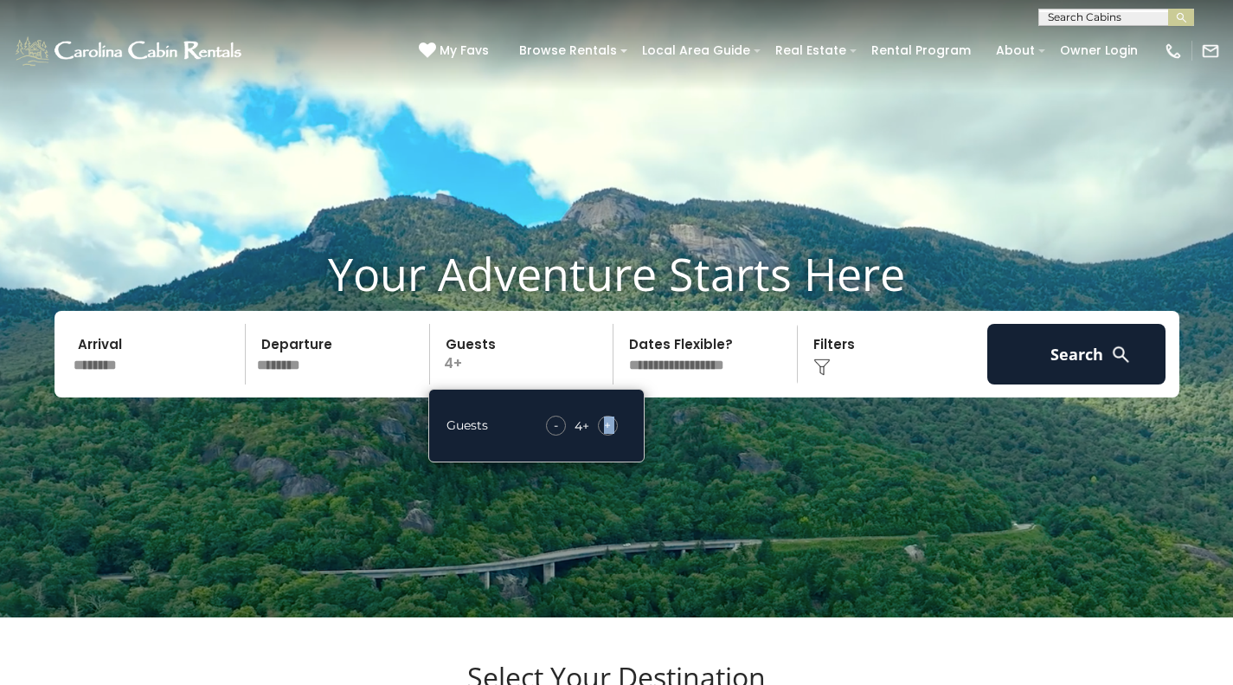
click at [605, 434] on span "+" at bounding box center [607, 424] width 7 height 17
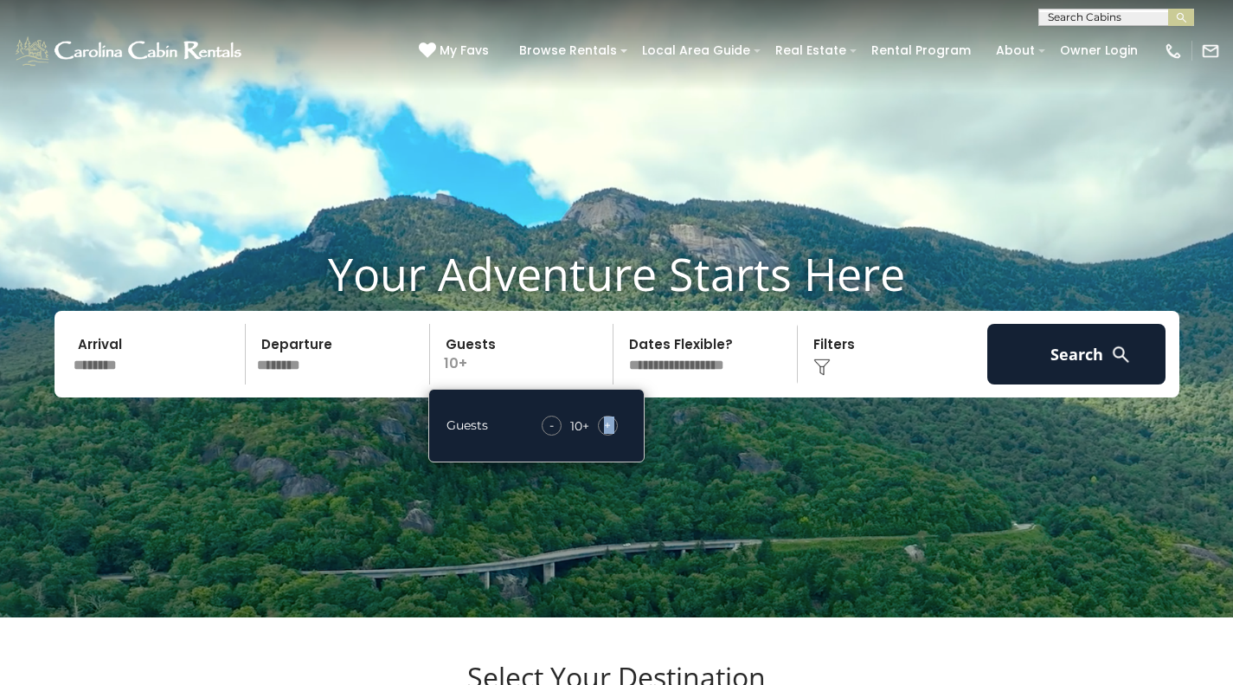
click at [605, 434] on span "+" at bounding box center [607, 424] width 7 height 17
click at [561, 435] on div "-" at bounding box center [555, 425] width 20 height 20
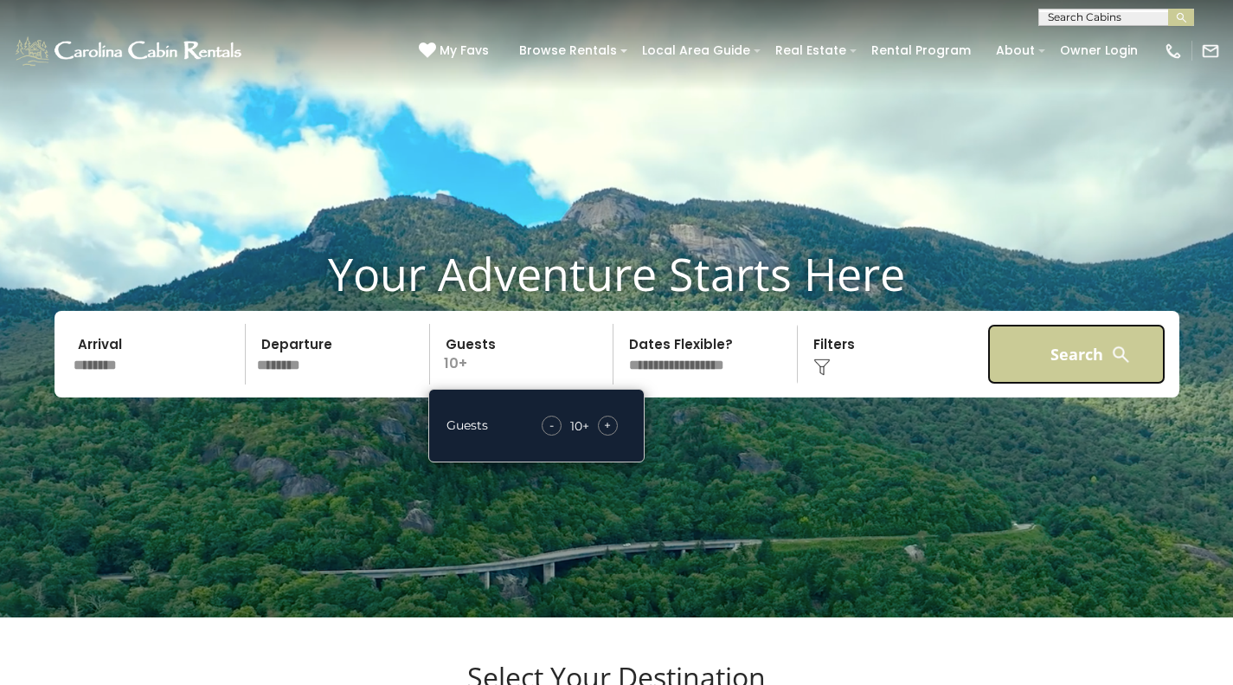
click at [1073, 378] on button "Search" at bounding box center [1077, 354] width 179 height 61
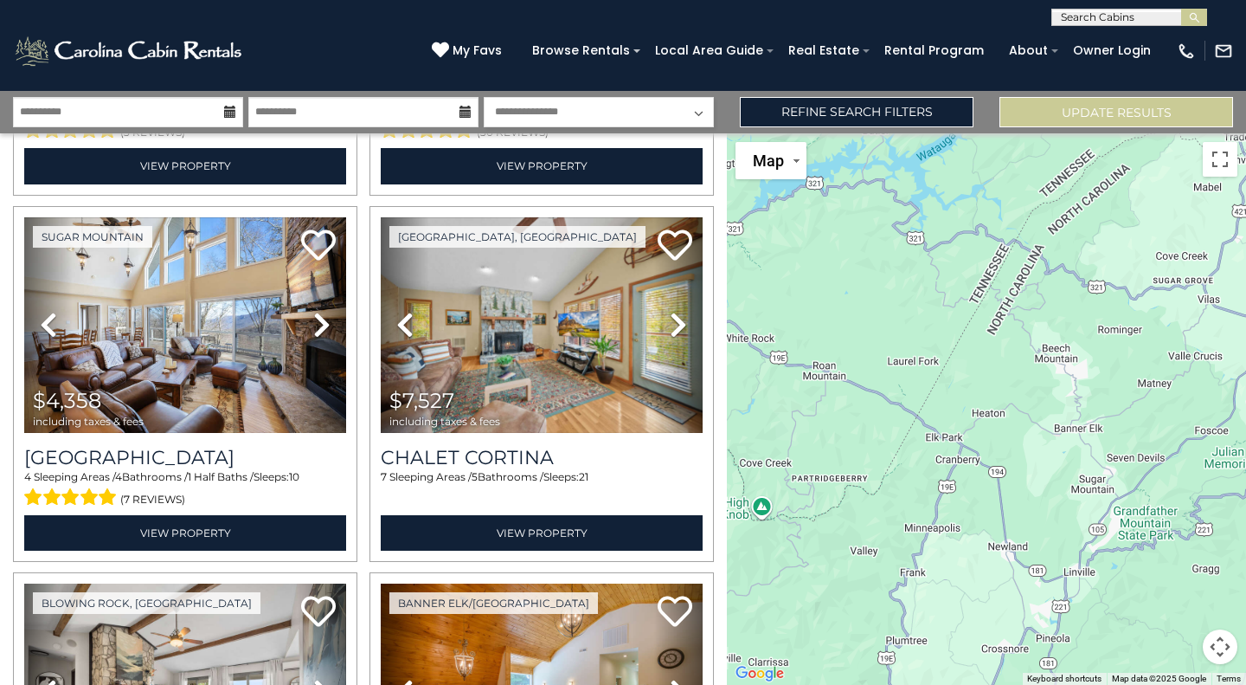
scroll to position [350, 0]
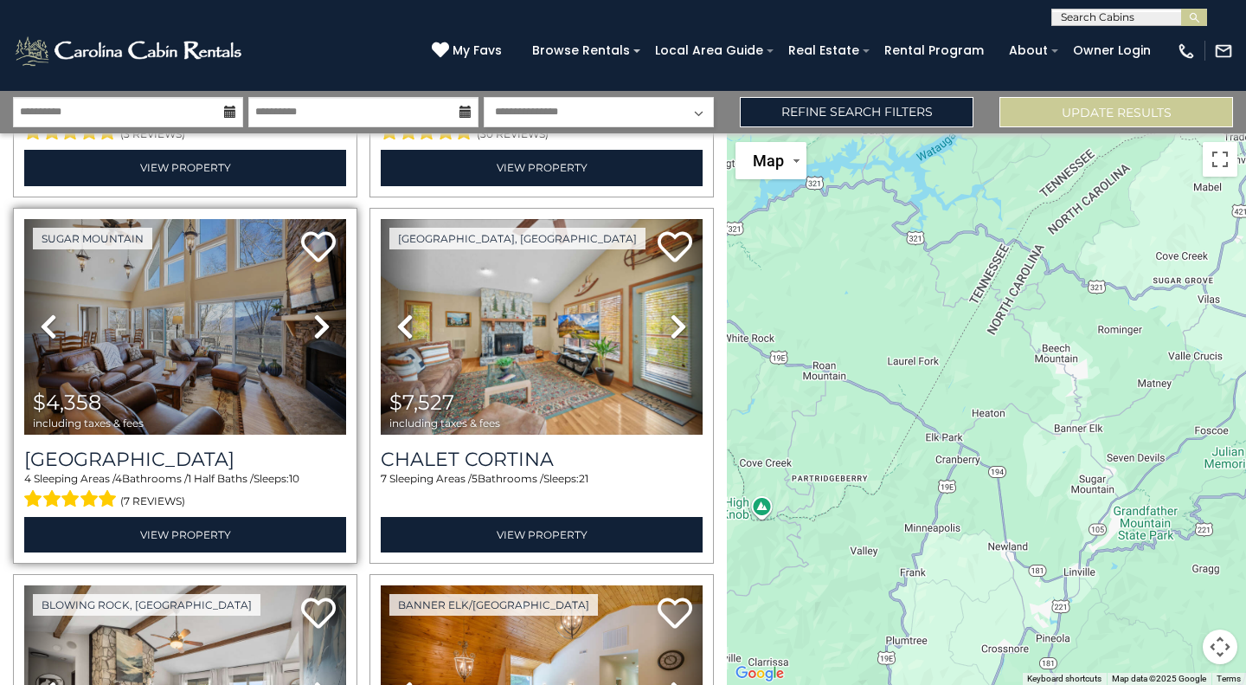
click at [326, 324] on icon at bounding box center [321, 326] width 17 height 28
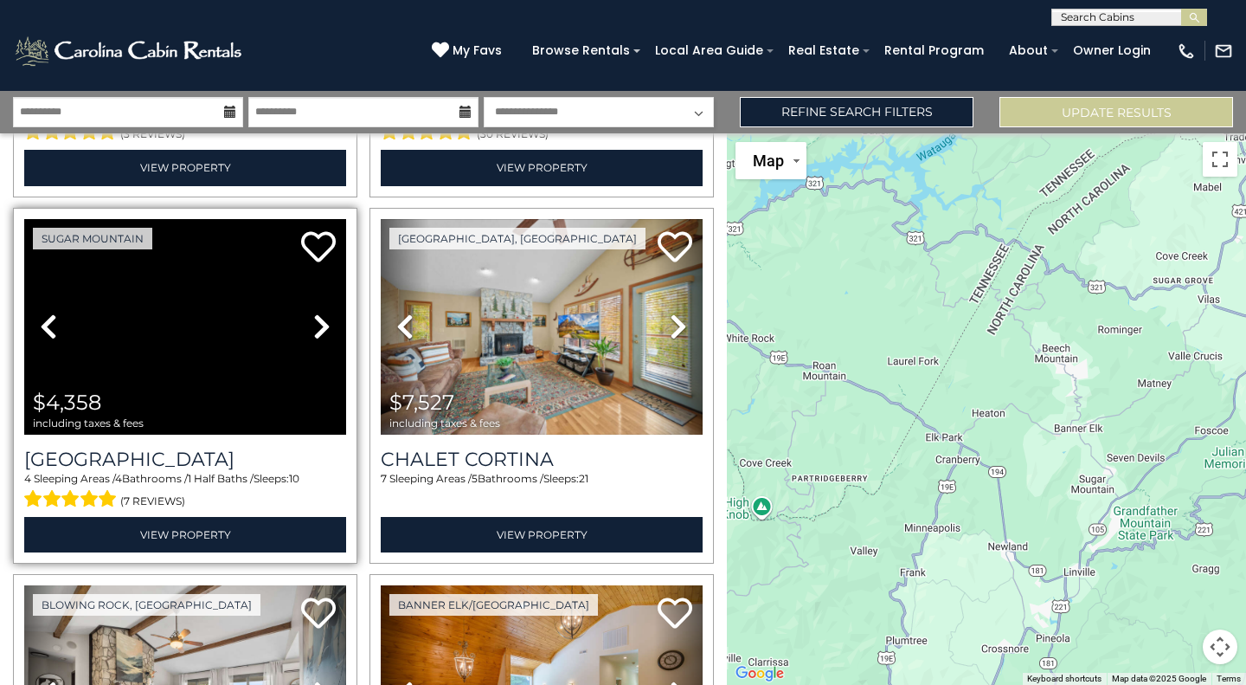
click at [326, 324] on icon at bounding box center [321, 326] width 17 height 28
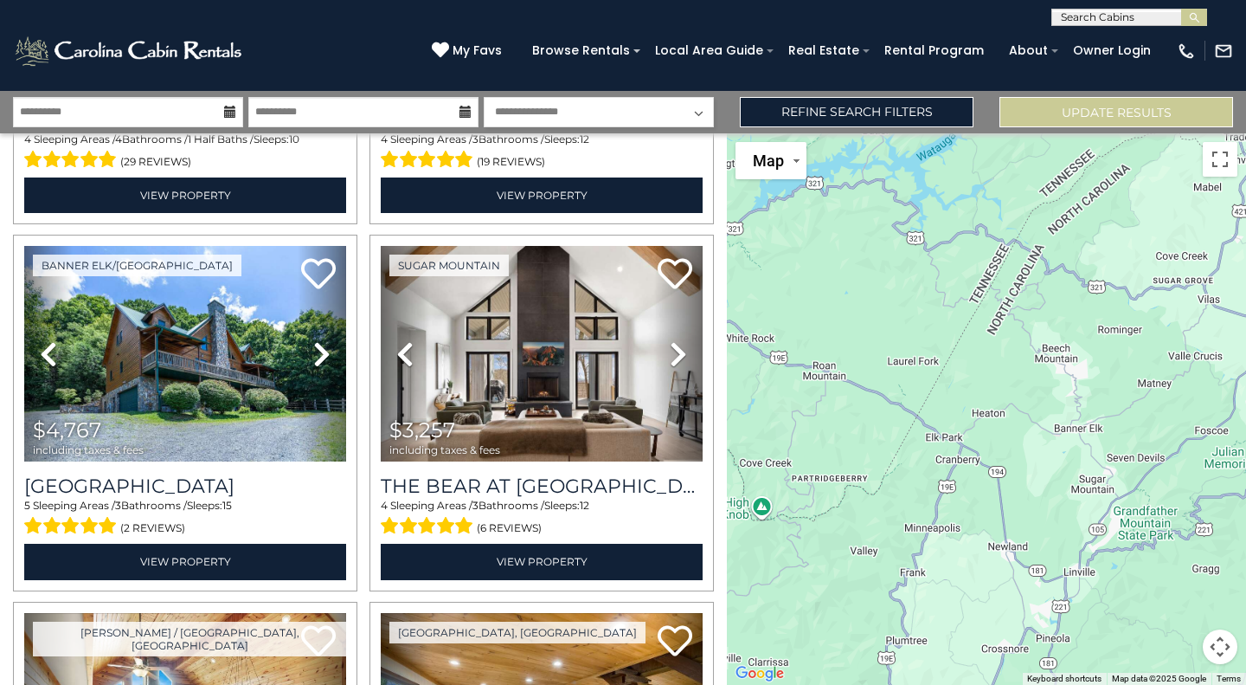
scroll to position [1427, 0]
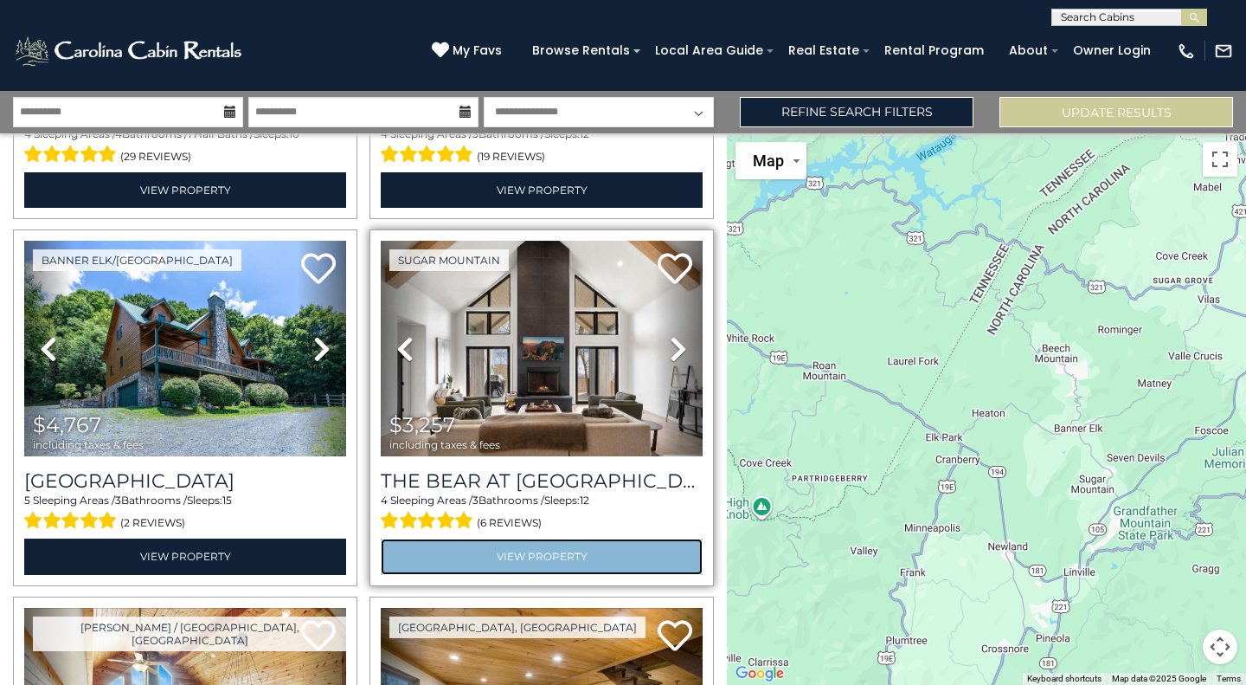
click at [490, 540] on link "View Property" at bounding box center [542, 555] width 322 height 35
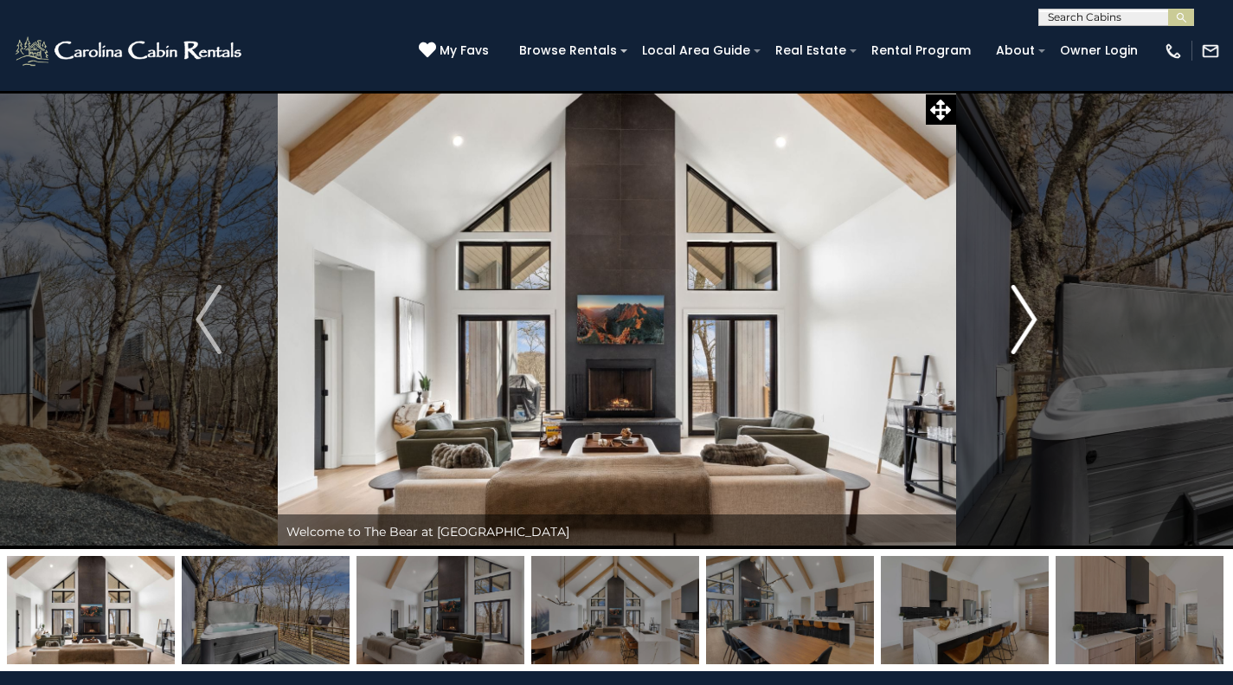
click at [1031, 338] on img "Next" at bounding box center [1025, 319] width 26 height 69
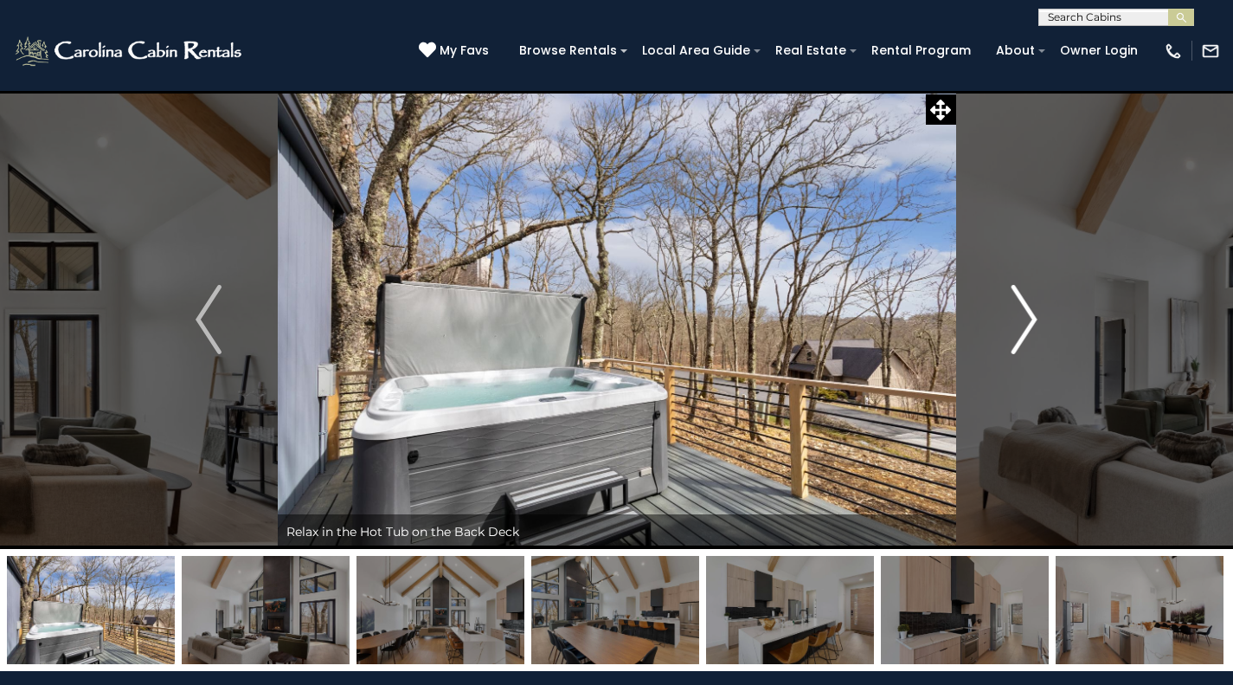
click at [1040, 321] on button "Next" at bounding box center [1025, 319] width 138 height 459
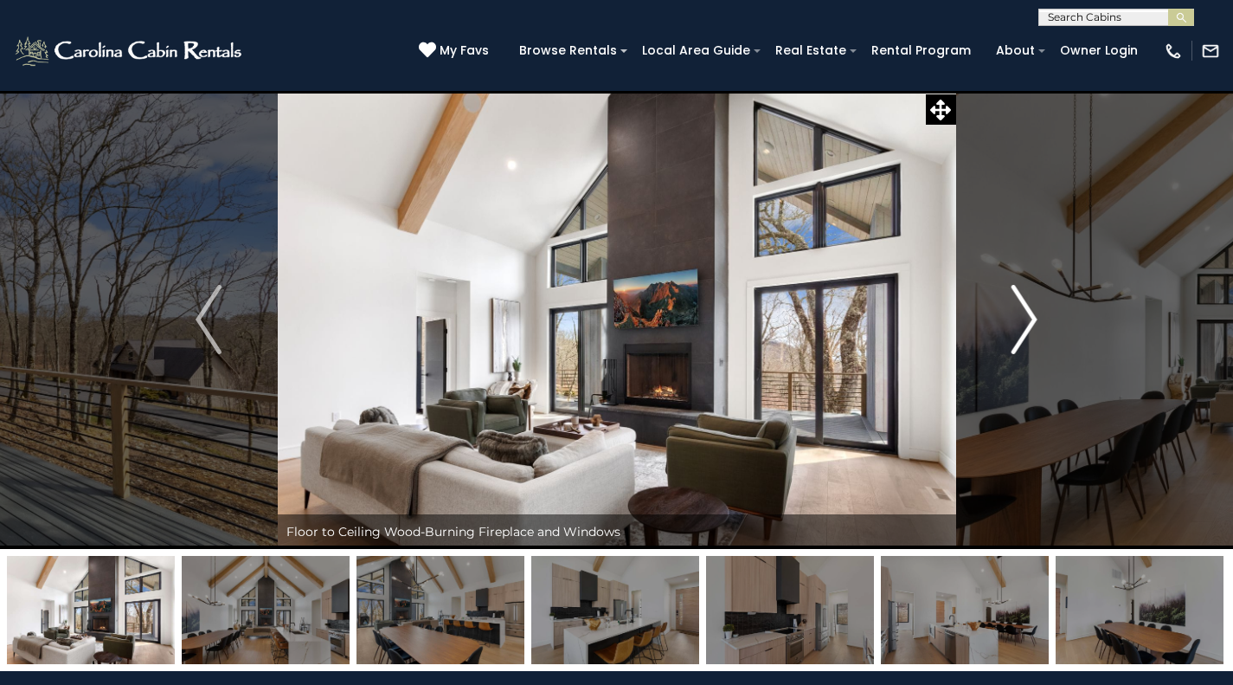
click at [1038, 329] on button "Next" at bounding box center [1025, 319] width 138 height 459
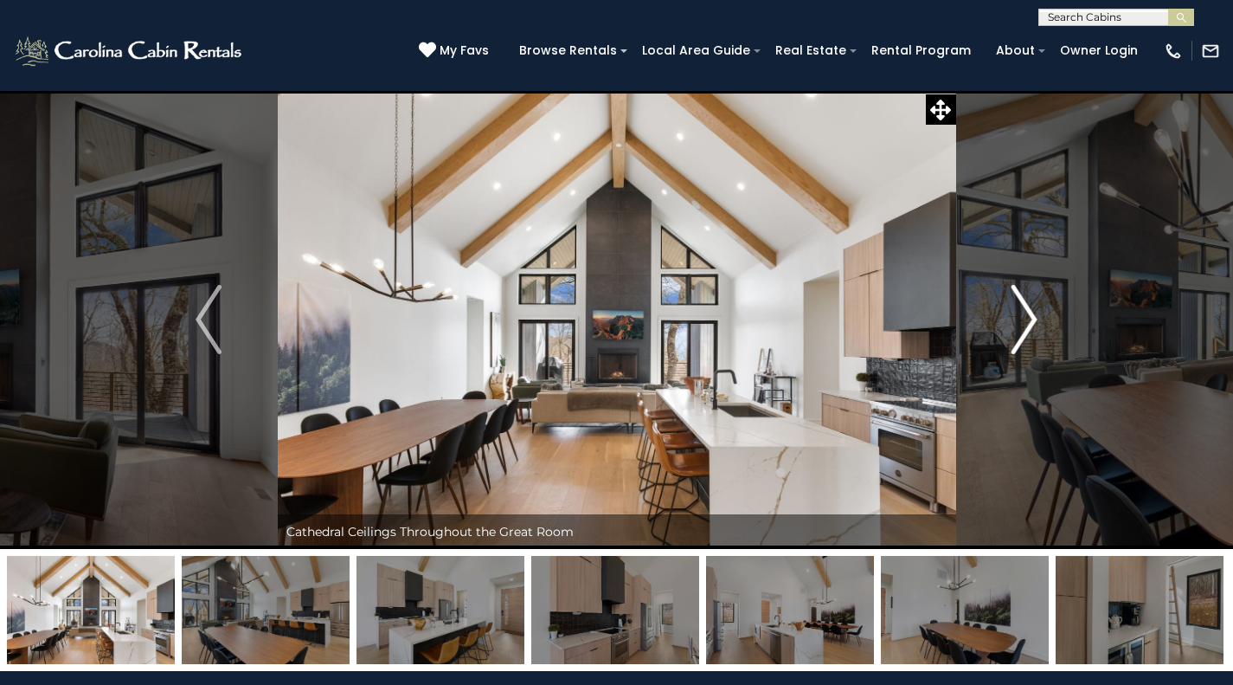
click at [1021, 351] on img "Next" at bounding box center [1025, 319] width 26 height 69
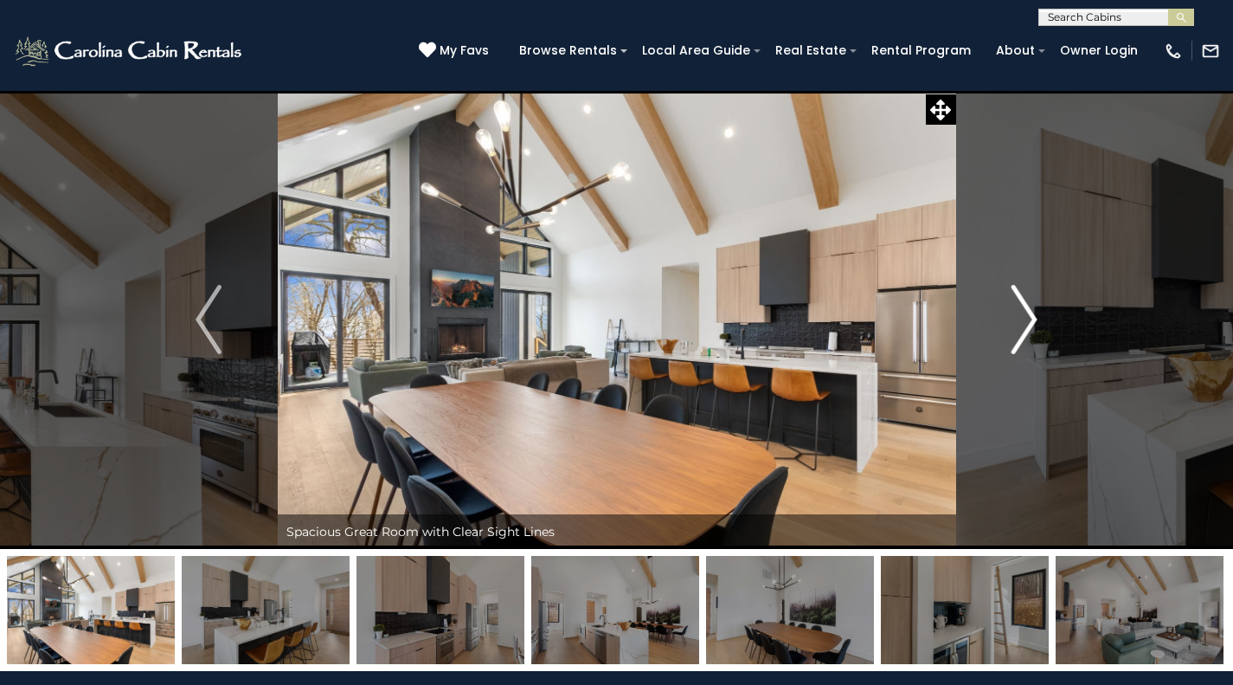
click at [1025, 327] on img "Next" at bounding box center [1025, 319] width 26 height 69
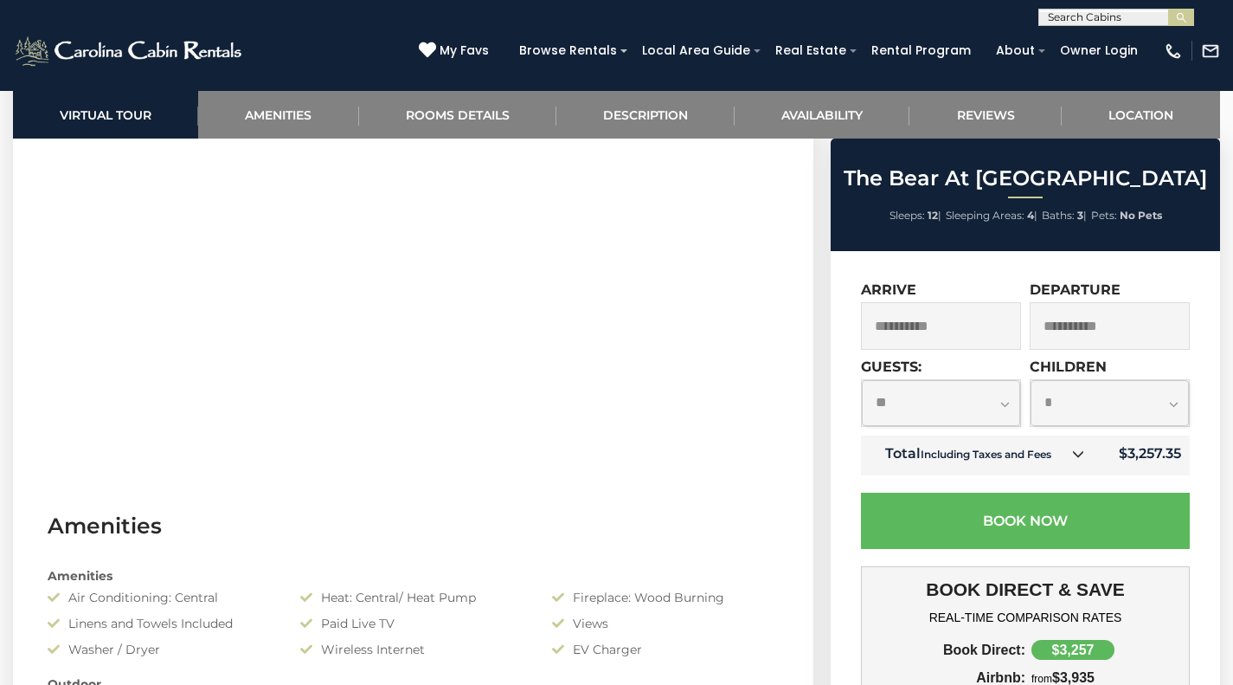
scroll to position [1117, 0]
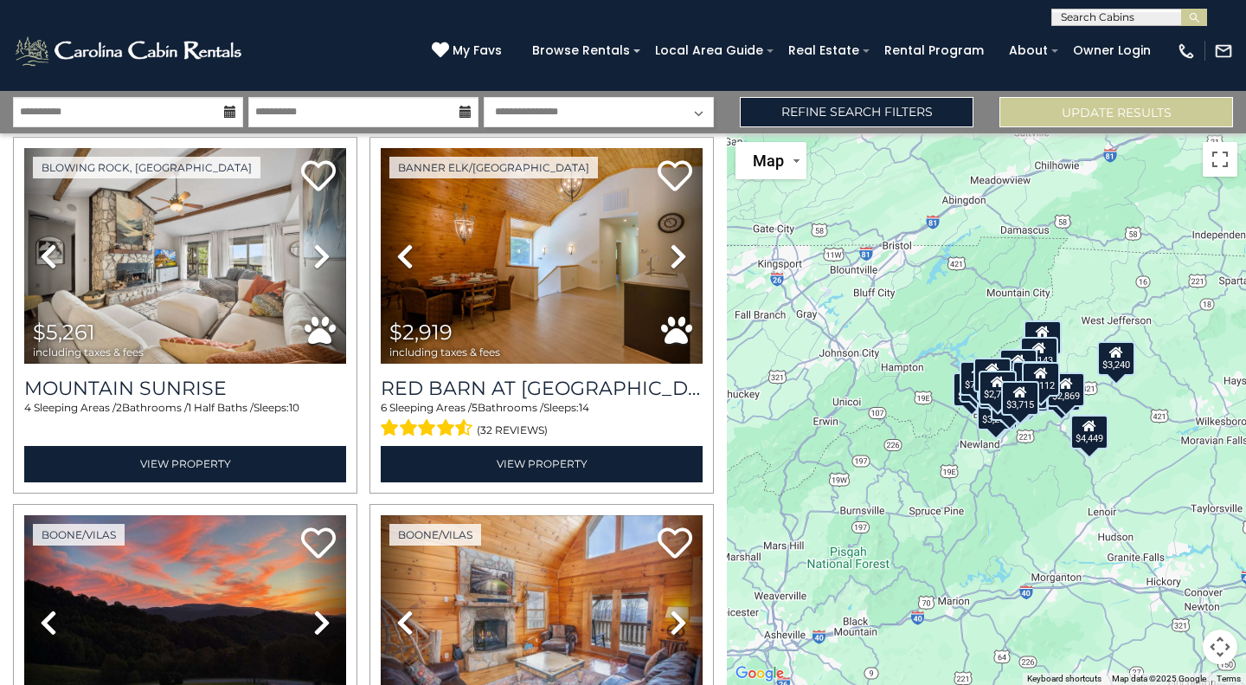
scroll to position [791, 0]
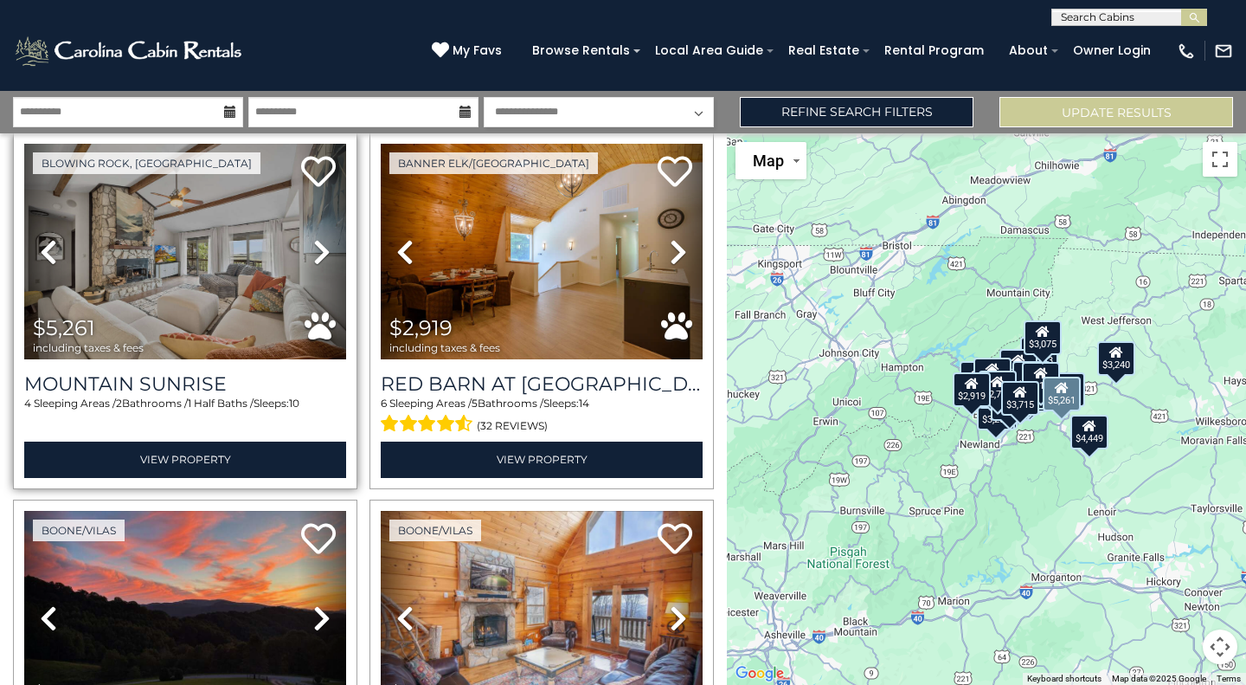
click at [315, 248] on icon at bounding box center [321, 252] width 17 height 28
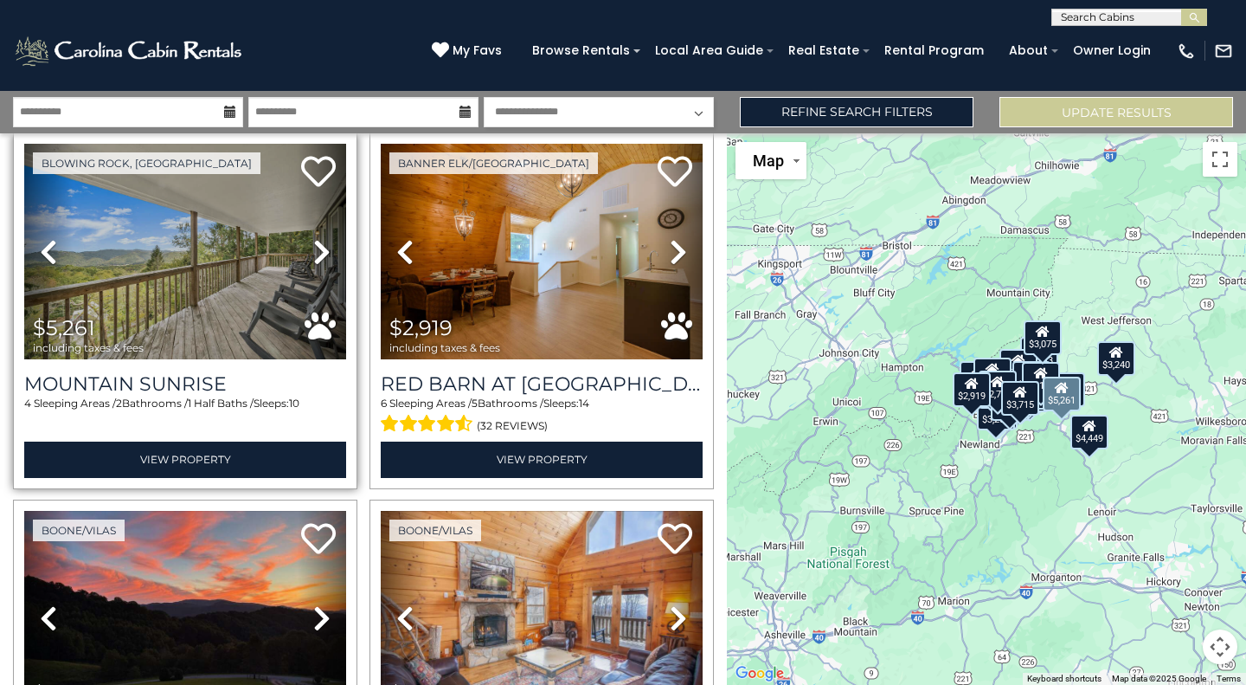
click at [315, 248] on icon at bounding box center [321, 252] width 17 height 28
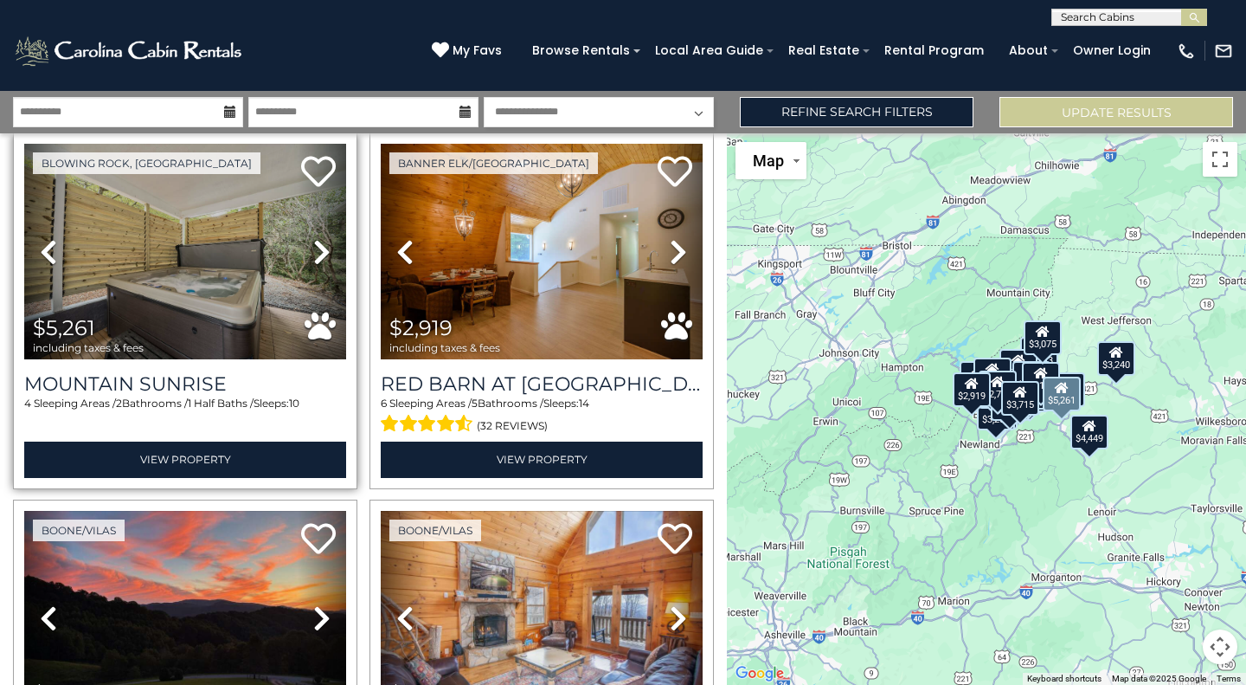
click at [315, 248] on icon at bounding box center [321, 252] width 17 height 28
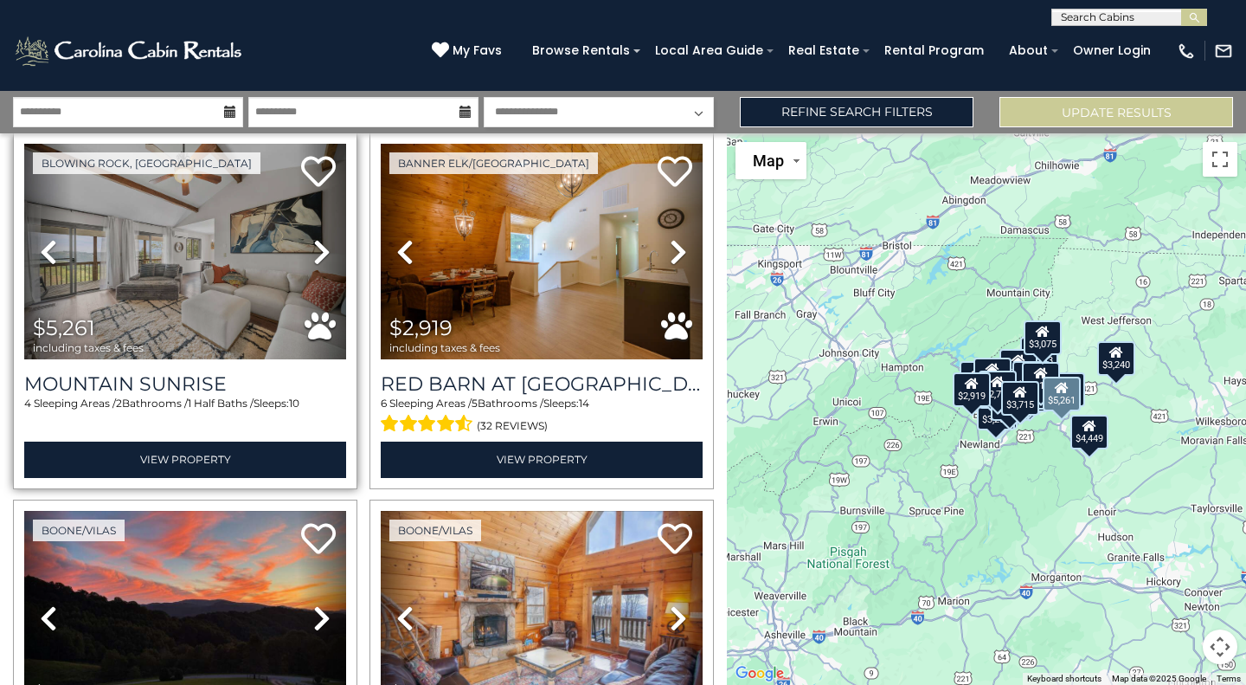
click at [315, 248] on icon at bounding box center [321, 252] width 17 height 28
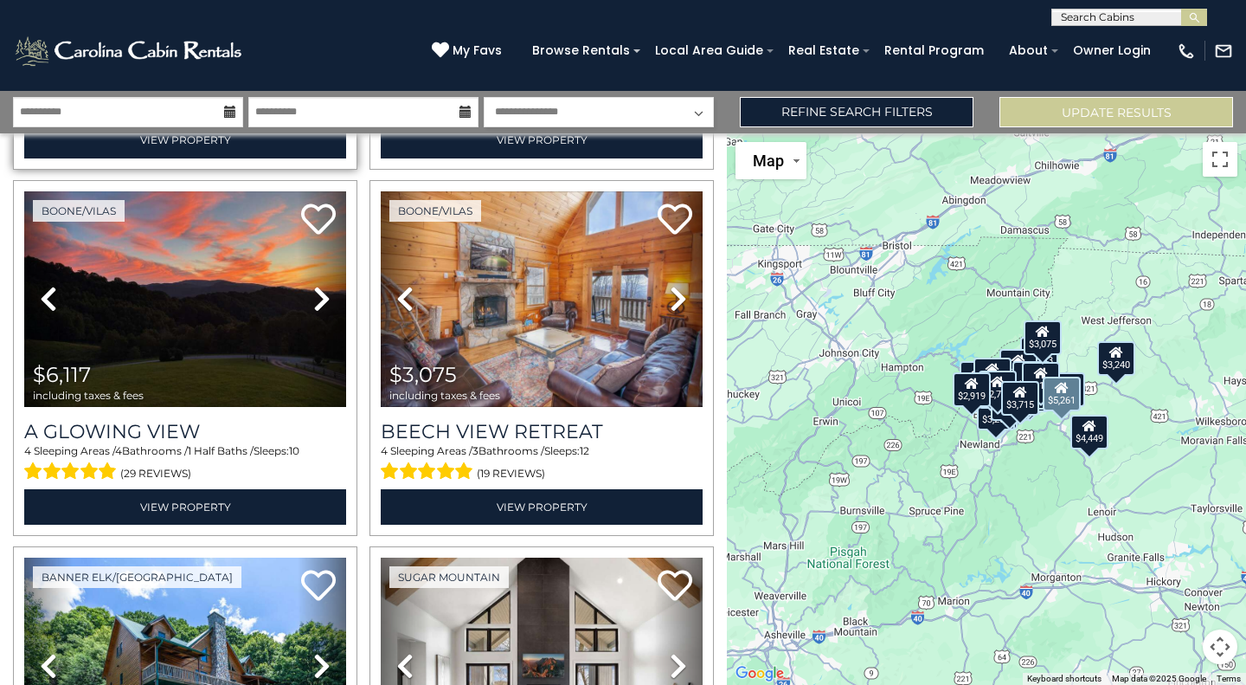
scroll to position [1118, 0]
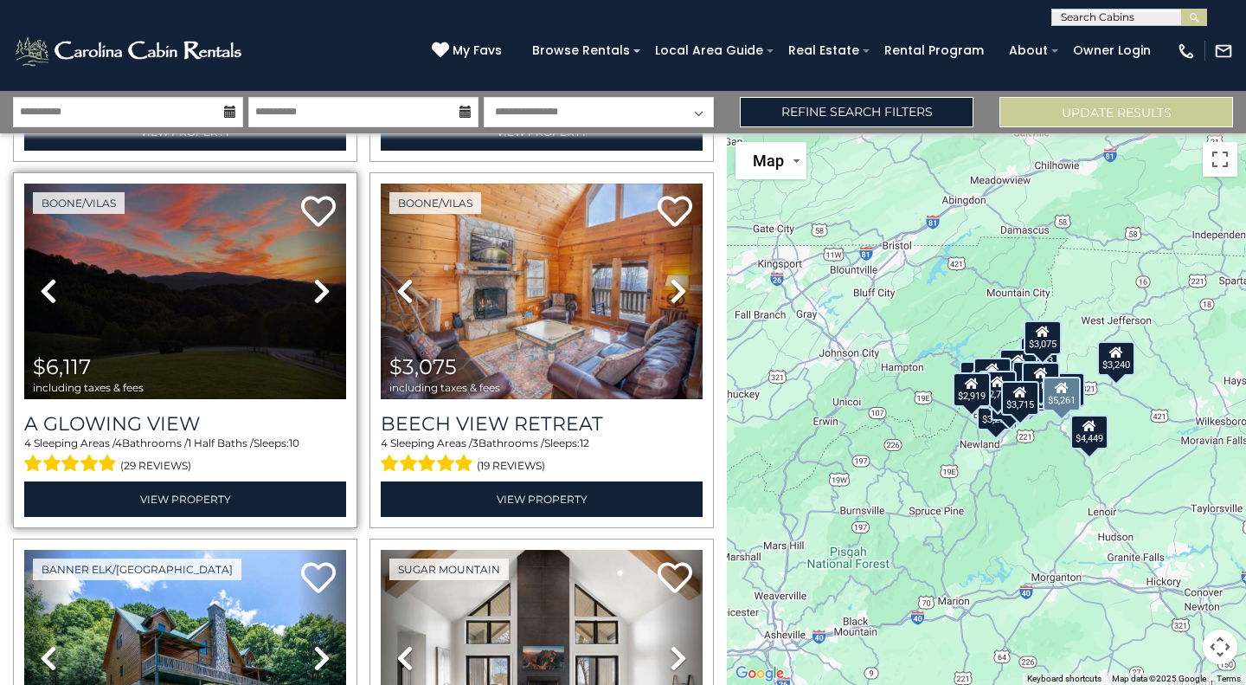
click at [336, 281] on link "Next" at bounding box center [322, 292] width 48 height 216
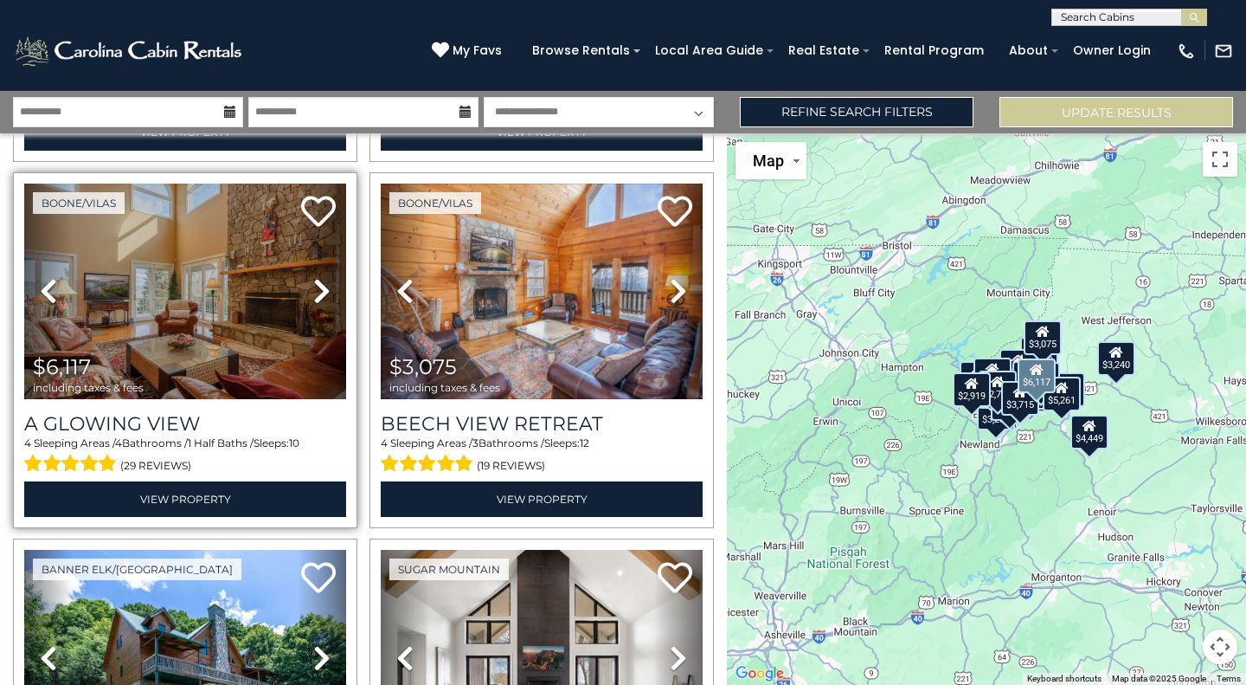
click at [337, 276] on link "Next" at bounding box center [322, 292] width 48 height 216
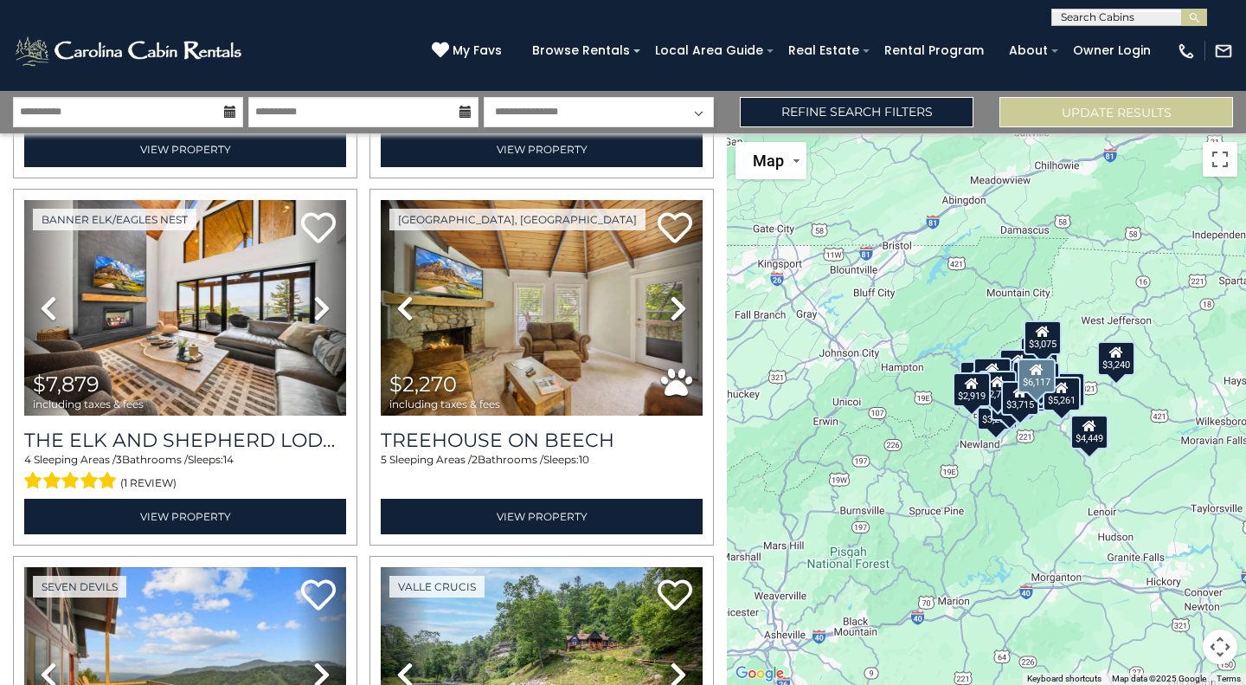
scroll to position [3669, 0]
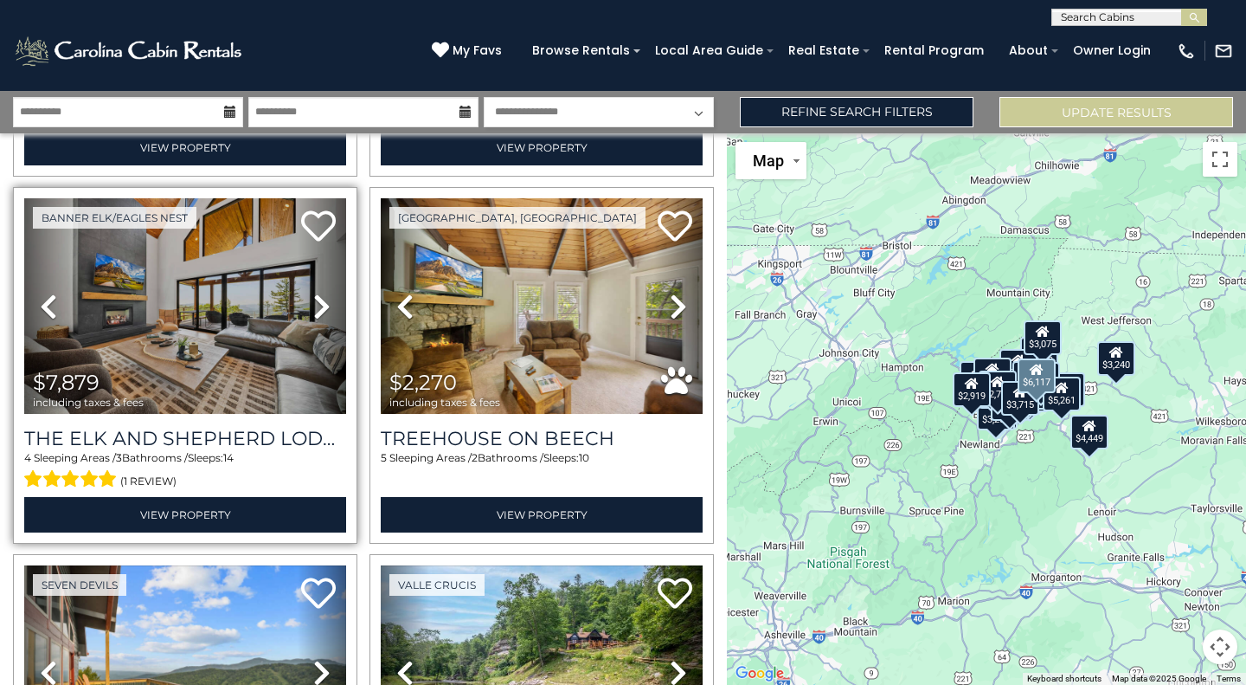
click at [332, 288] on link "Next" at bounding box center [322, 306] width 48 height 216
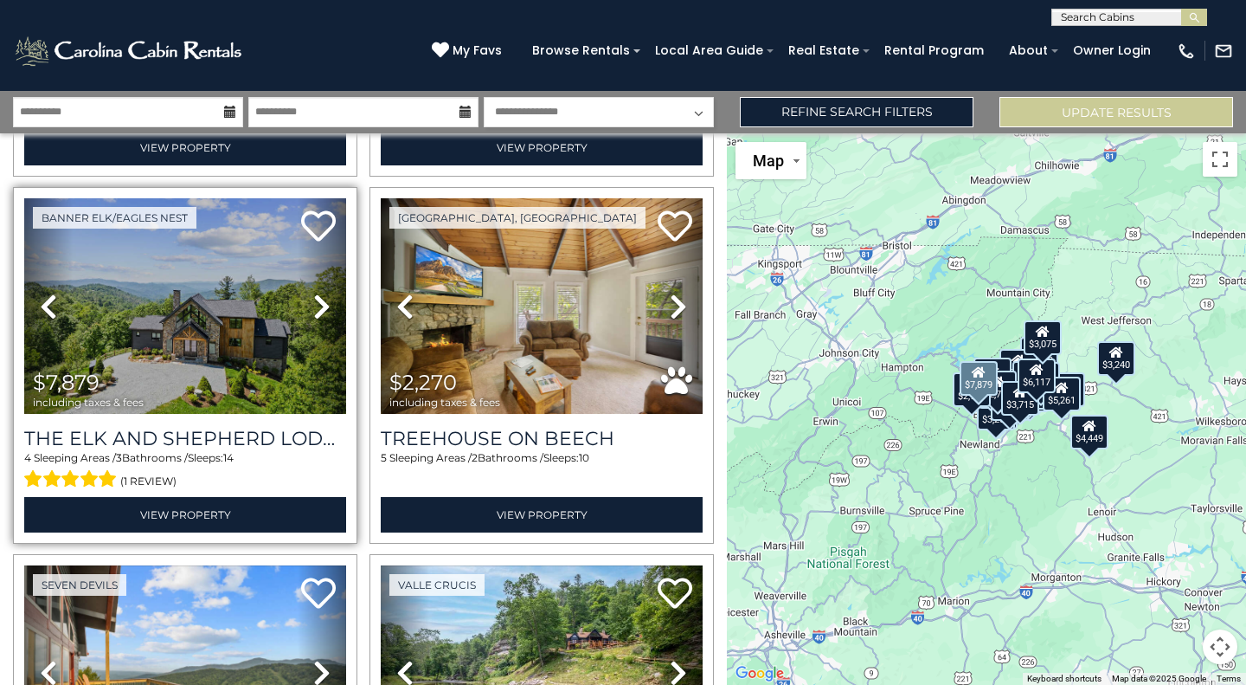
click at [334, 267] on link "Next" at bounding box center [322, 306] width 48 height 216
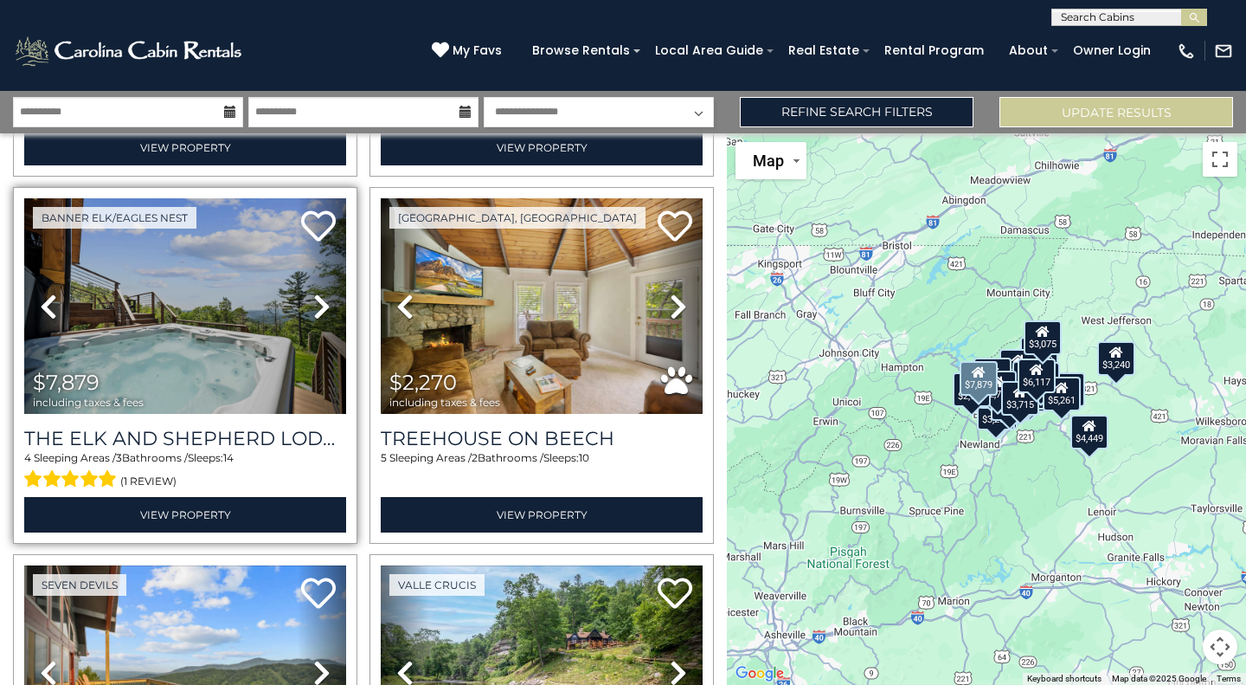
click at [335, 272] on link "Next" at bounding box center [322, 306] width 48 height 216
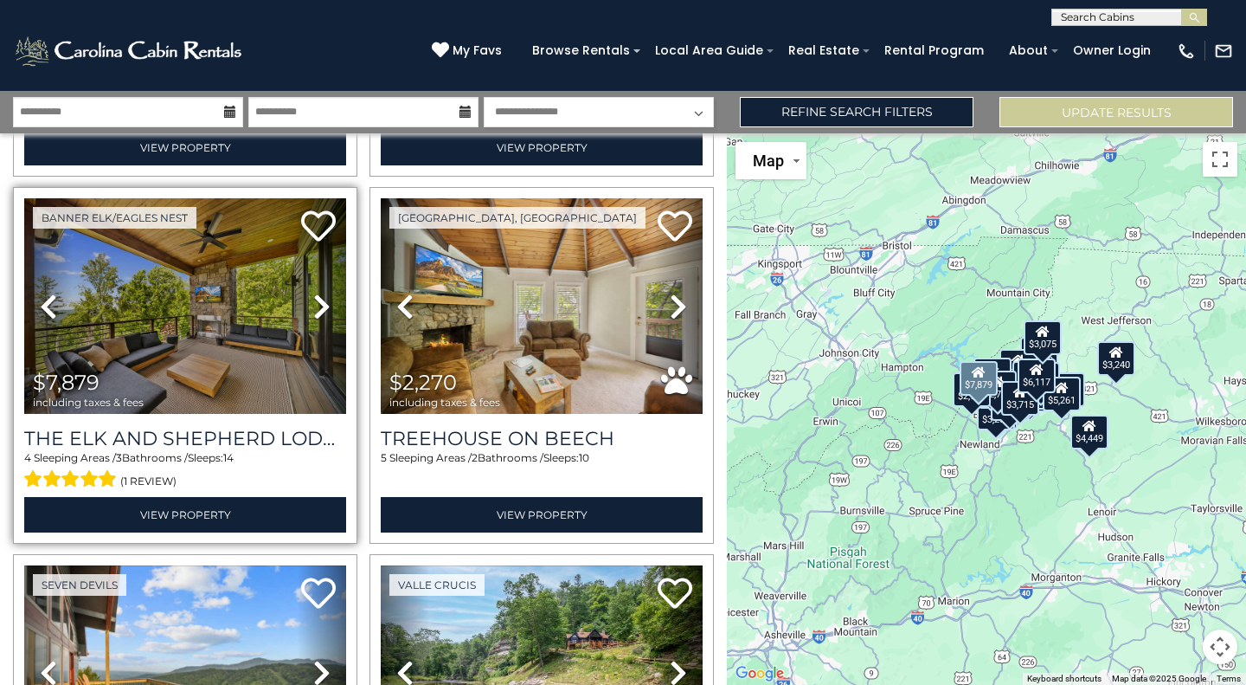
click at [340, 290] on link "Next" at bounding box center [322, 306] width 48 height 216
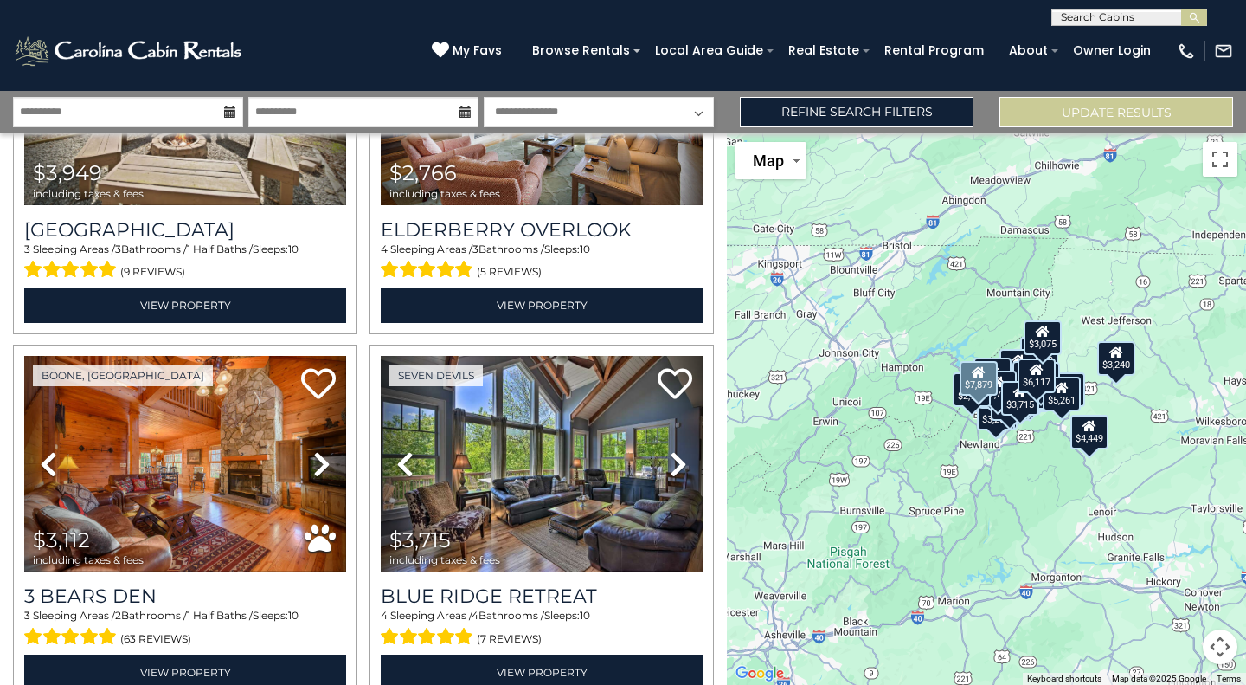
scroll to position [5056, 0]
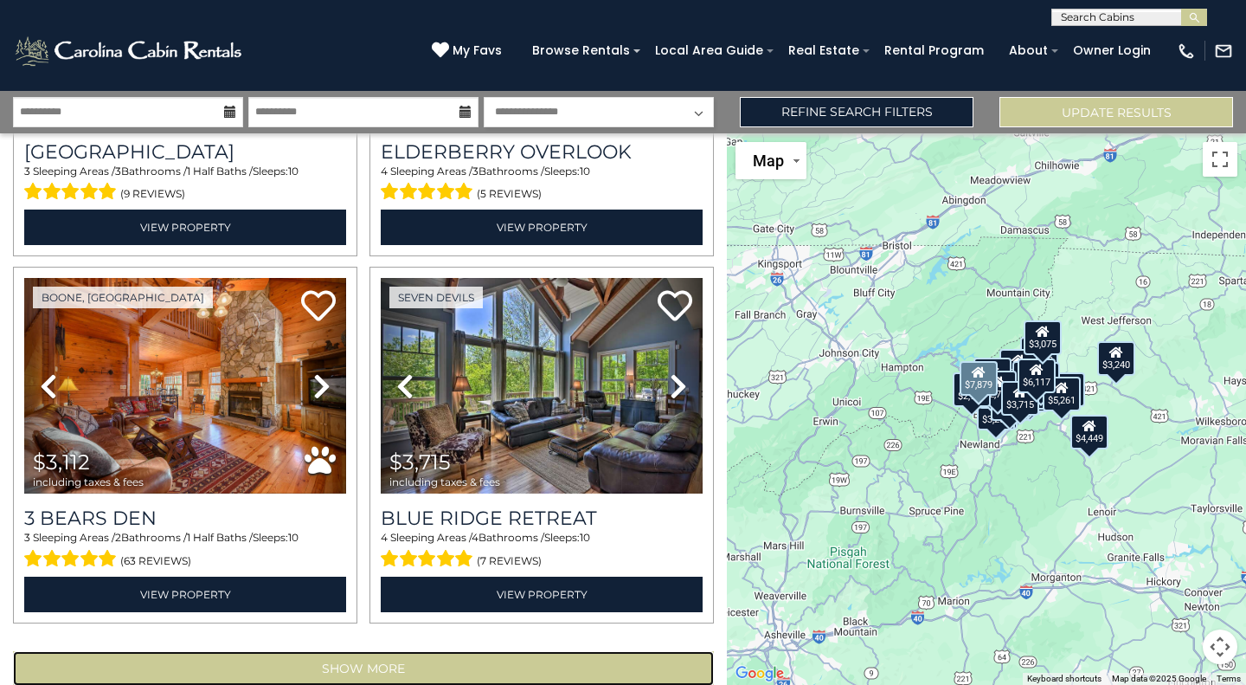
click at [579, 651] on button "Show More" at bounding box center [363, 668] width 701 height 35
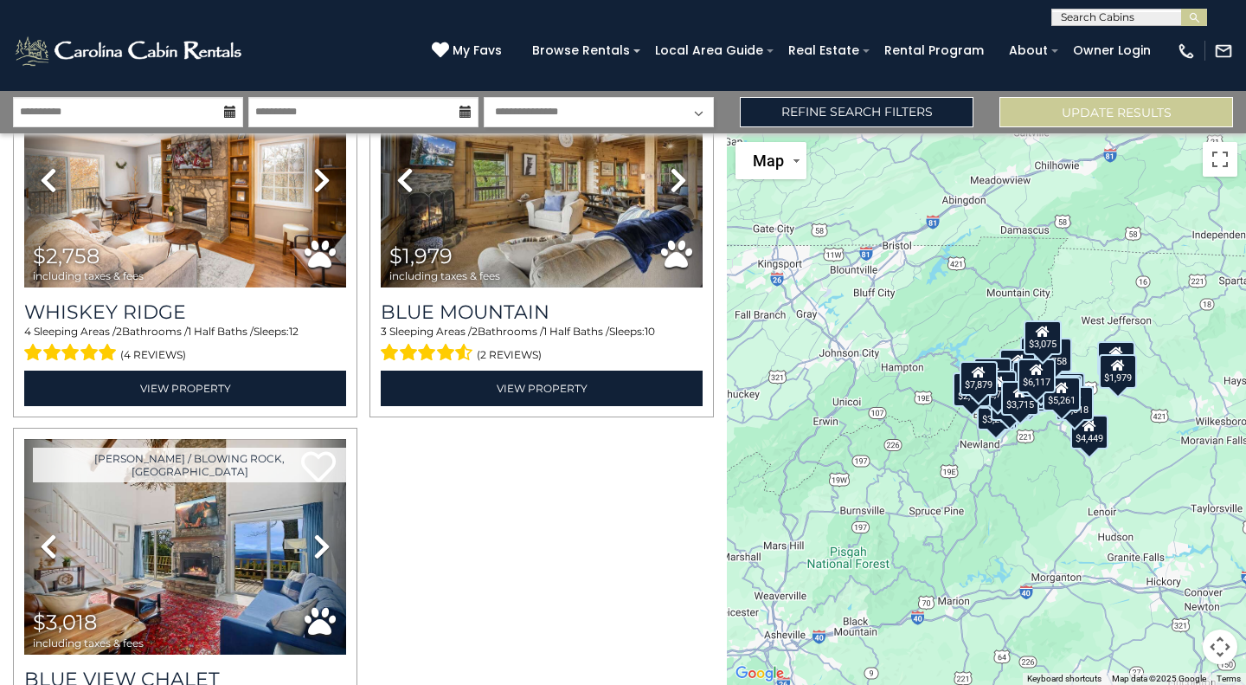
scroll to position [6113, 0]
